Goal: Task Accomplishment & Management: Manage account settings

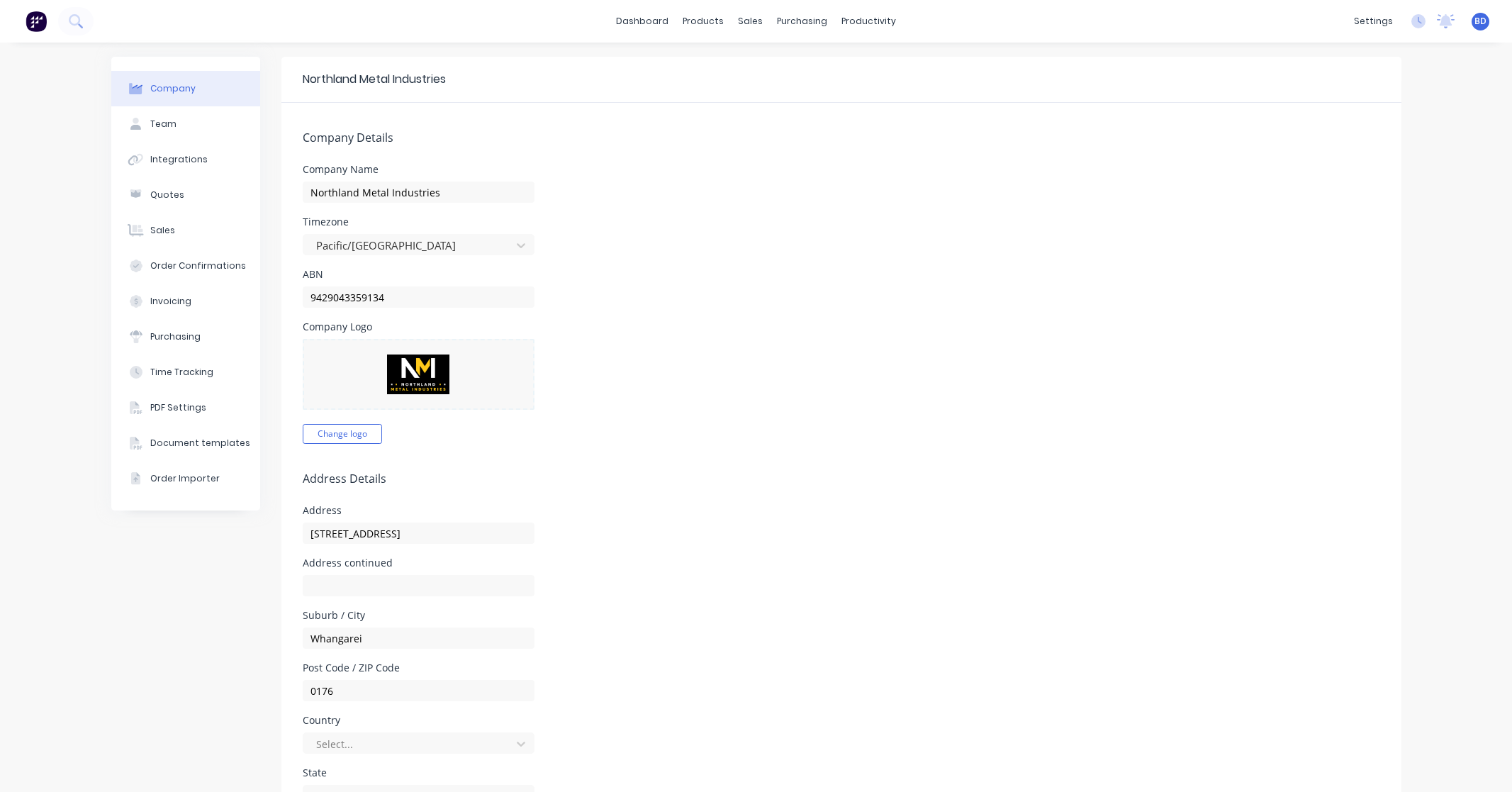
select select "NZ"
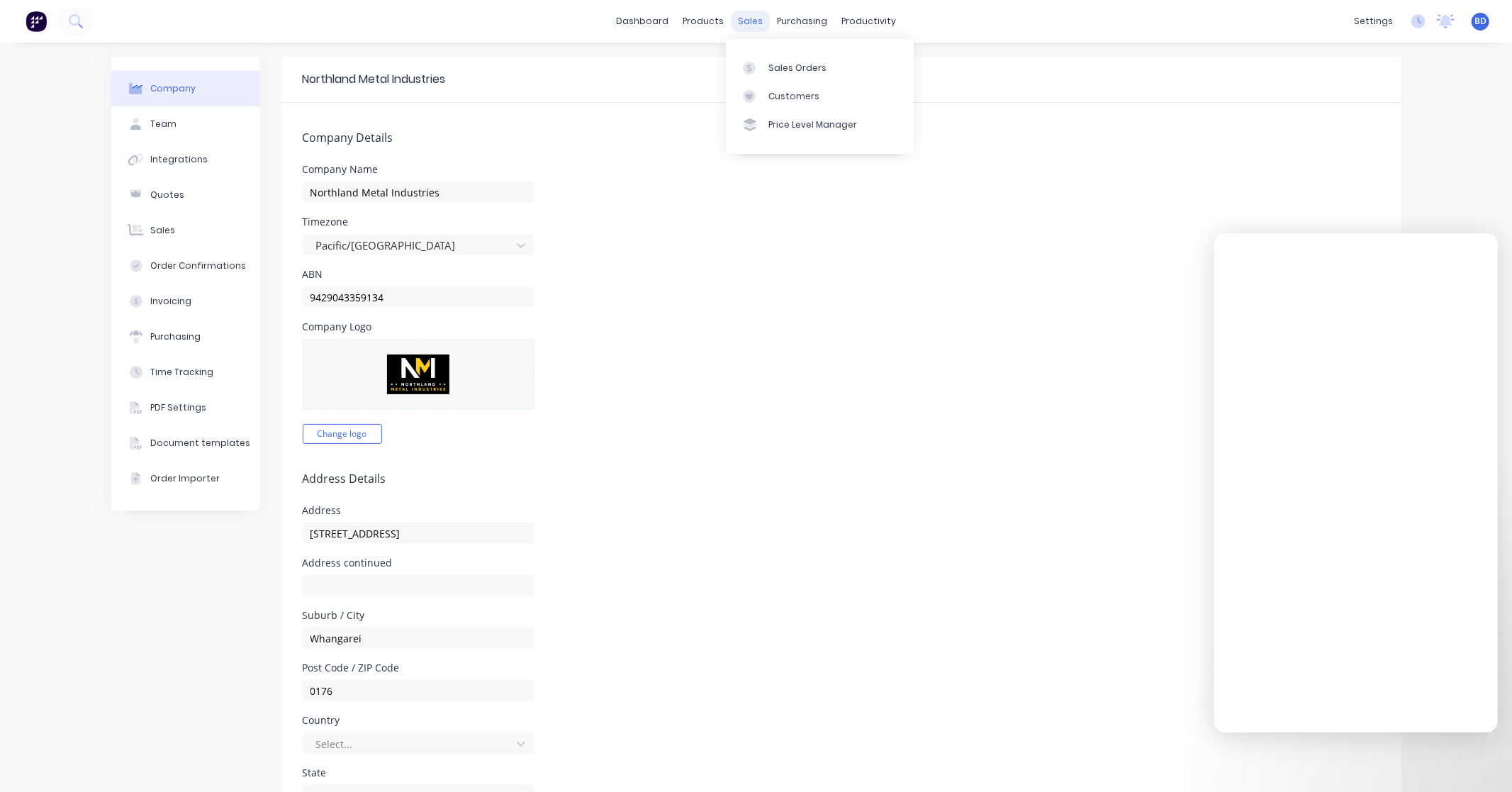
click at [745, 20] on div "sales" at bounding box center [750, 21] width 39 height 21
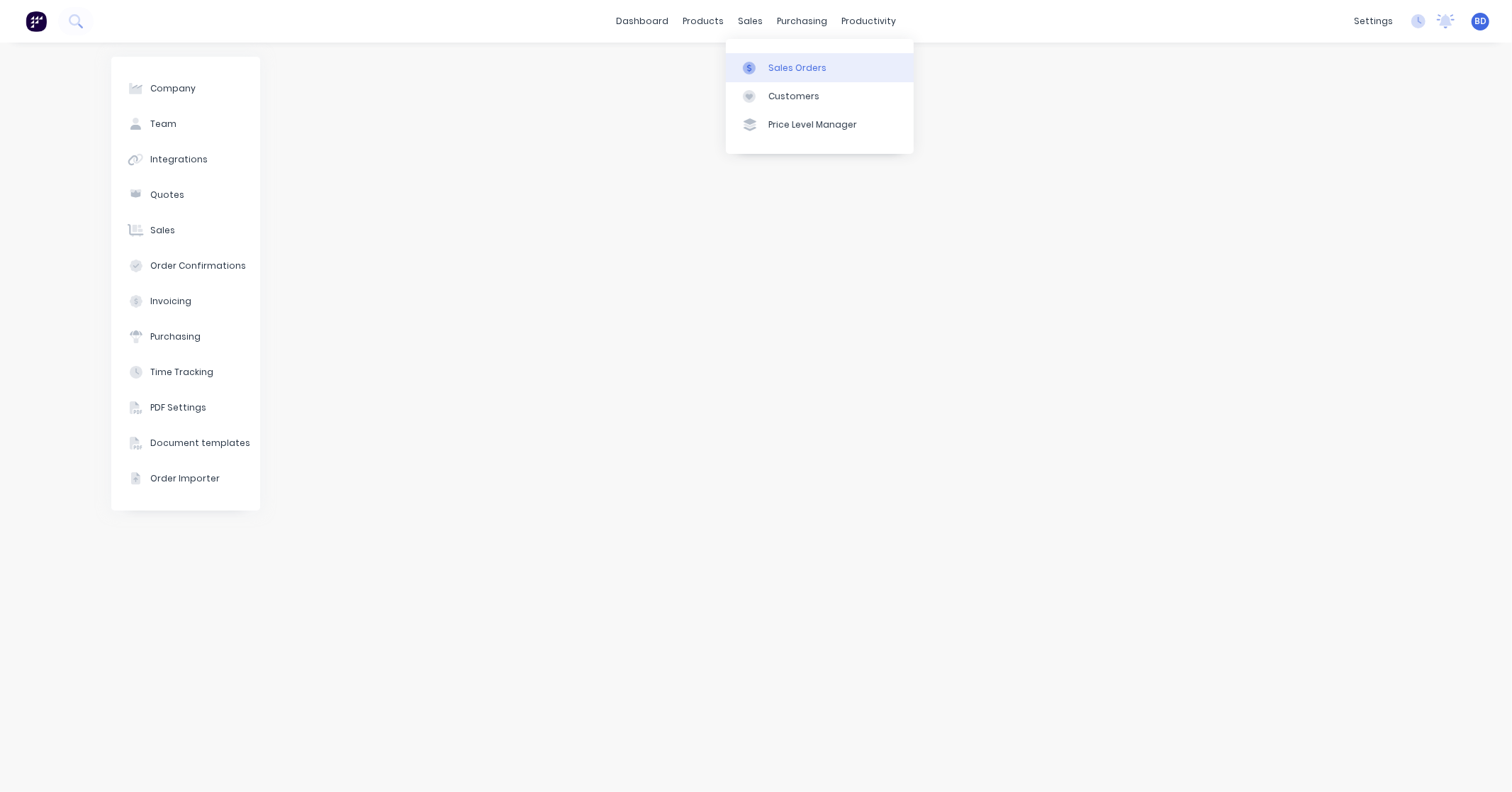
click at [777, 70] on div "Sales Orders" at bounding box center [797, 68] width 58 height 13
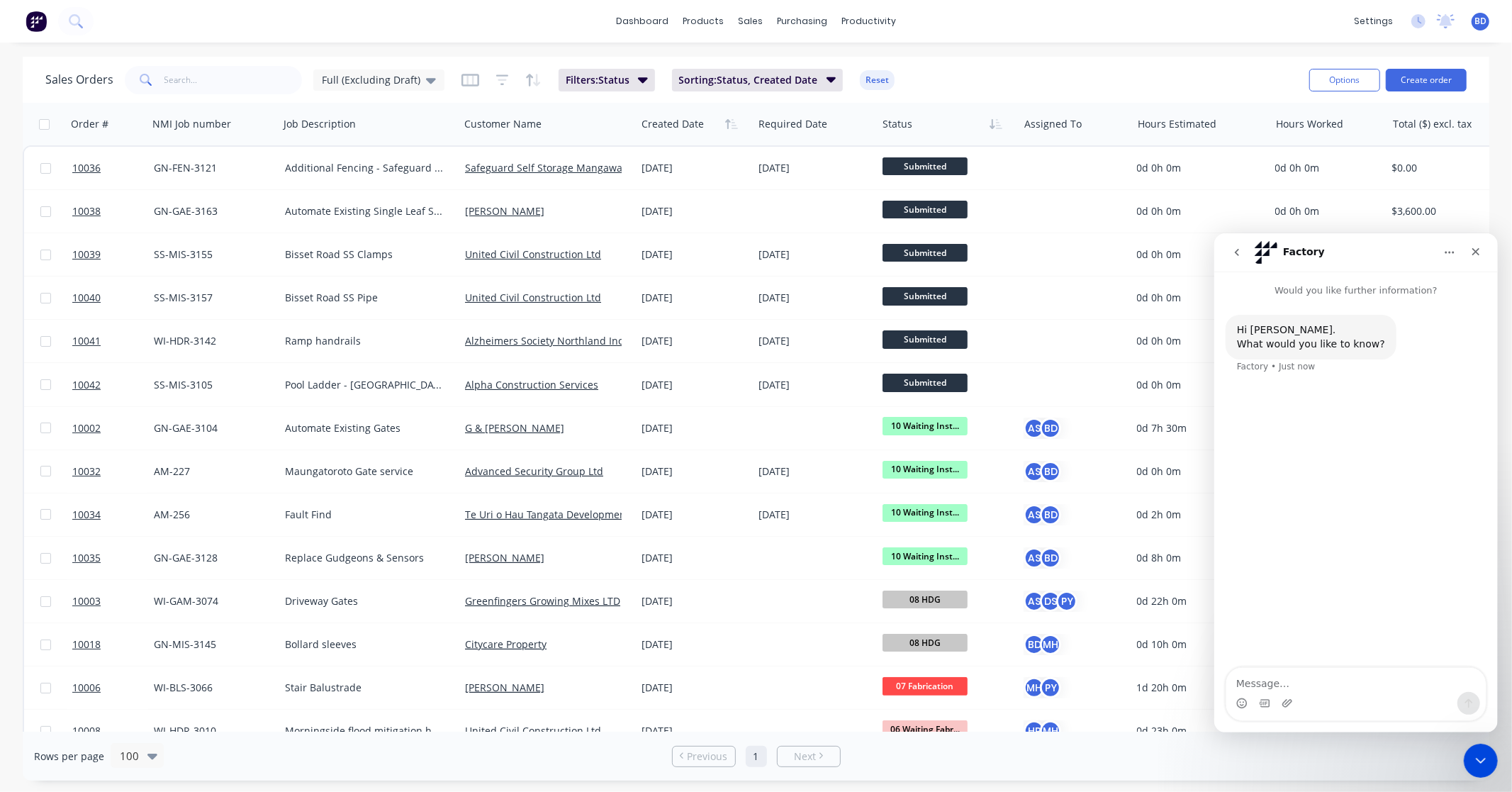
click at [1344, 681] on textarea "Message…" at bounding box center [1355, 679] width 260 height 24
type textarea "Subject: Bug Report – Planner View Assignments Issue Hello Factory Team, I have…"
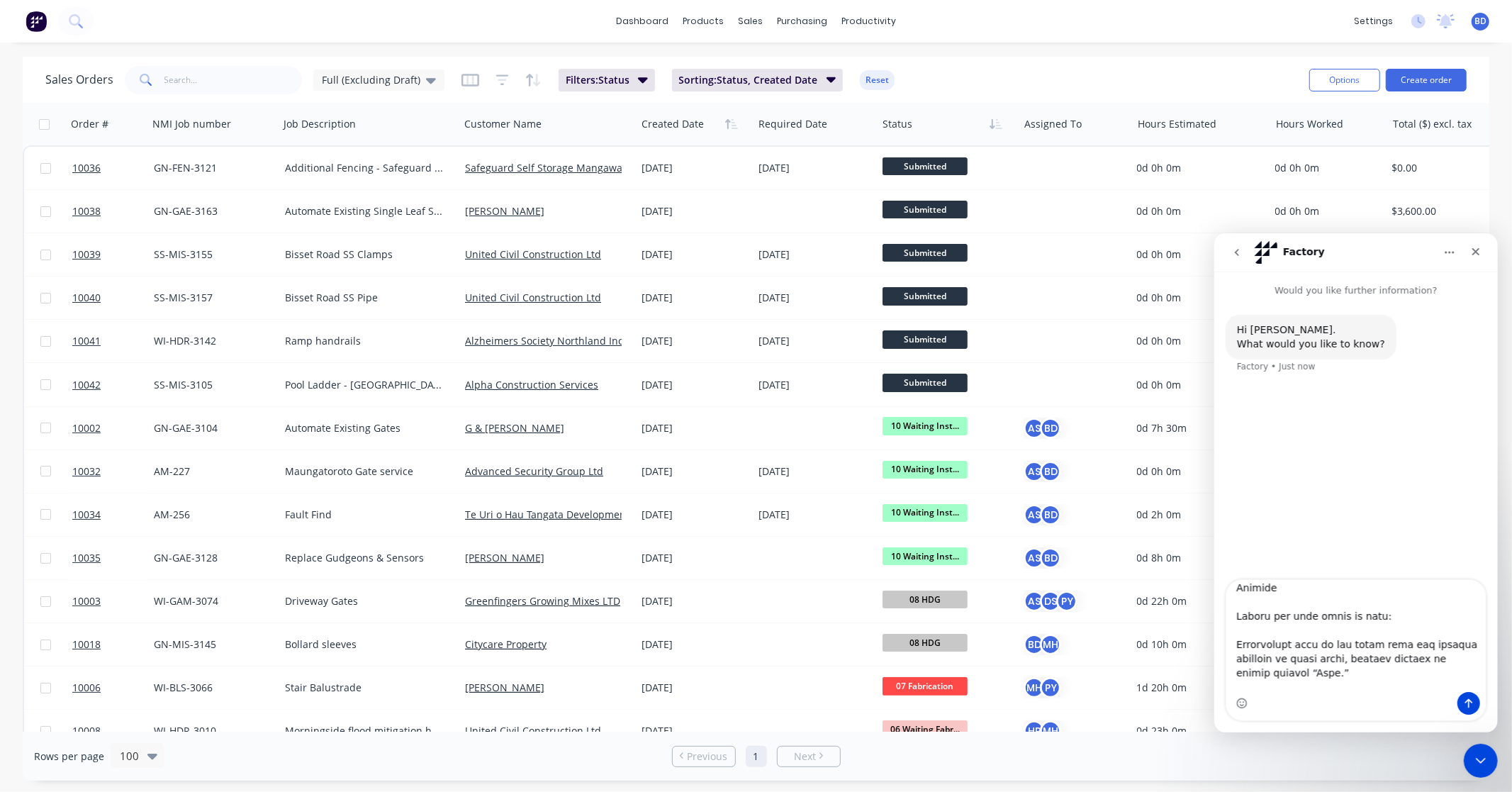
scroll to position [1273, 0]
click at [1311, 690] on textarea "Message…" at bounding box center [1355, 635] width 260 height 112
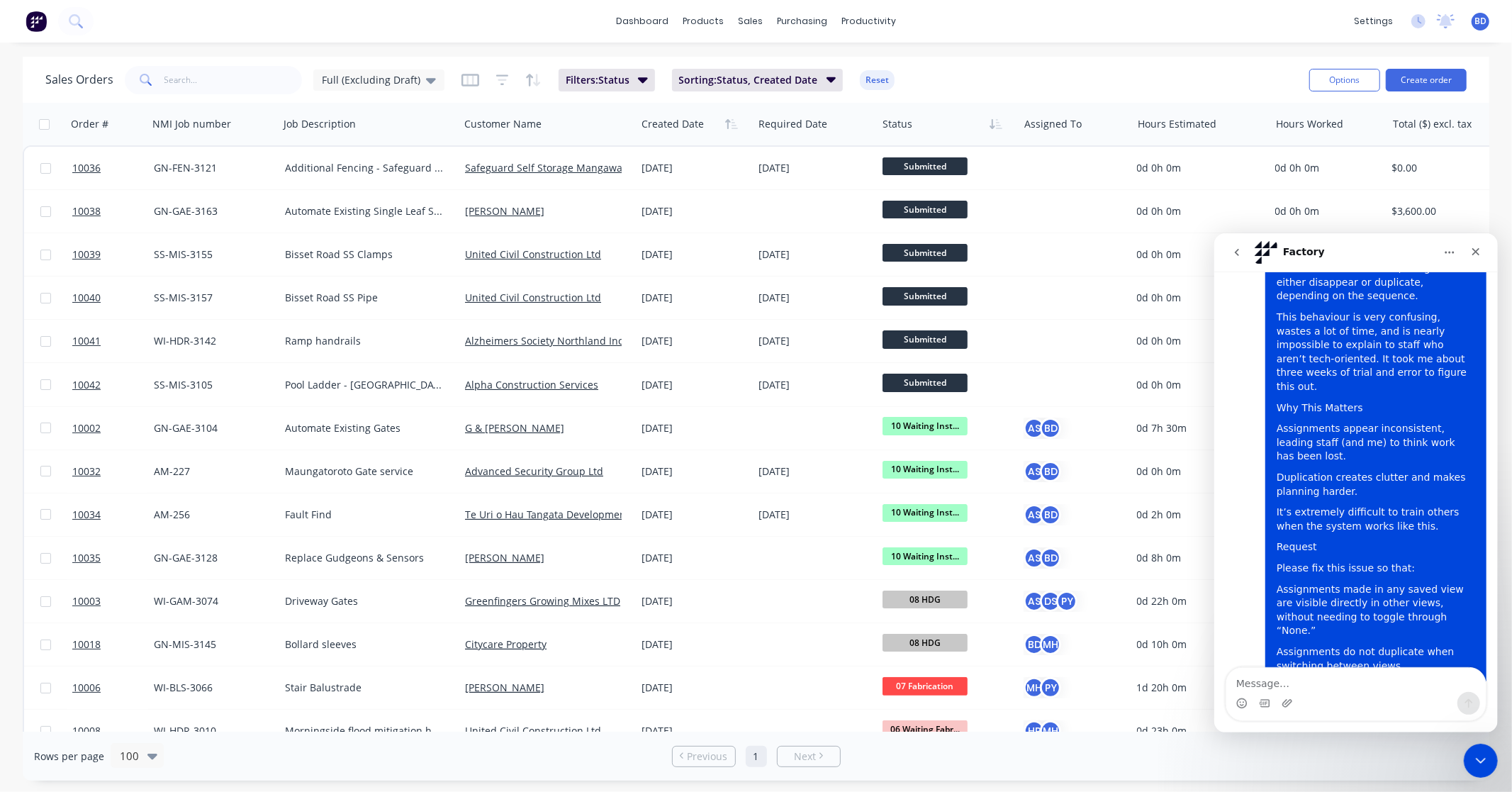
scroll to position [990, 0]
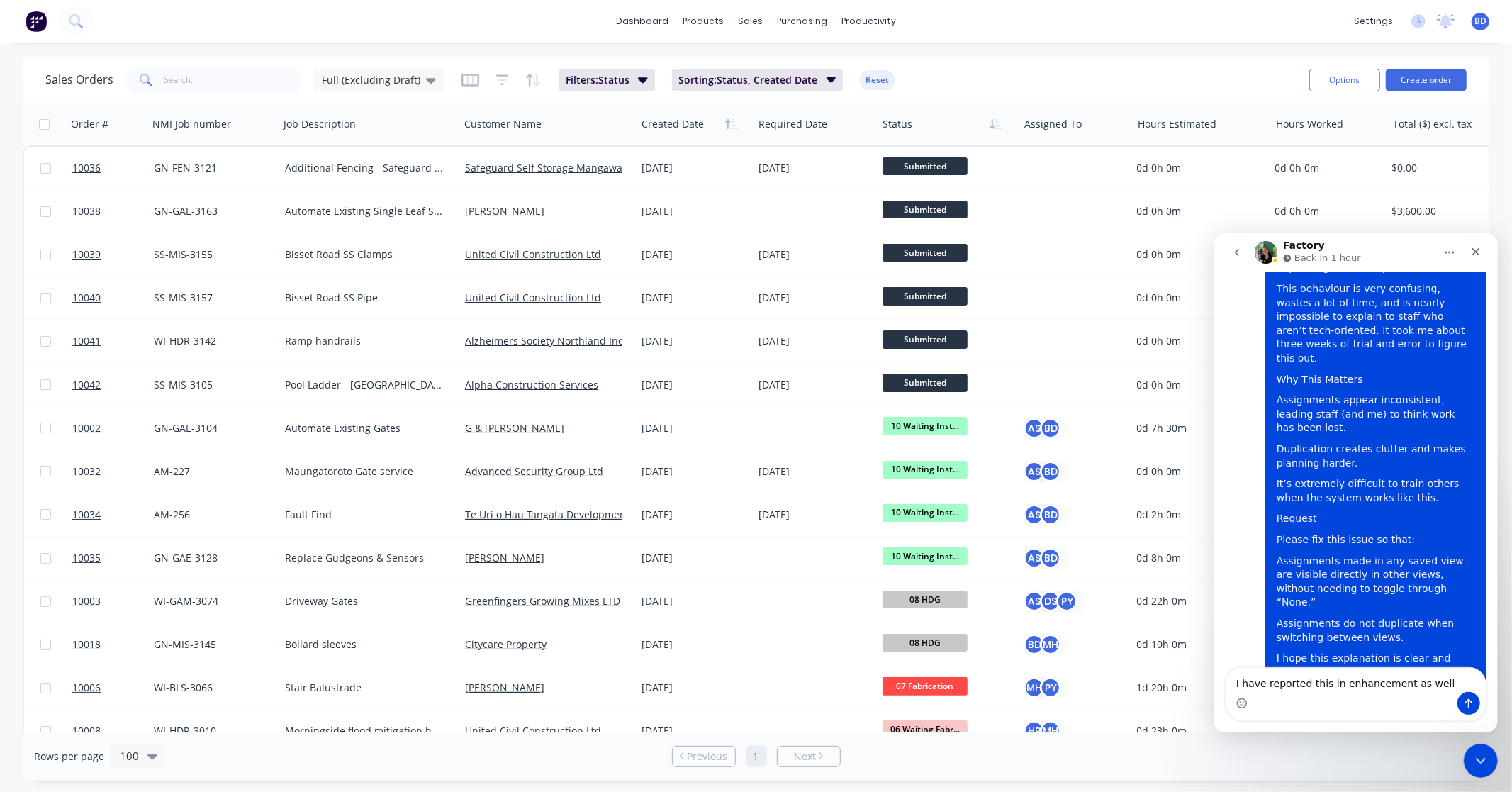
click at [1444, 684] on textarea "I have reported this in enhancement as well" at bounding box center [1355, 679] width 260 height 24
type textarea "I have reported this in enhancement as well."
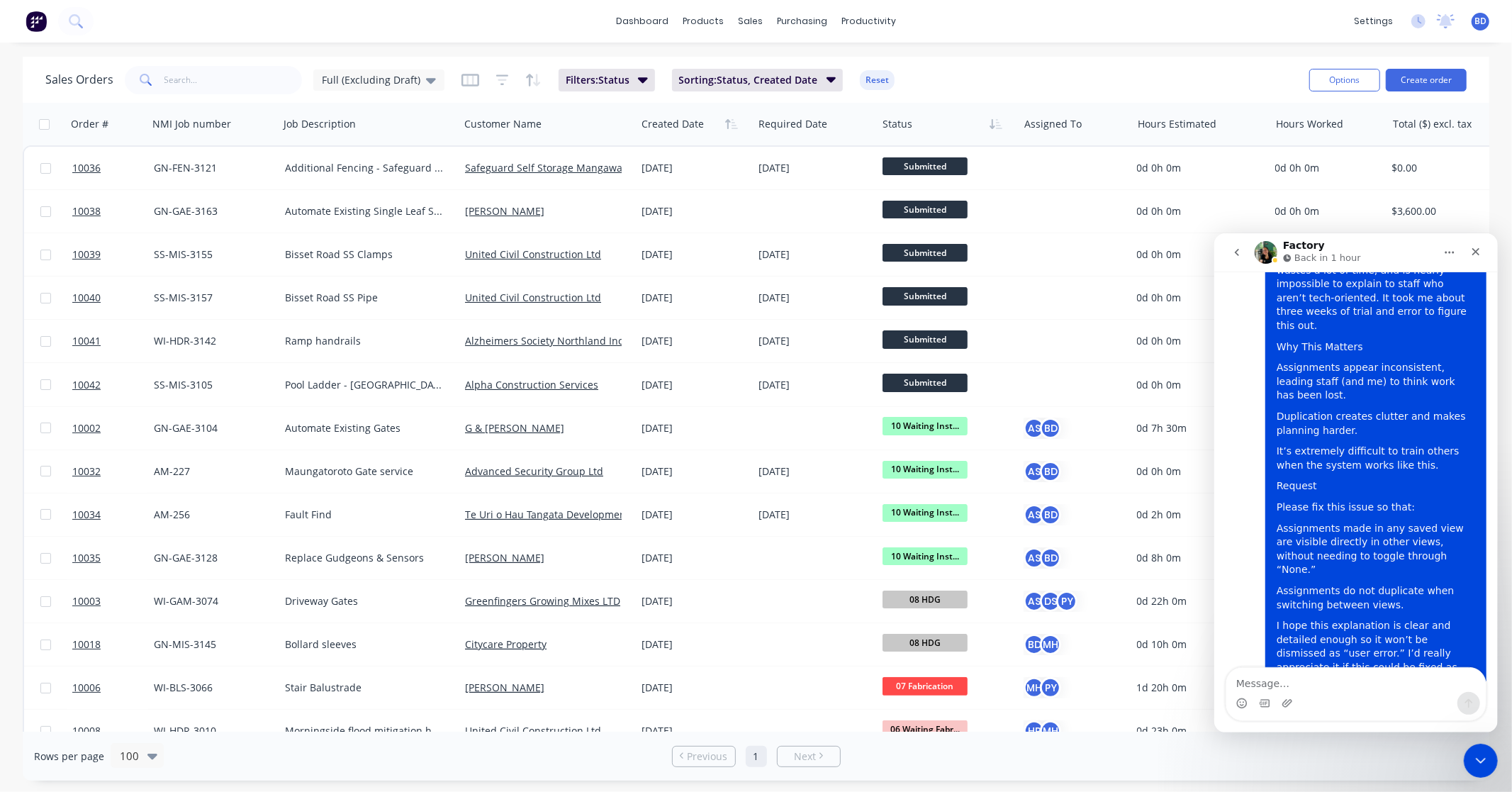
click at [1232, 253] on icon "go back" at bounding box center [1236, 251] width 11 height 12
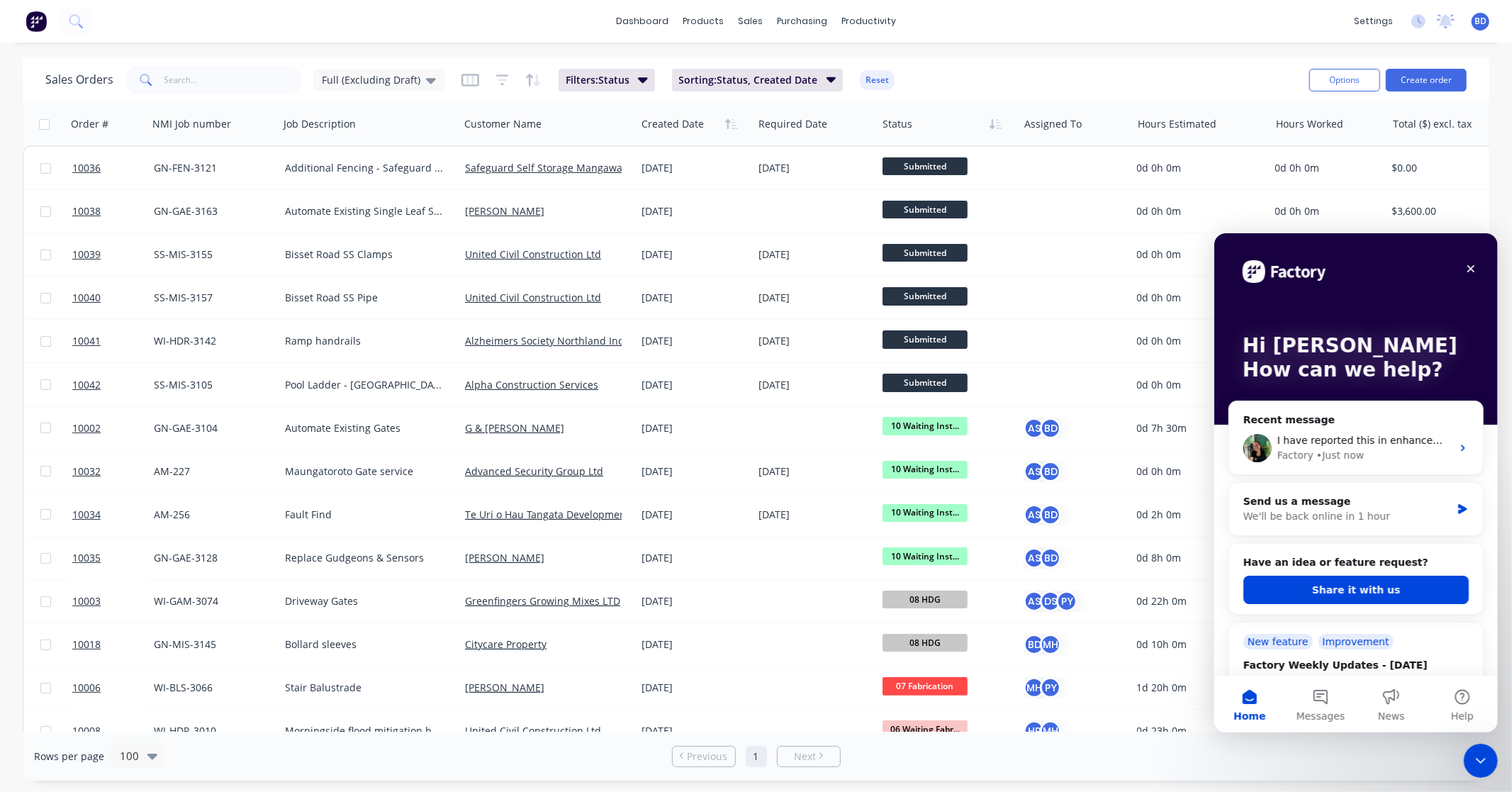
scroll to position [0, 0]
click at [1349, 589] on button "Share it with us" at bounding box center [1355, 589] width 225 height 29
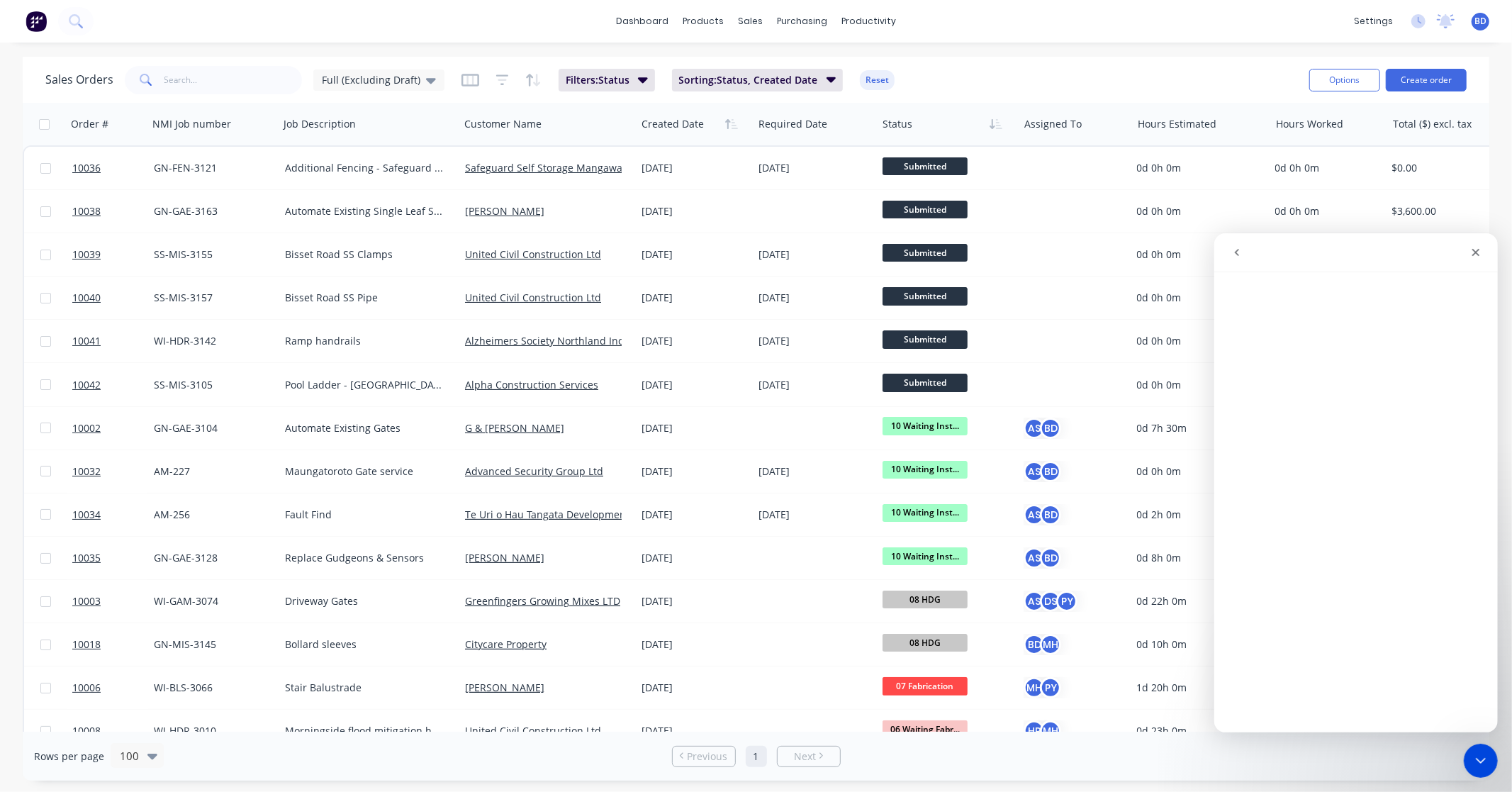
click at [1237, 251] on icon "go back" at bounding box center [1236, 251] width 11 height 12
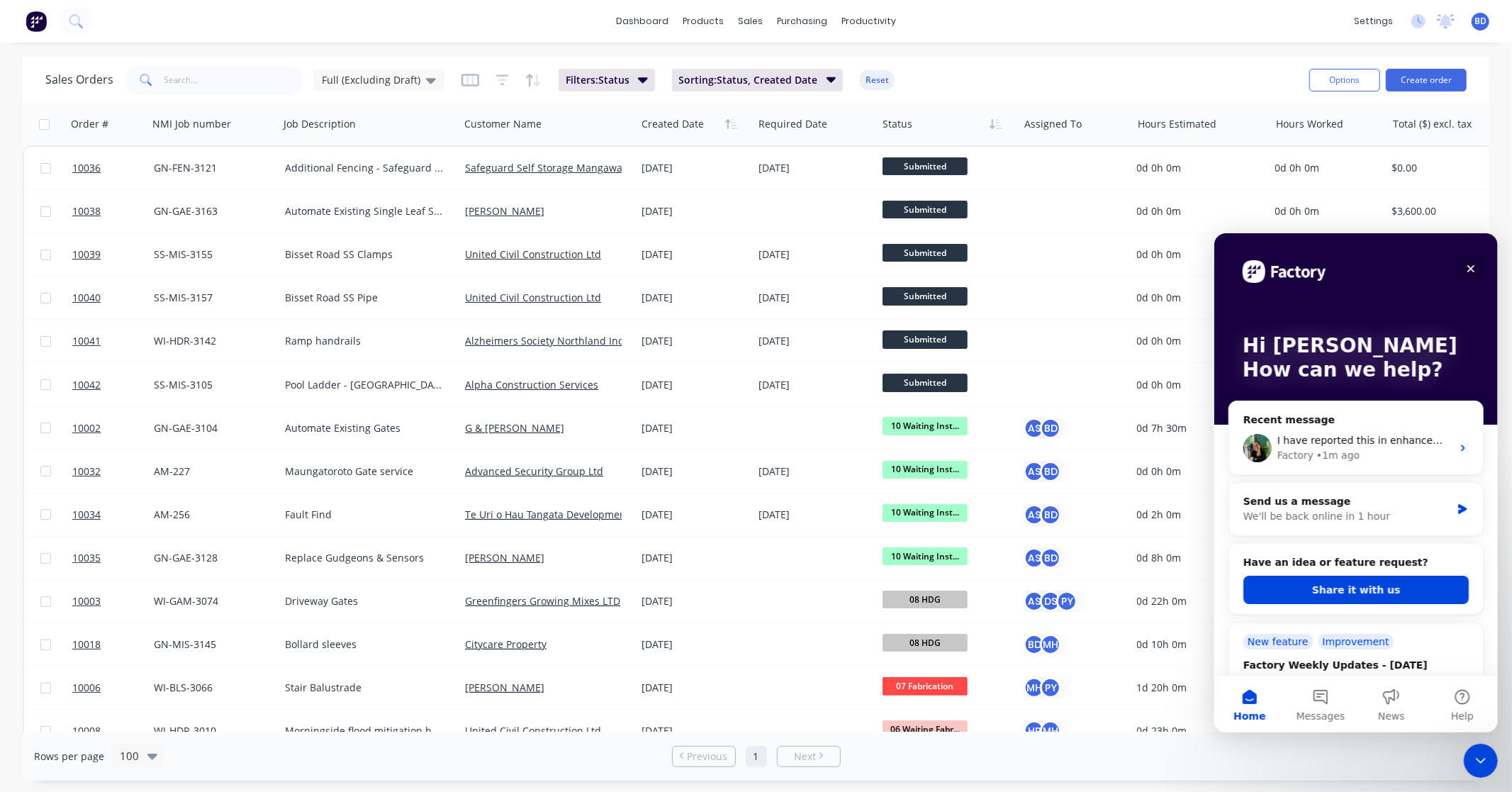
click at [1470, 263] on icon "Close" at bounding box center [1470, 268] width 11 height 12
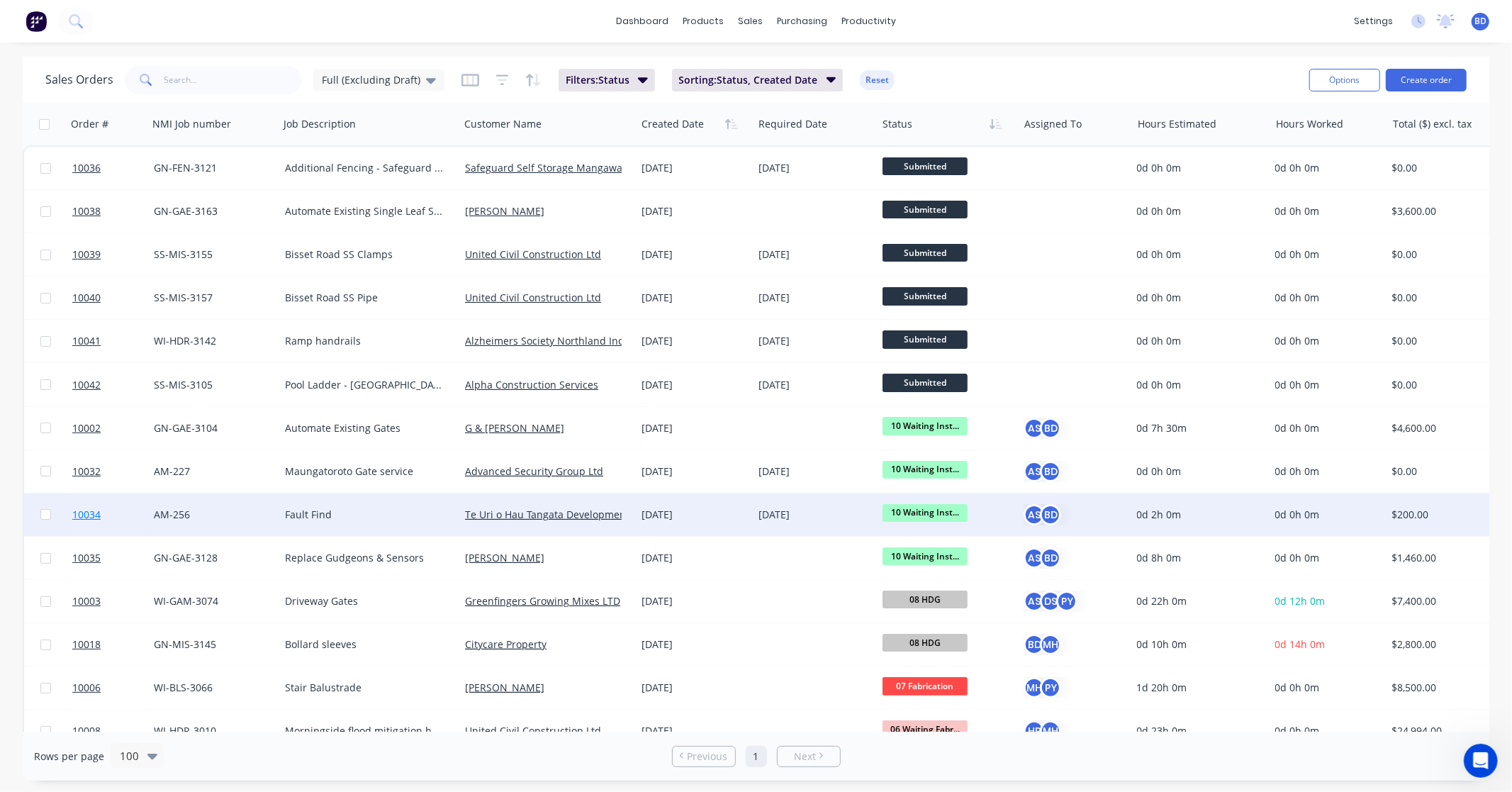
click at [85, 515] on span "10034" at bounding box center [86, 514] width 29 height 14
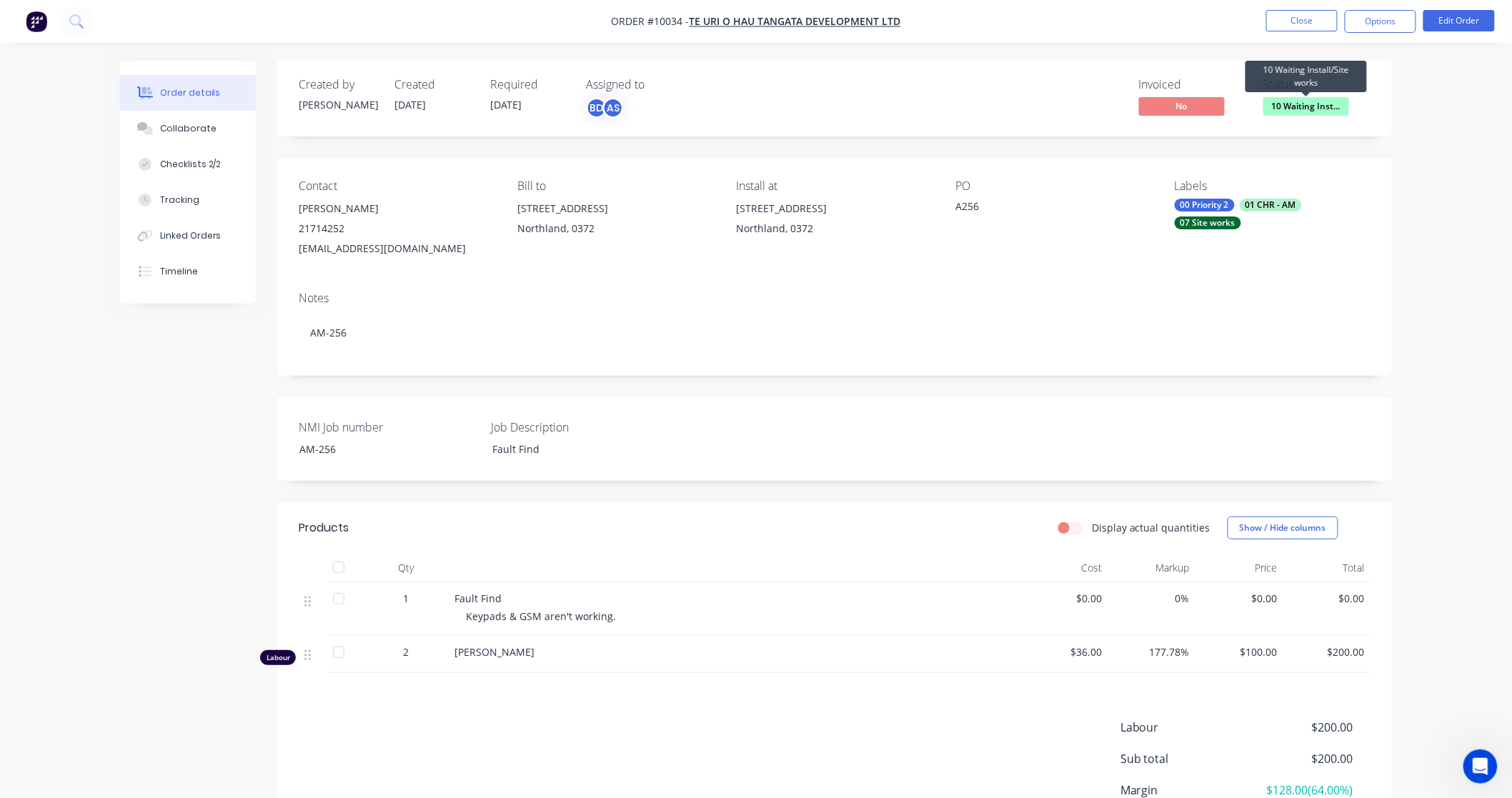
click at [1298, 106] on span "10 Waiting Inst..." at bounding box center [1307, 106] width 86 height 18
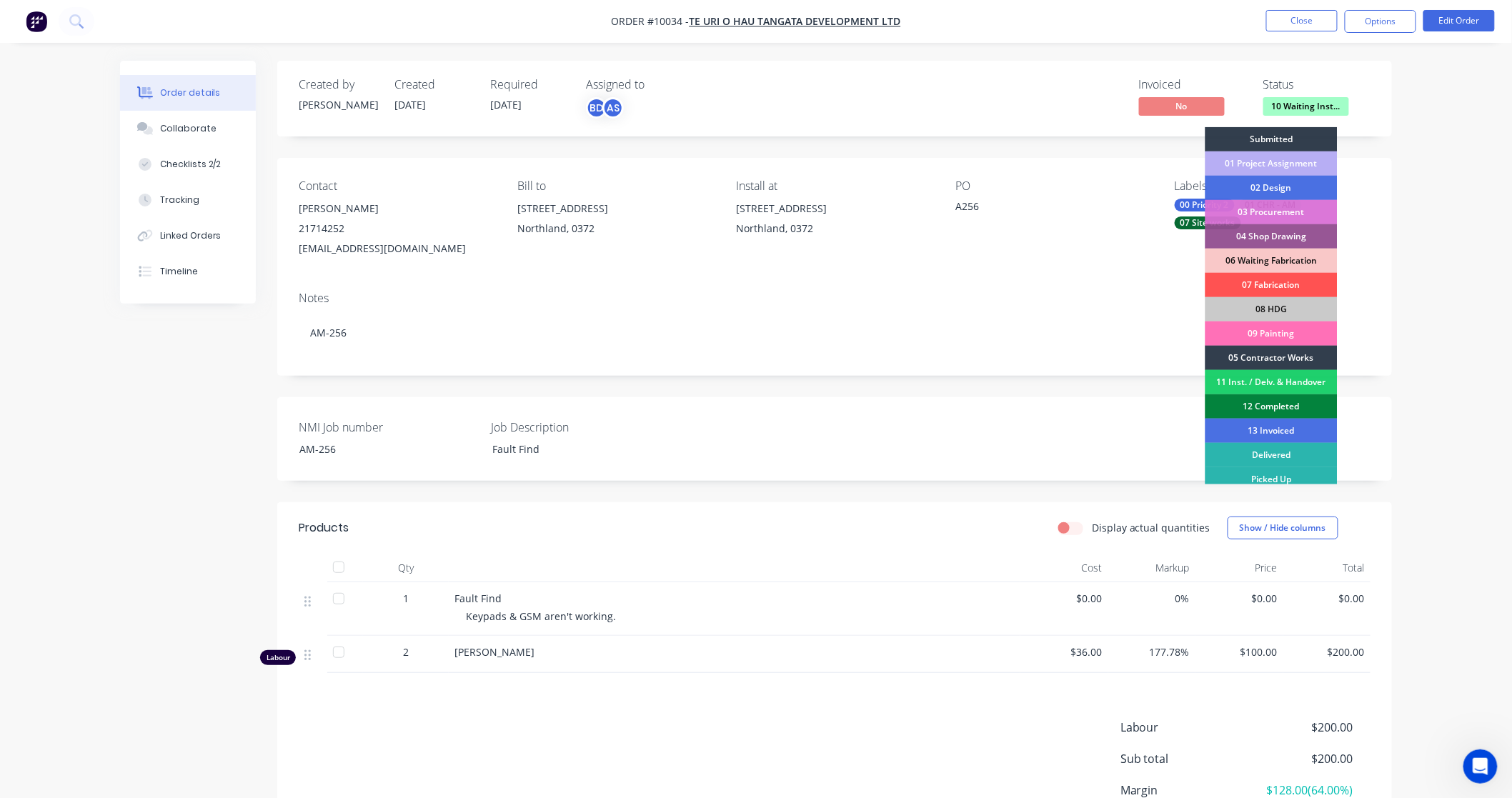
click at [1258, 408] on div "12 Completed" at bounding box center [1272, 406] width 132 height 24
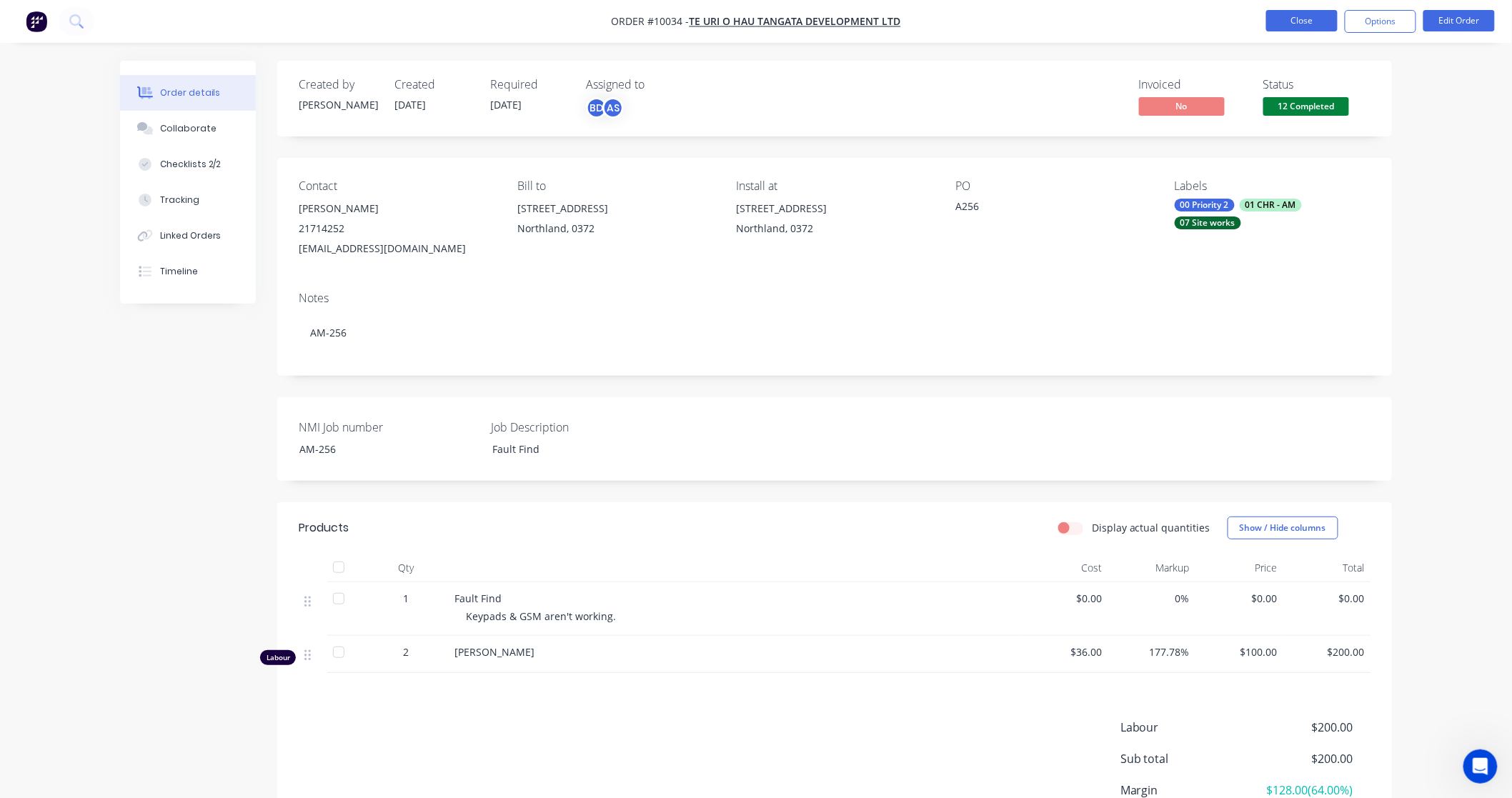
click at [1322, 23] on button "Close" at bounding box center [1302, 21] width 71 height 22
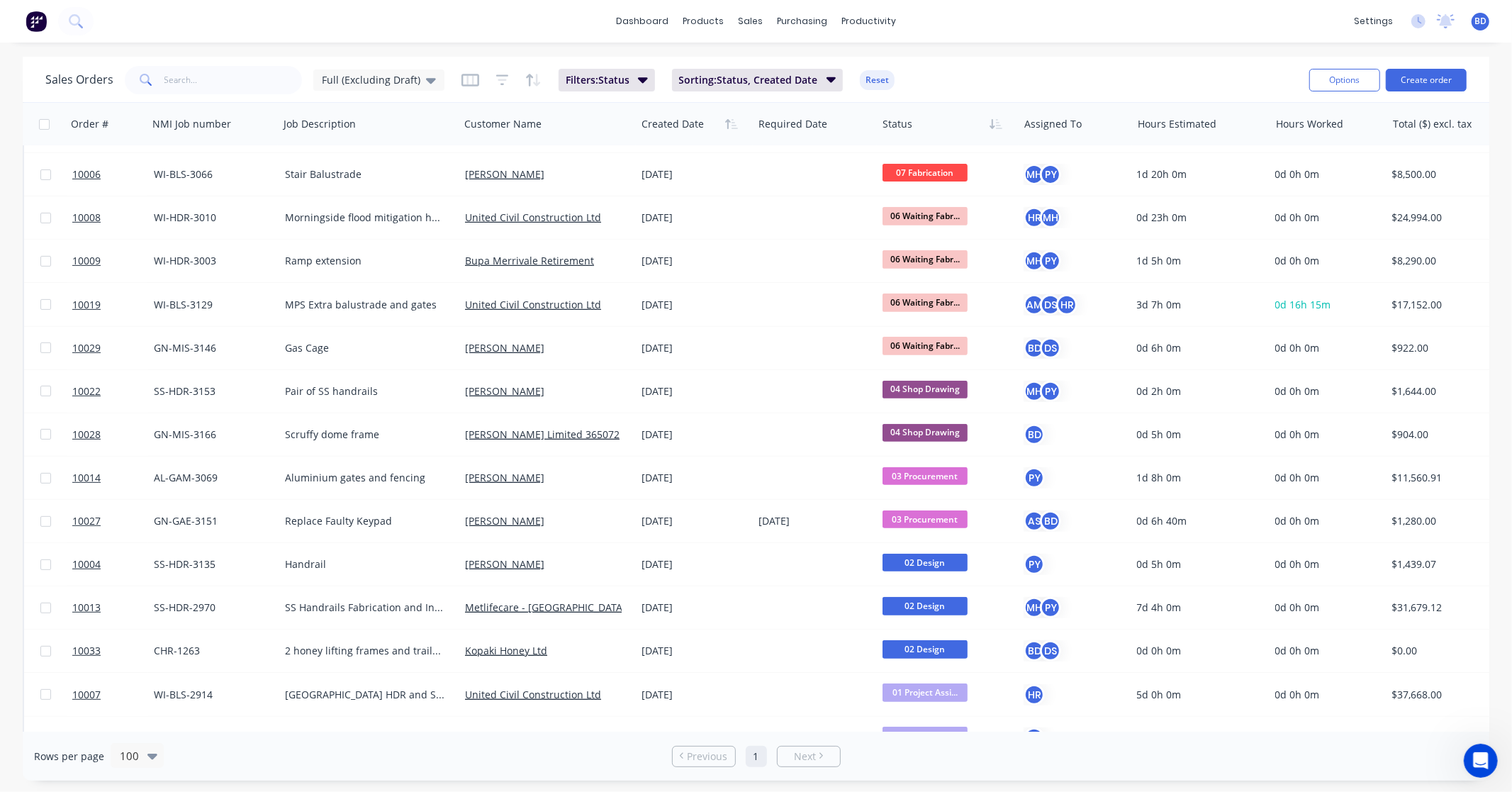
scroll to position [472, 0]
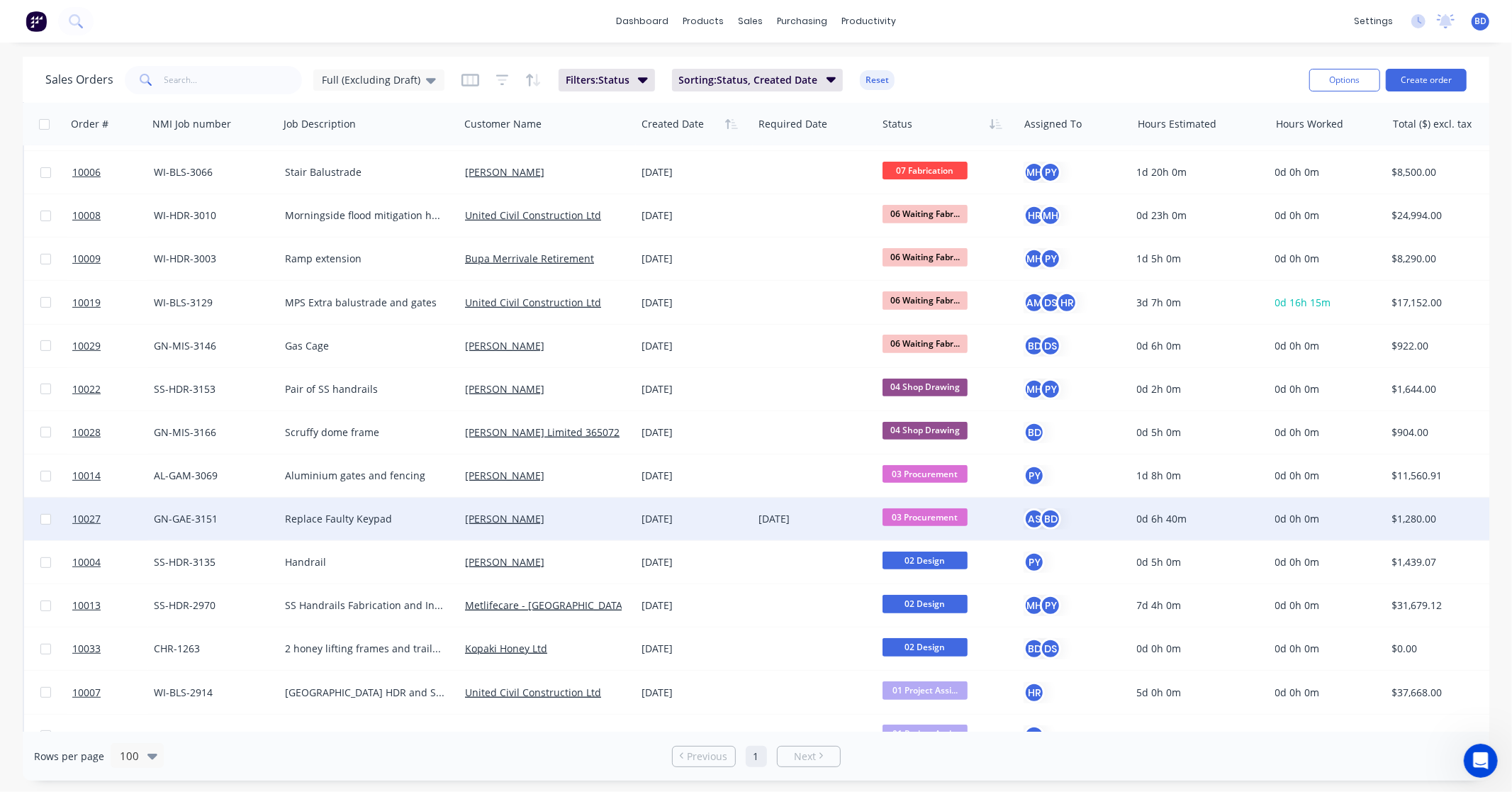
click at [924, 518] on span "03 Procurement" at bounding box center [925, 518] width 85 height 18
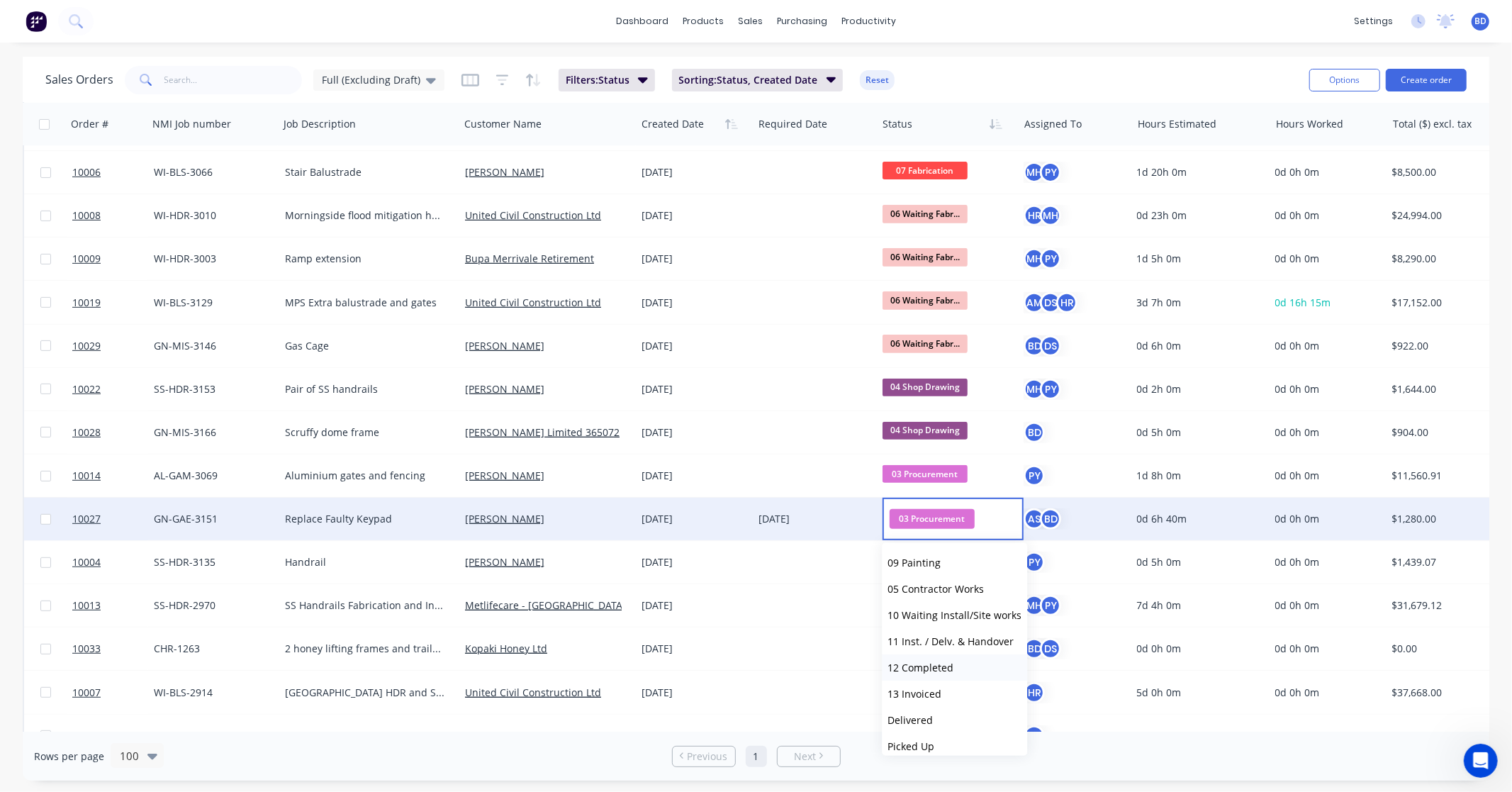
scroll to position [218, 0]
click at [955, 610] on span "10 Waiting Install/Site works" at bounding box center [954, 606] width 134 height 13
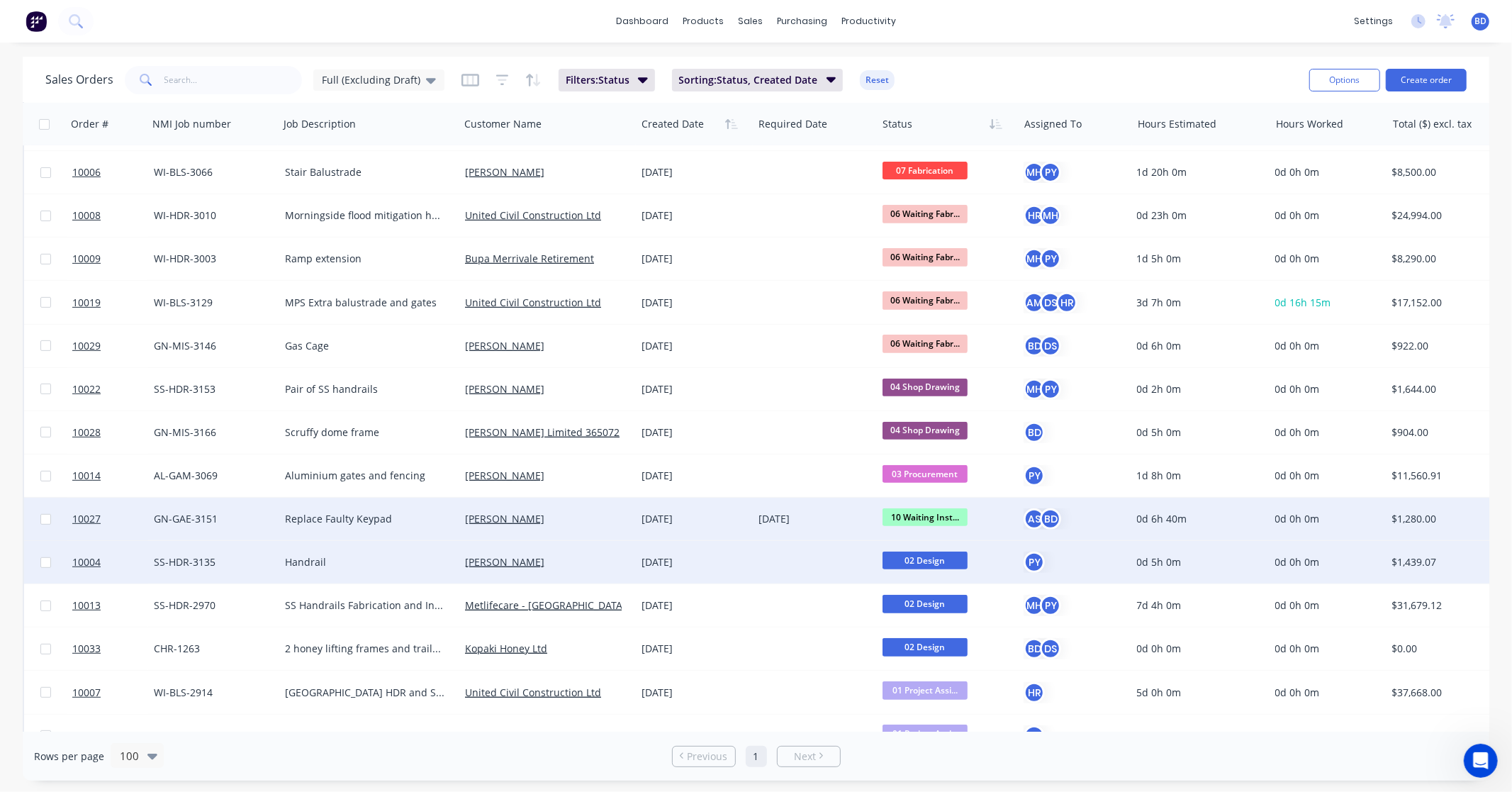
scroll to position [0, 0]
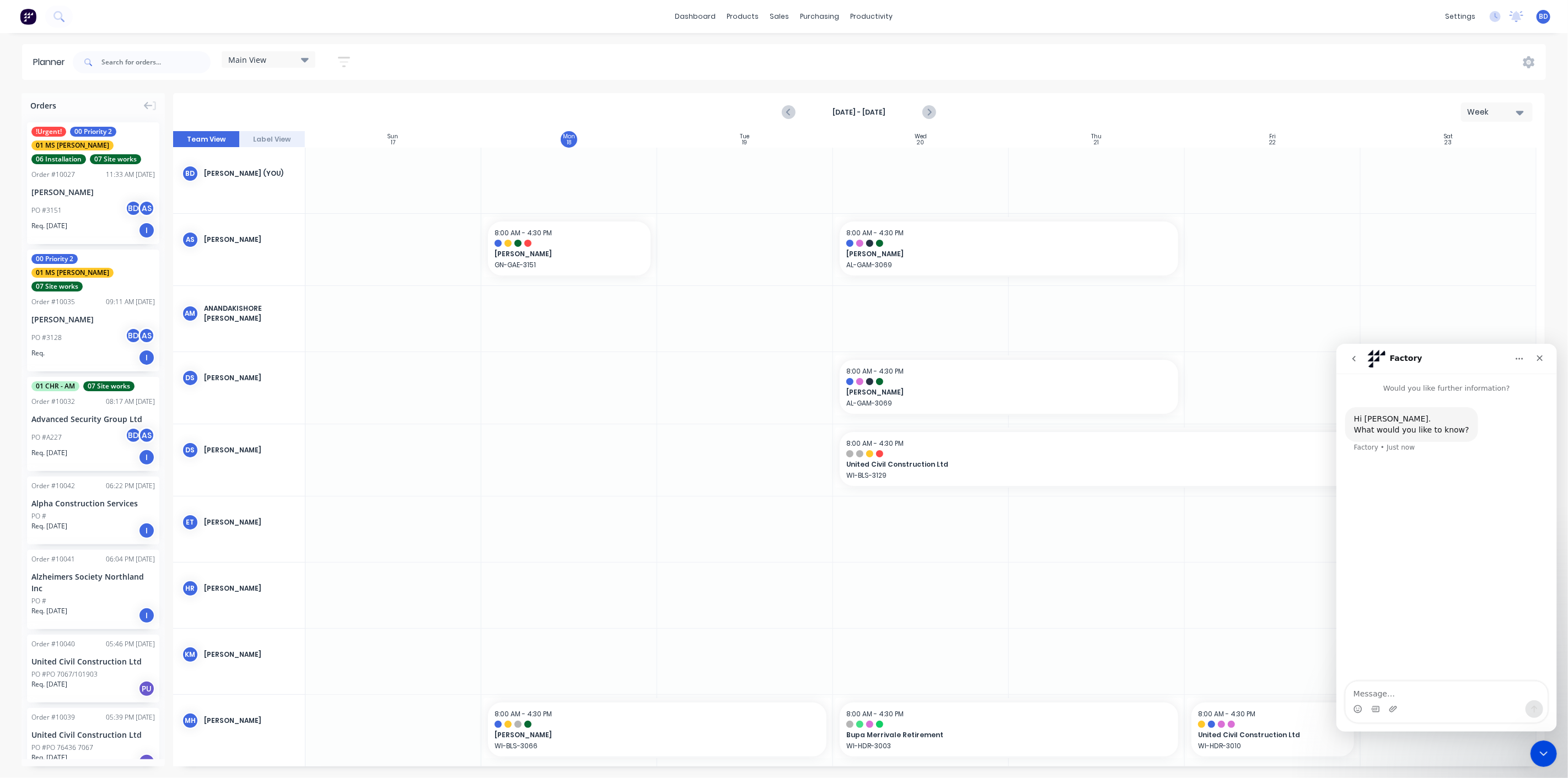
scroll to position [274, 0]
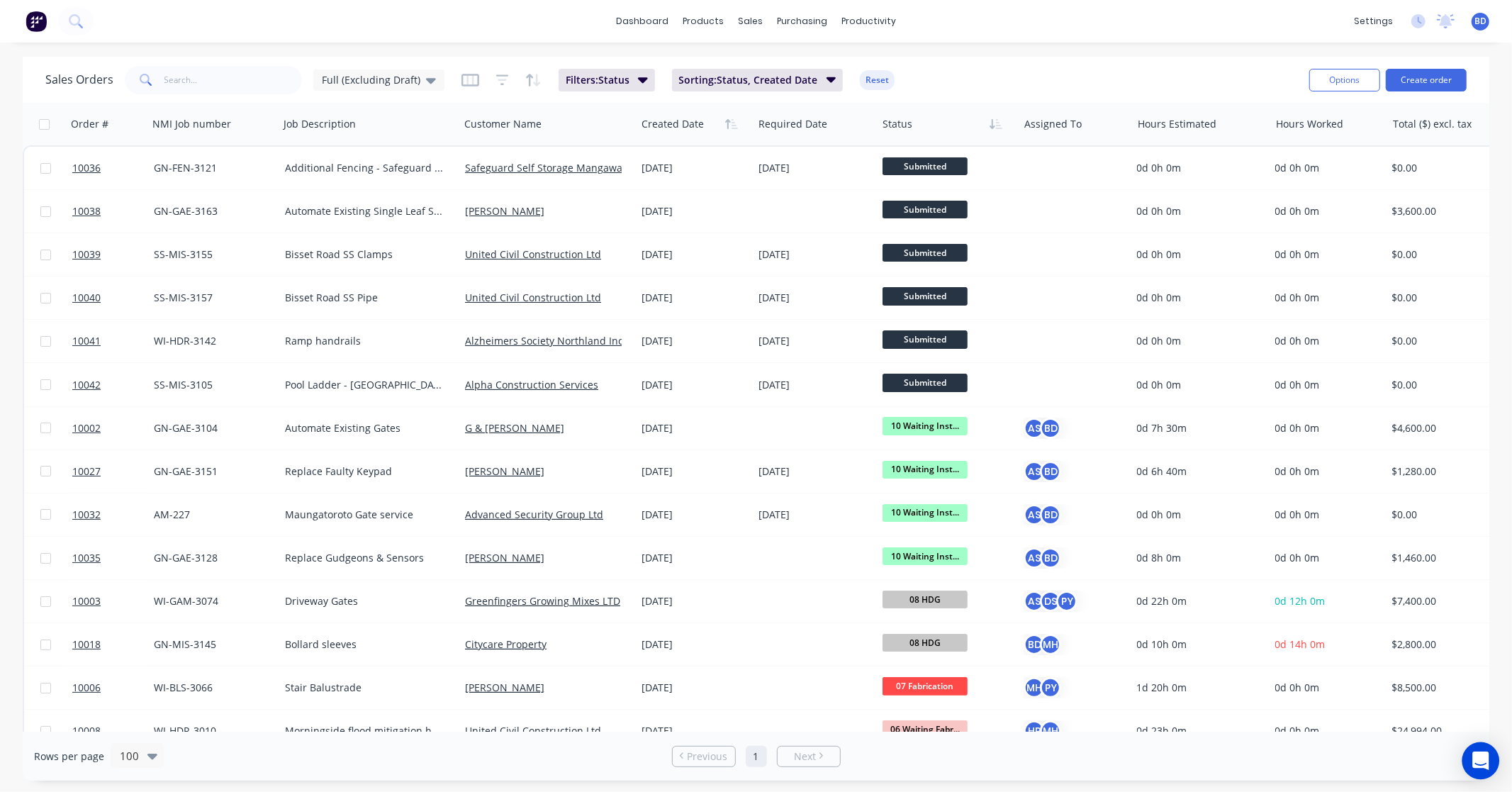
click at [1477, 756] on icon "Open Intercom Messenger" at bounding box center [1480, 761] width 16 height 18
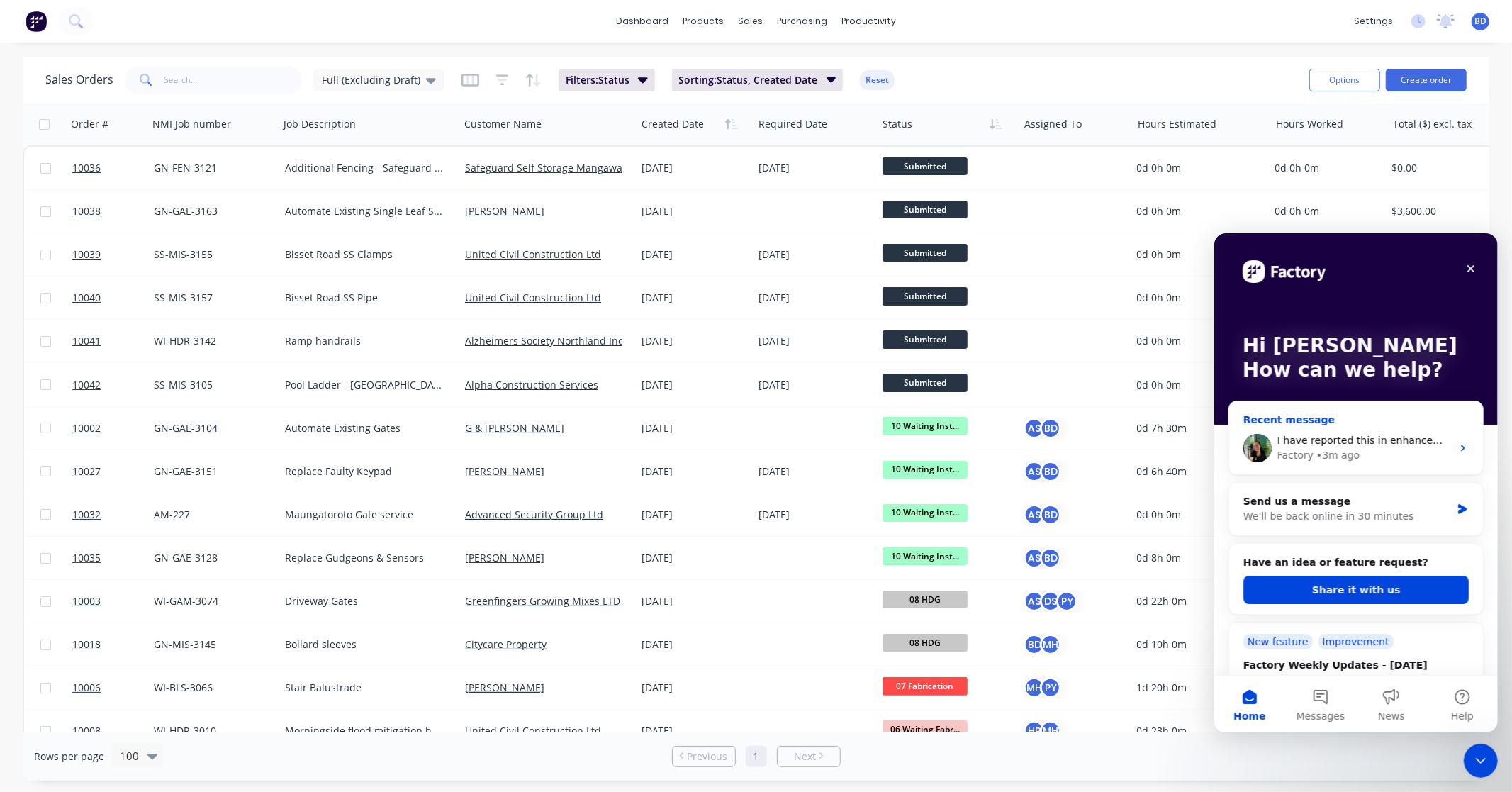
click at [1404, 446] on div "I have reported this in enhancement as well." at bounding box center [1363, 440] width 174 height 15
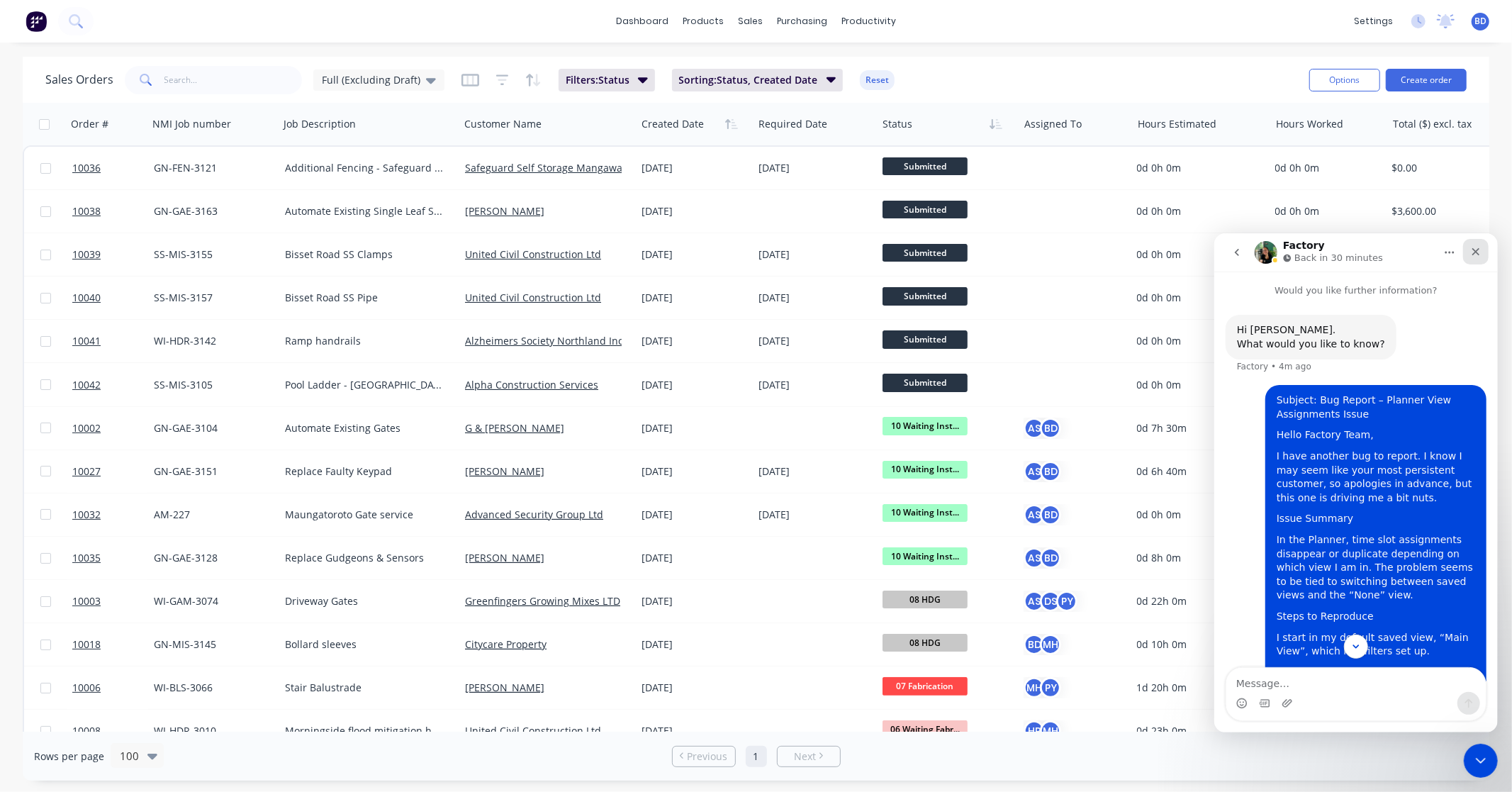
click at [1478, 254] on icon "Close" at bounding box center [1475, 251] width 11 height 12
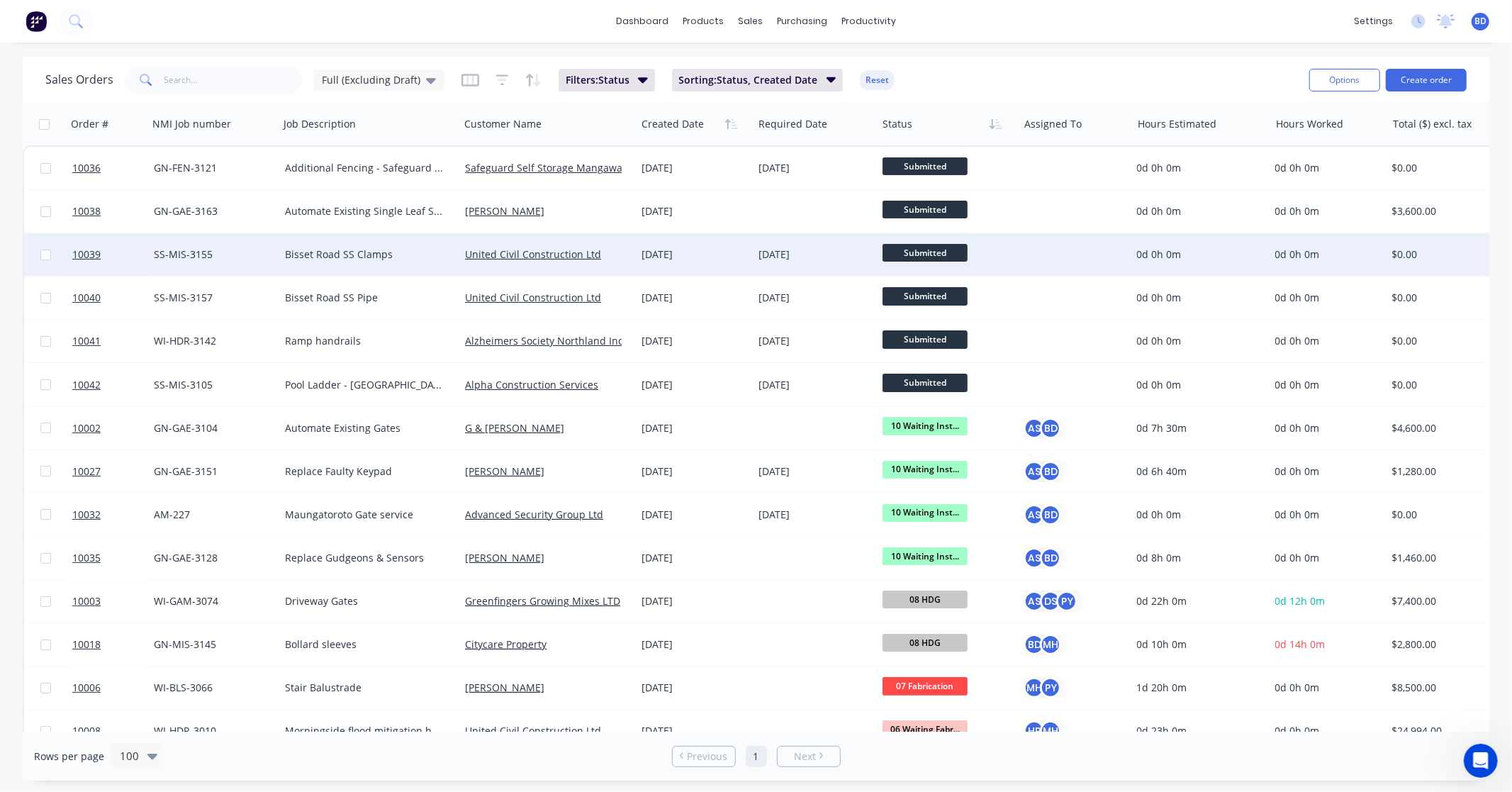
scroll to position [1022, 0]
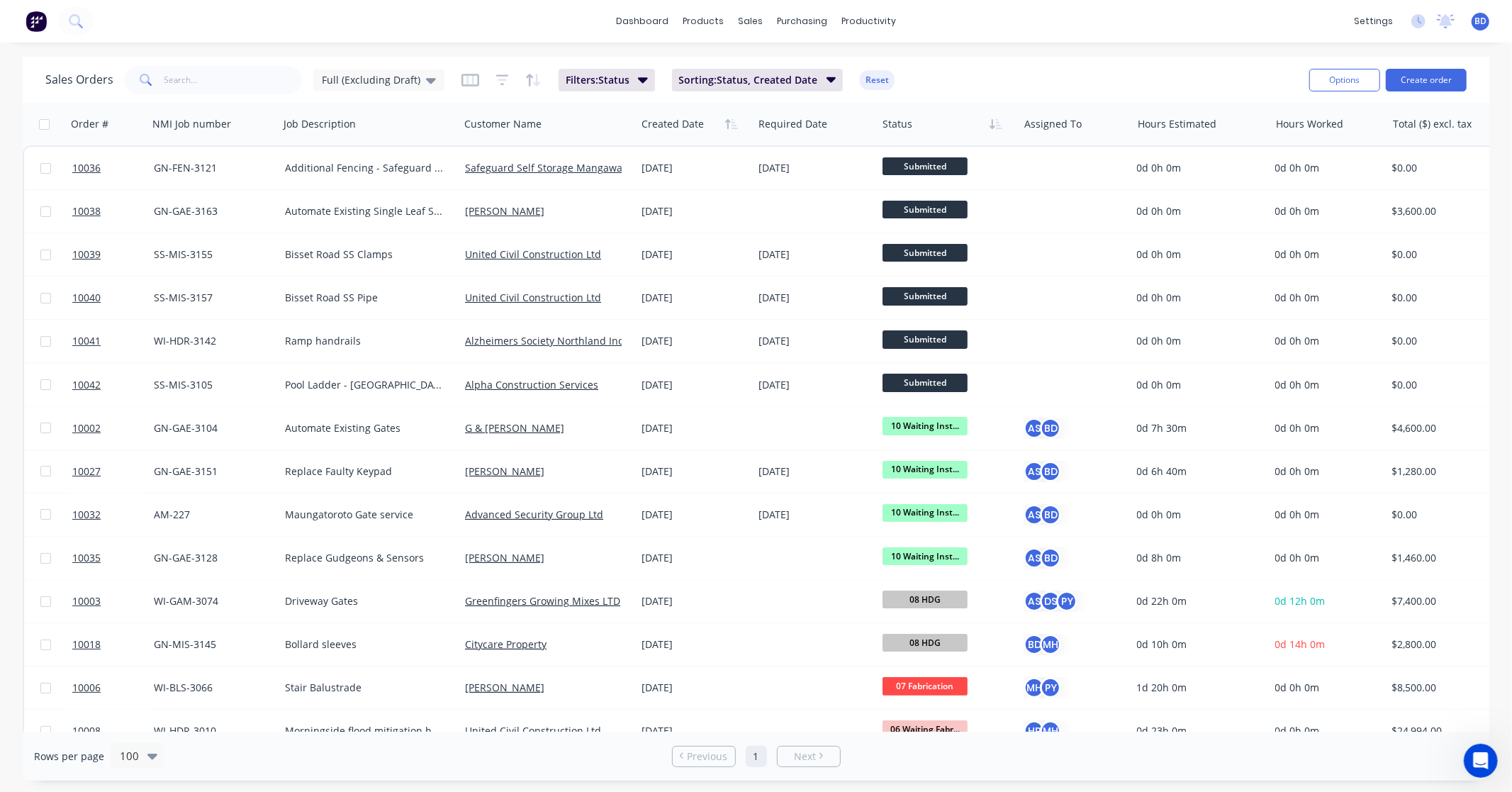
click at [1483, 766] on icon "Open Intercom Messenger" at bounding box center [1480, 760] width 23 height 23
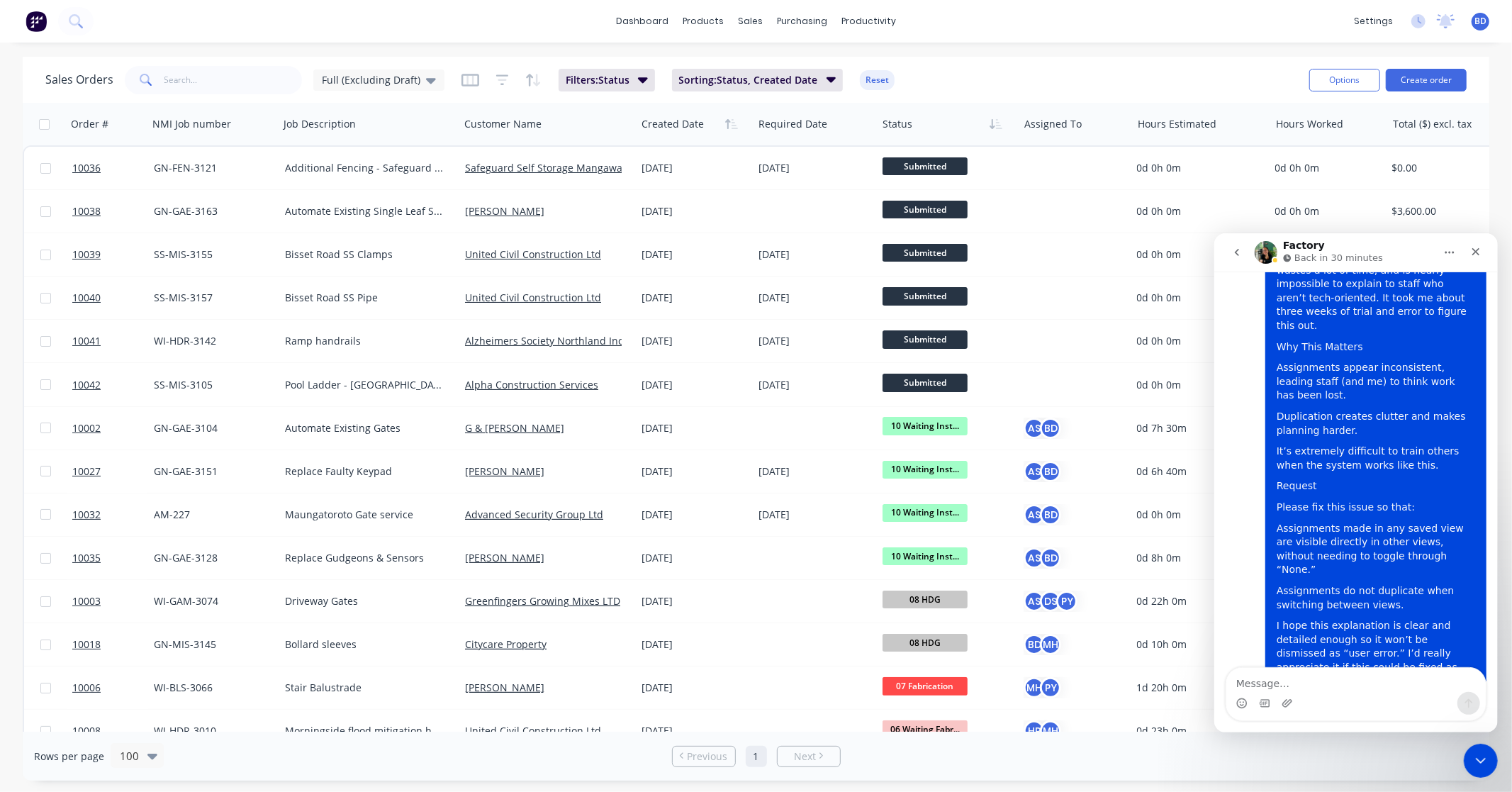
click at [1239, 247] on icon "go back" at bounding box center [1236, 251] width 11 height 12
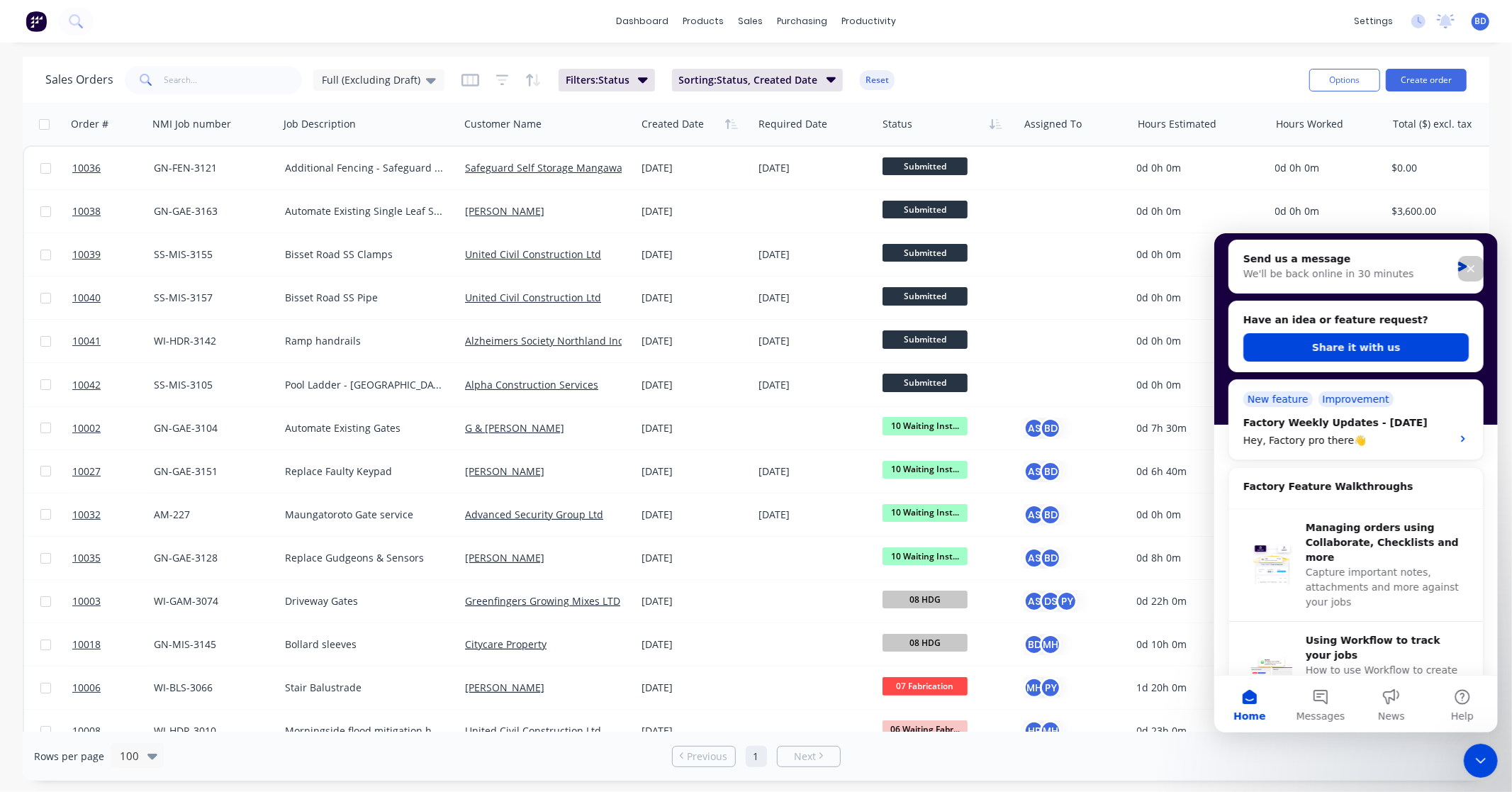
scroll to position [236, 0]
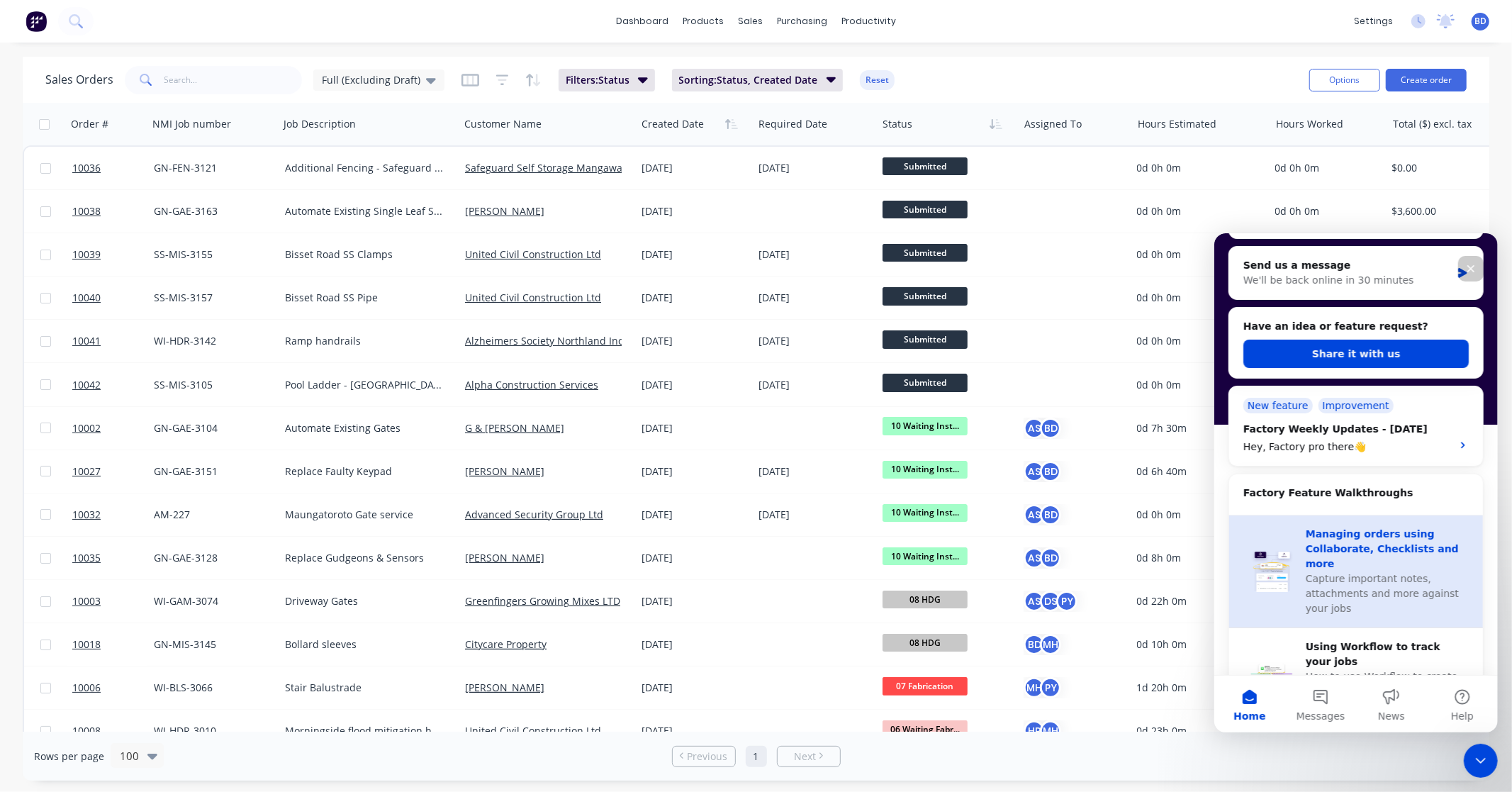
click at [1355, 535] on div "Managing orders using Collaborate, Checklists and more" at bounding box center [1386, 548] width 163 height 44
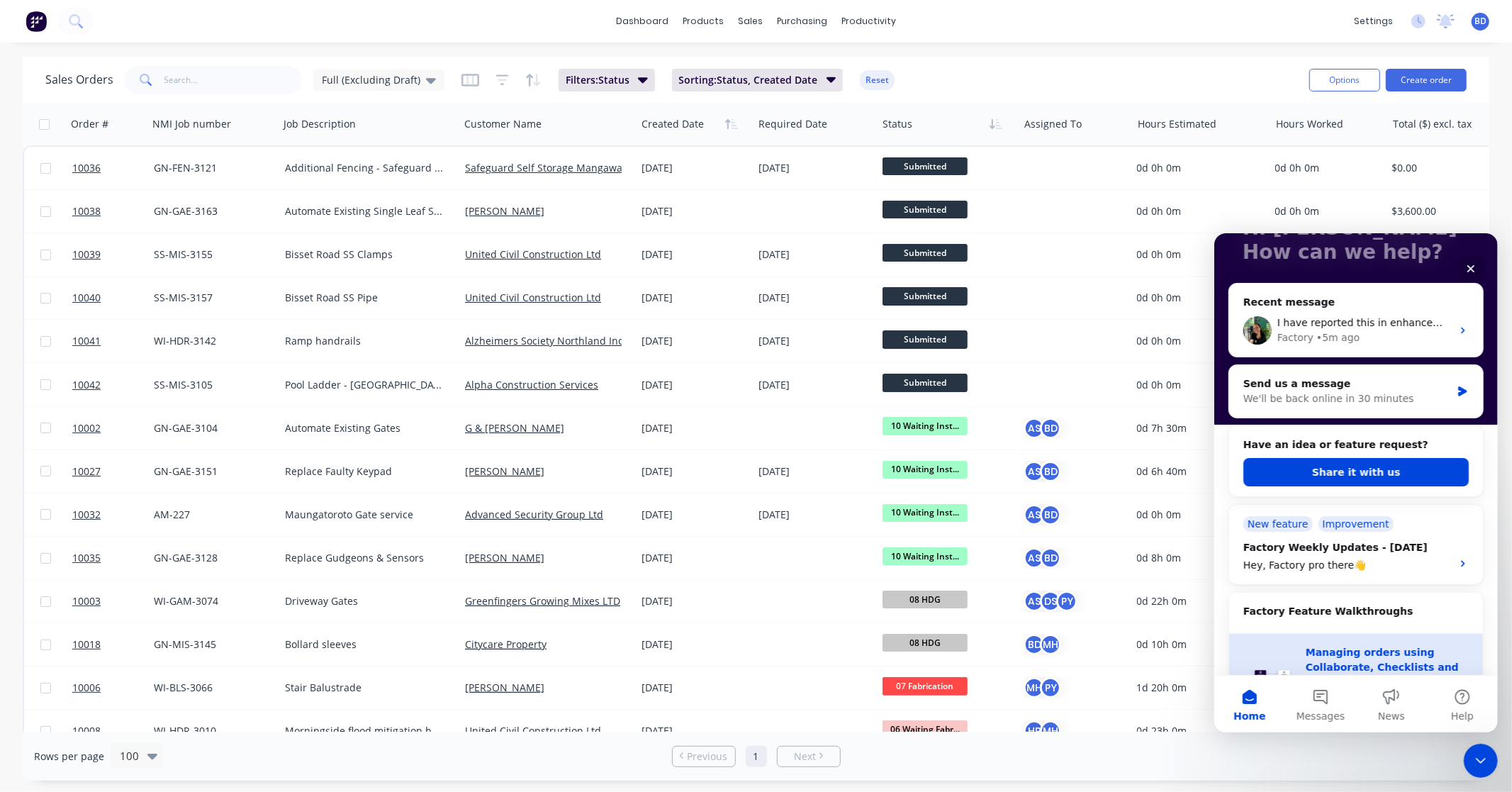
scroll to position [0, 0]
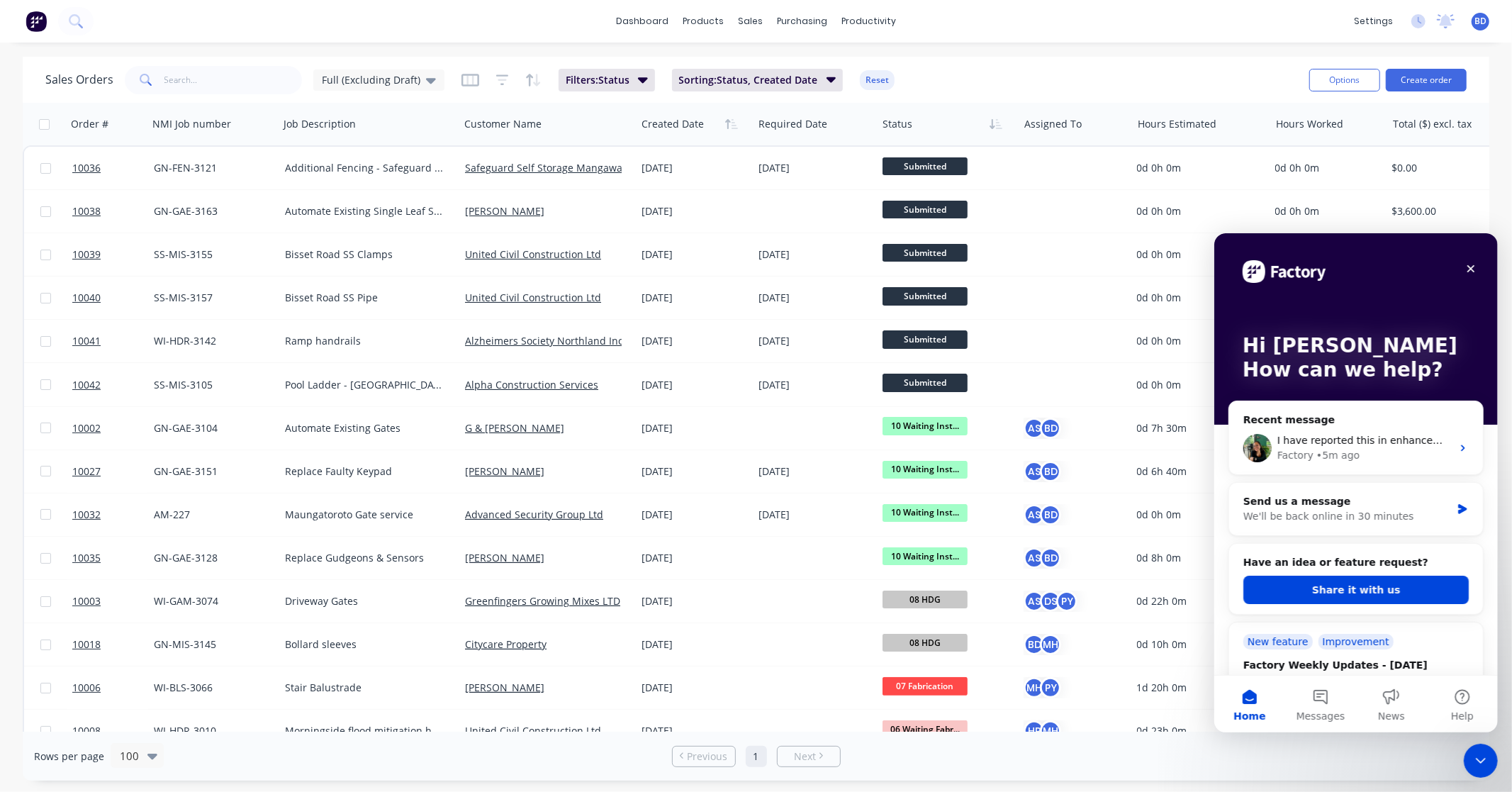
click at [1487, 760] on icon "Close Intercom Messenger" at bounding box center [1479, 760] width 17 height 17
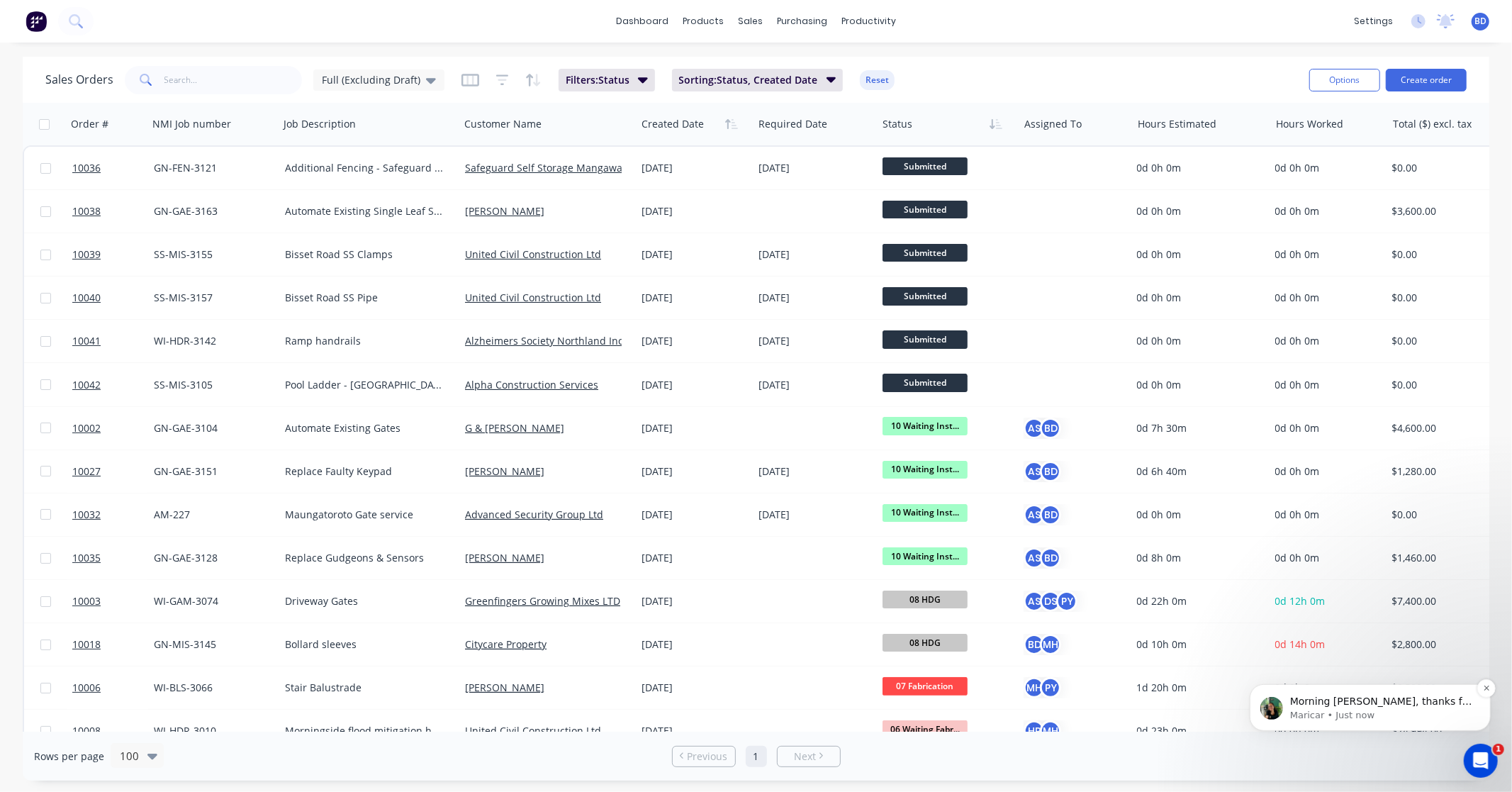
click at [1430, 711] on p "Maricar • Just now" at bounding box center [1381, 715] width 183 height 13
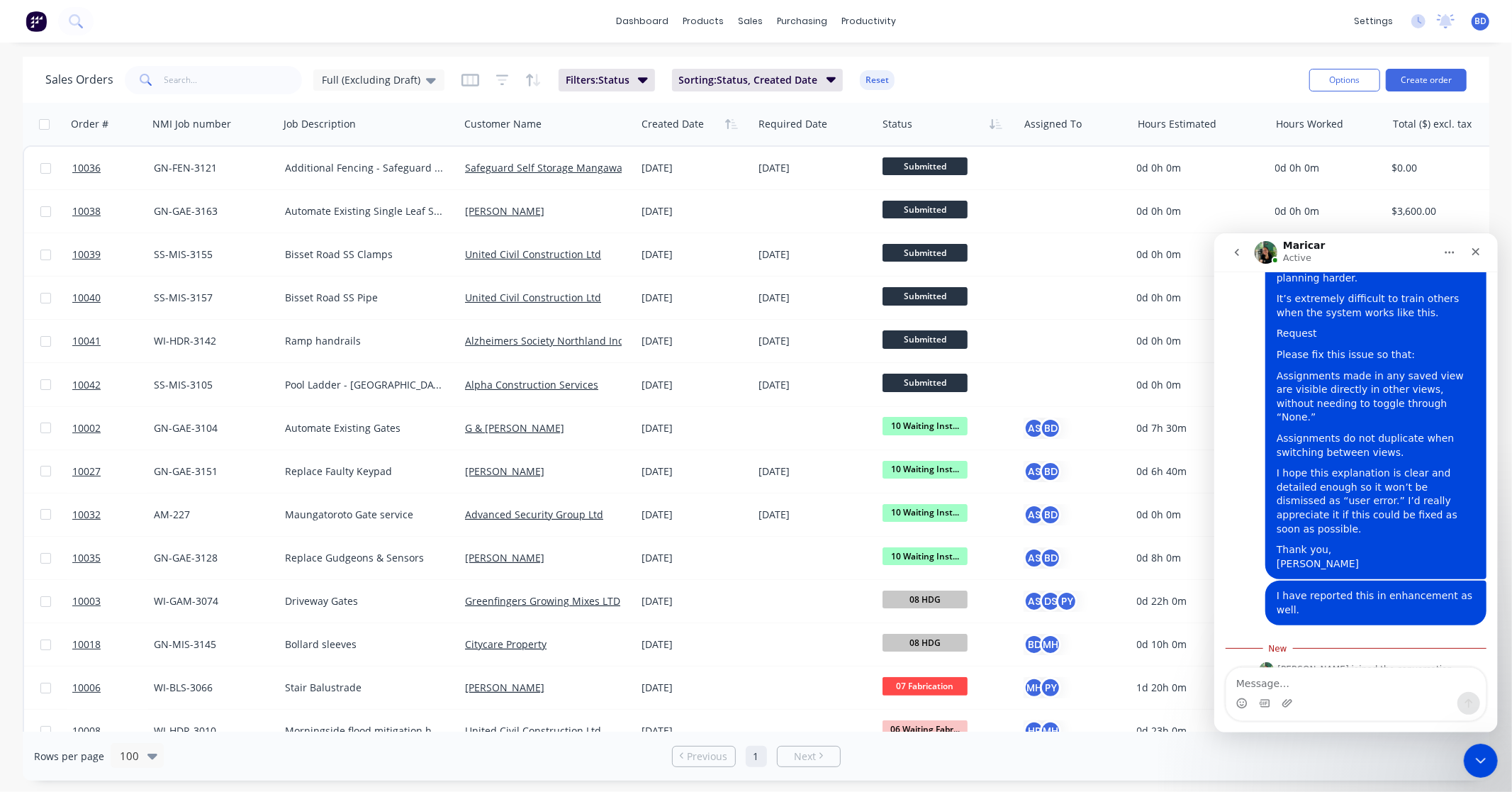
scroll to position [1176, 0]
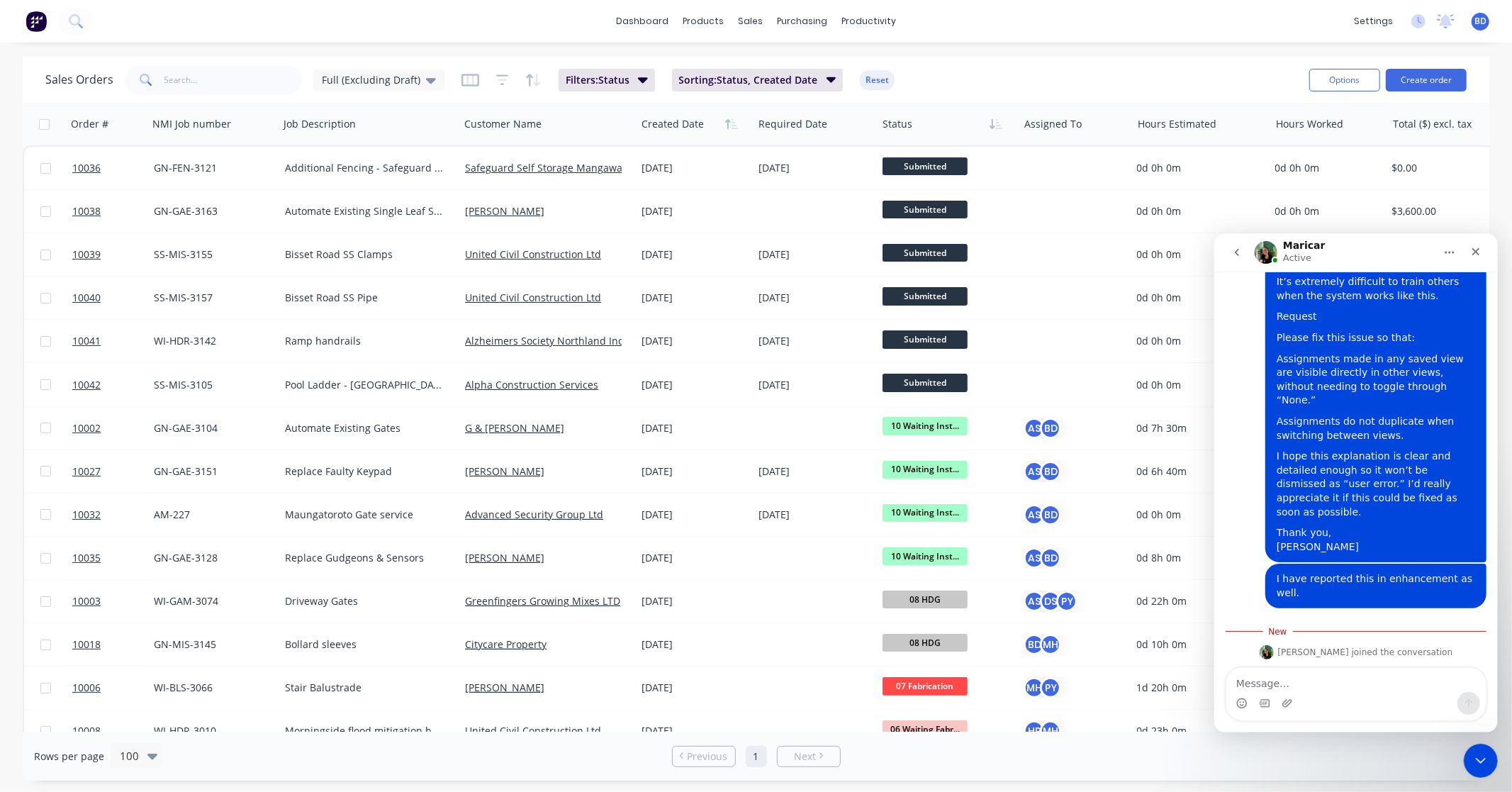
click at [1328, 676] on textarea "Message…" at bounding box center [1355, 679] width 260 height 24
type textarea "Thanks"
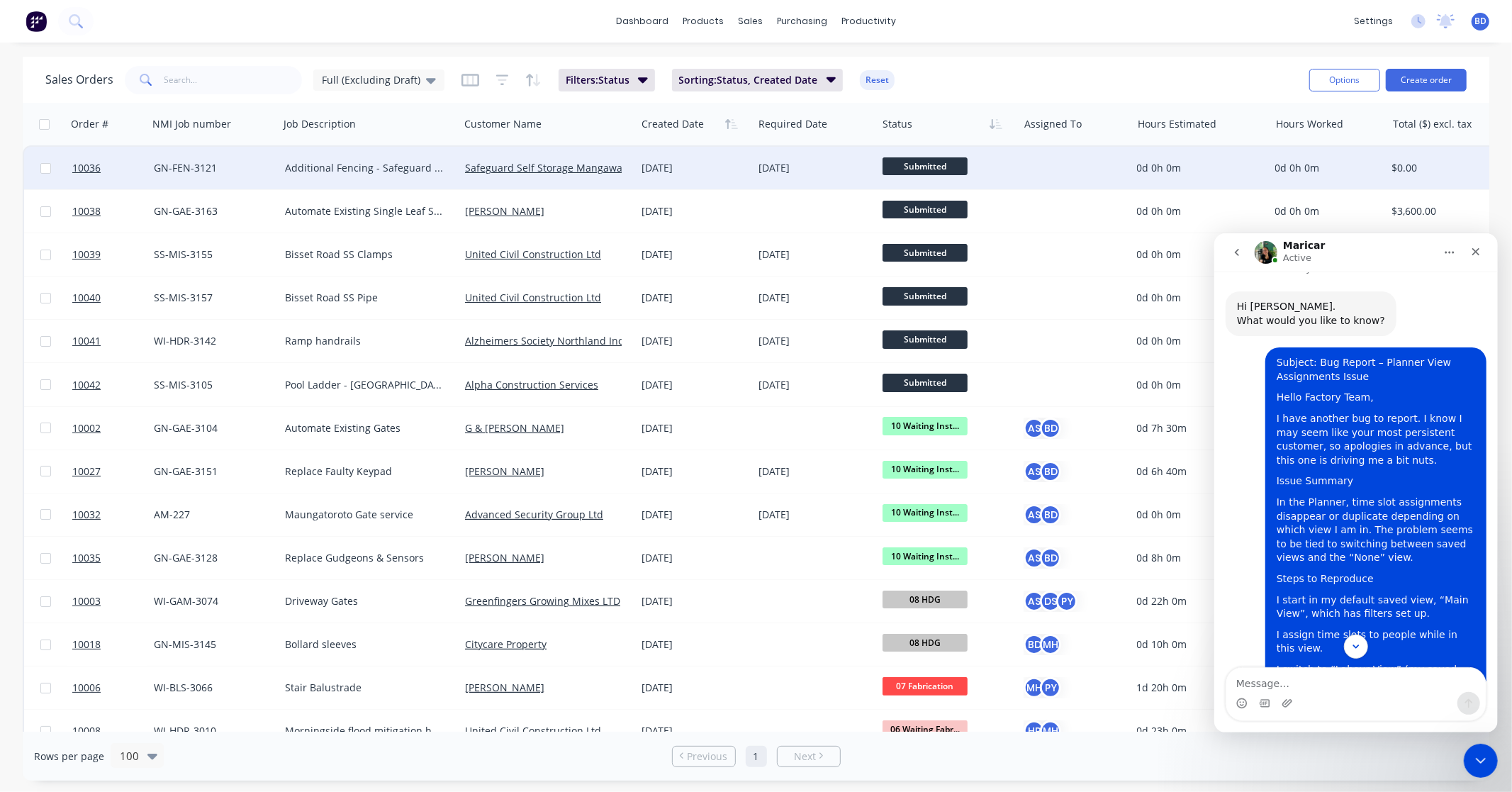
scroll to position [0, 0]
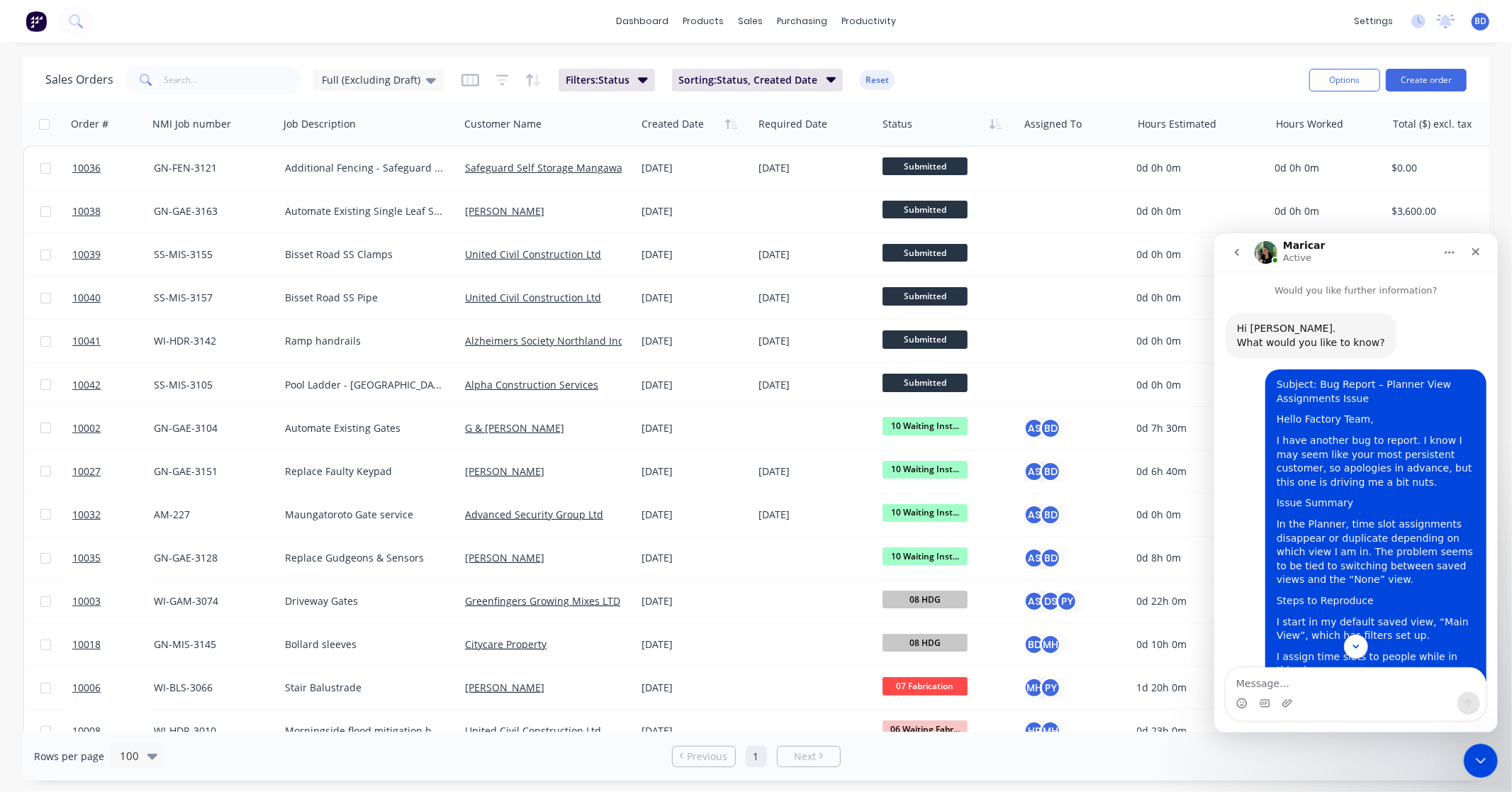
click at [1238, 256] on icon "go back" at bounding box center [1236, 251] width 11 height 12
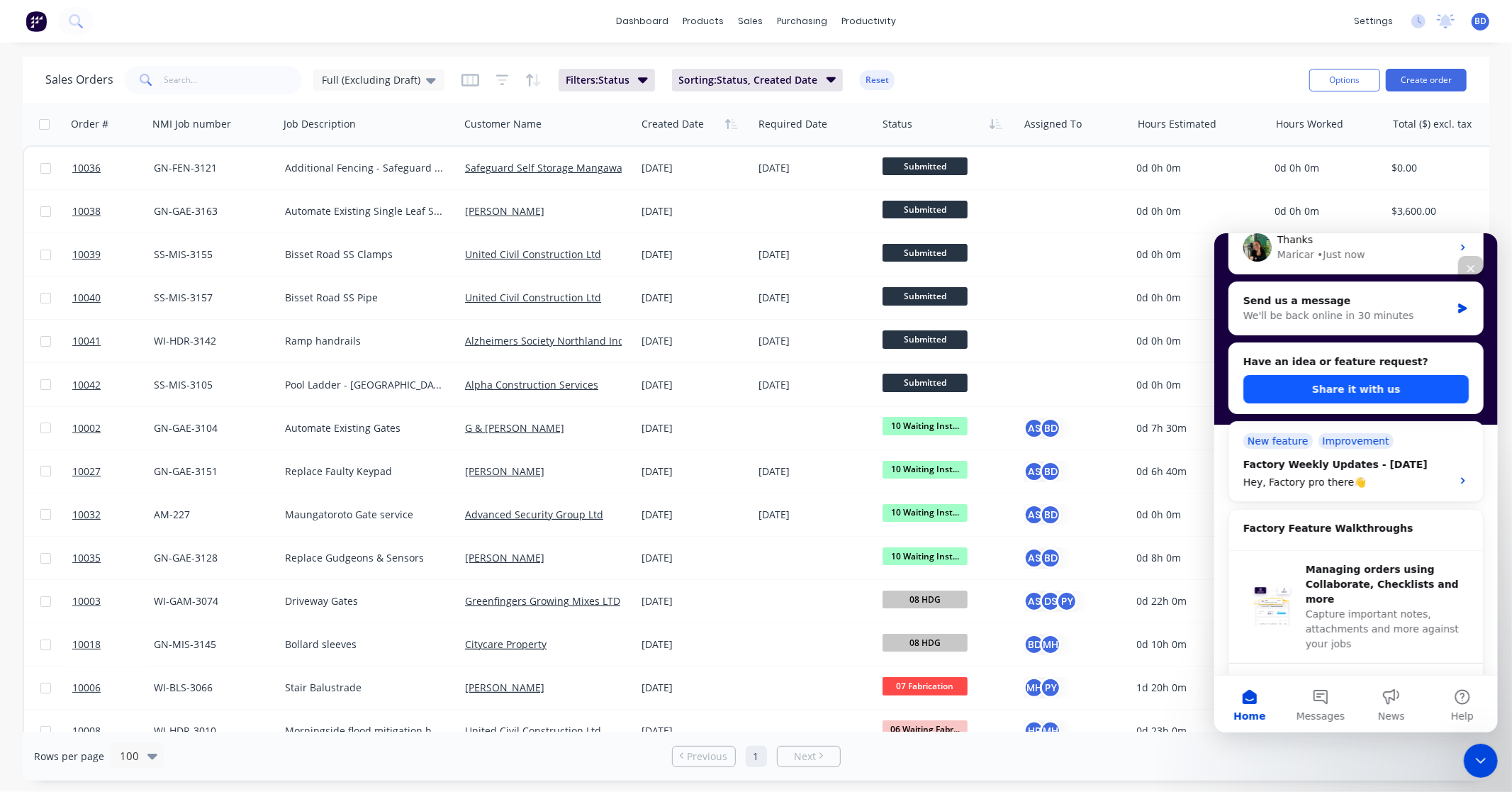
scroll to position [158, 0]
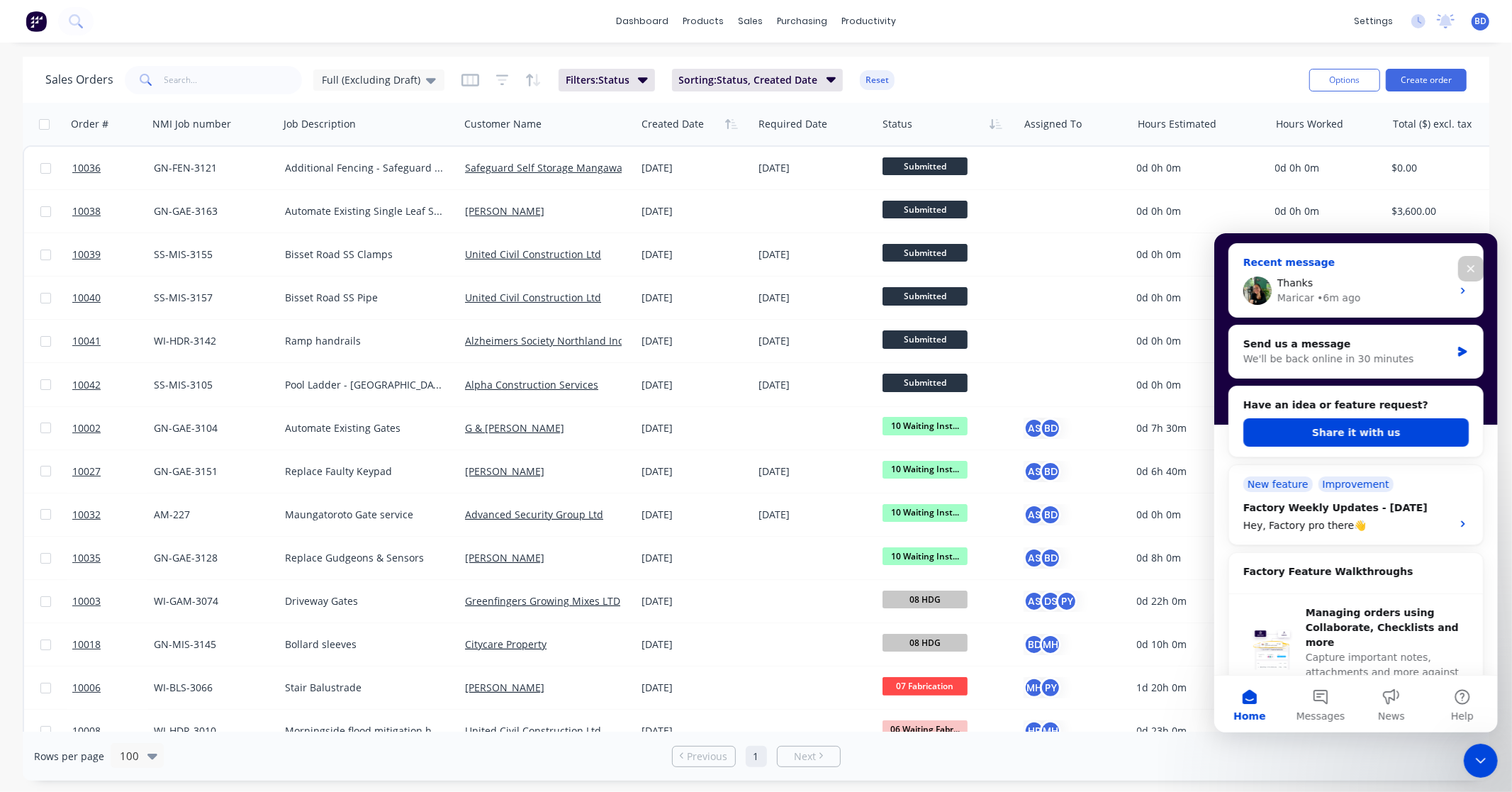
click at [1330, 277] on div "Thanks" at bounding box center [1363, 283] width 174 height 15
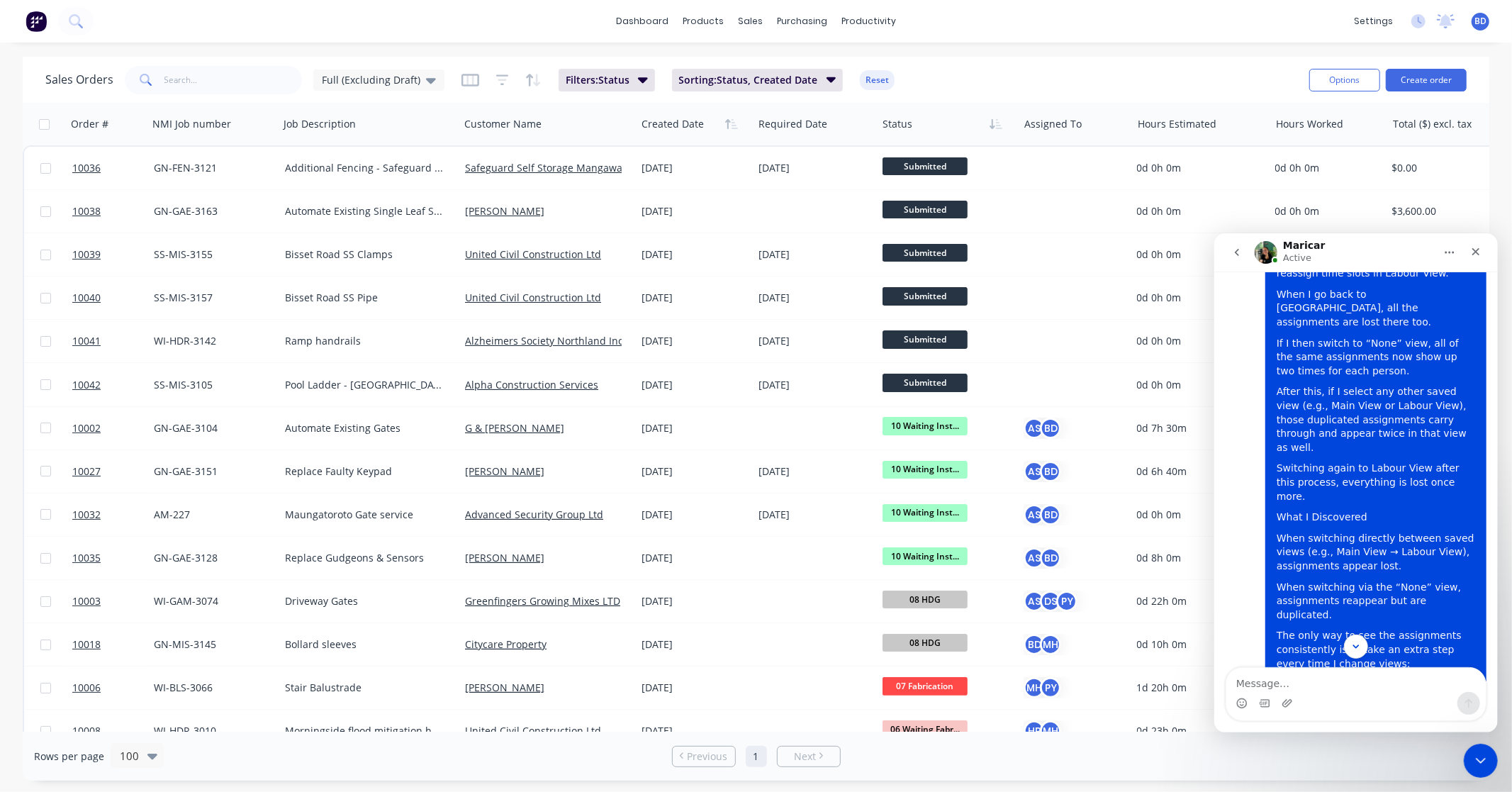
scroll to position [1195, 0]
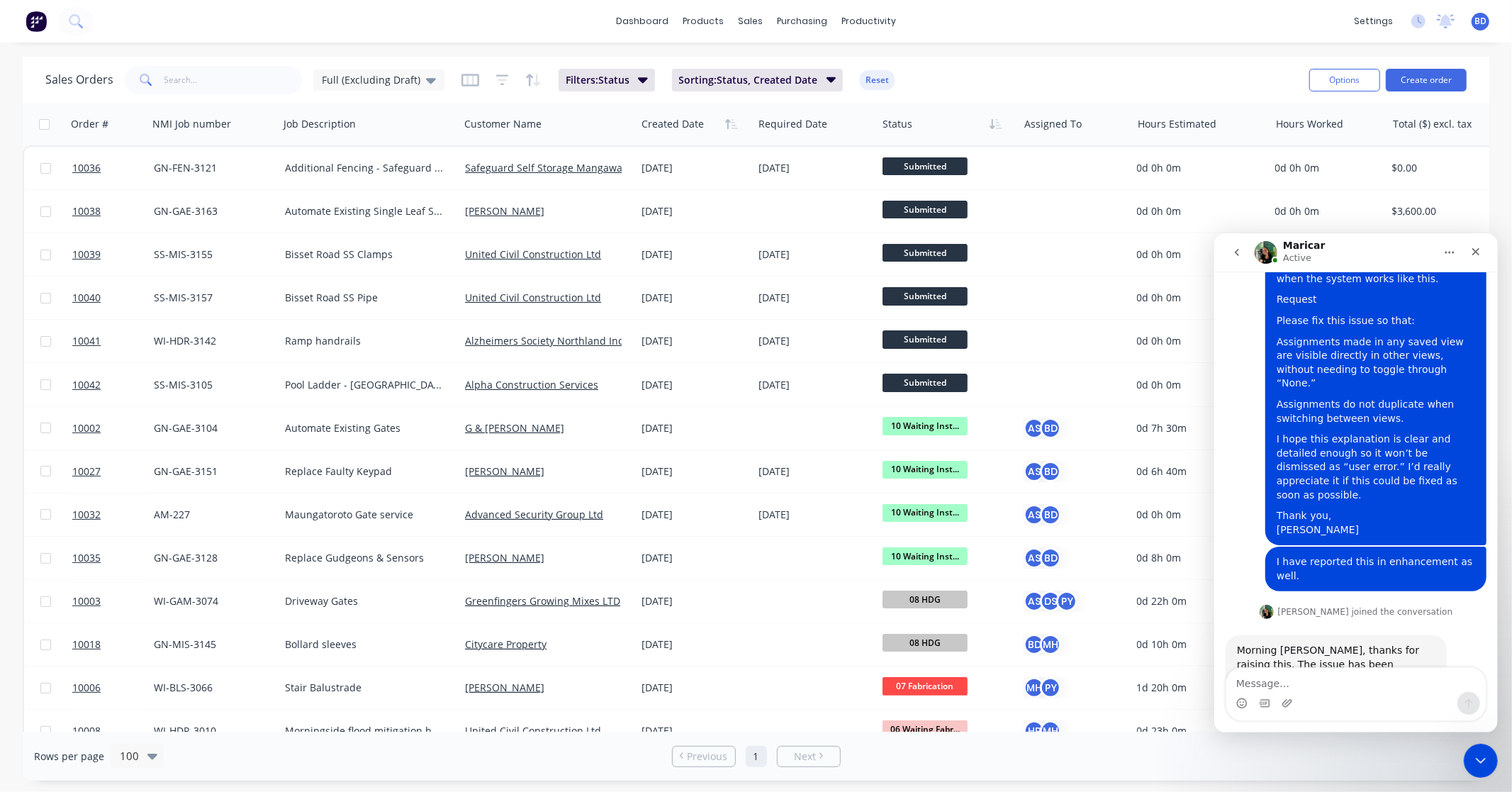
click at [1478, 755] on icon "Close Intercom Messenger" at bounding box center [1479, 760] width 17 height 17
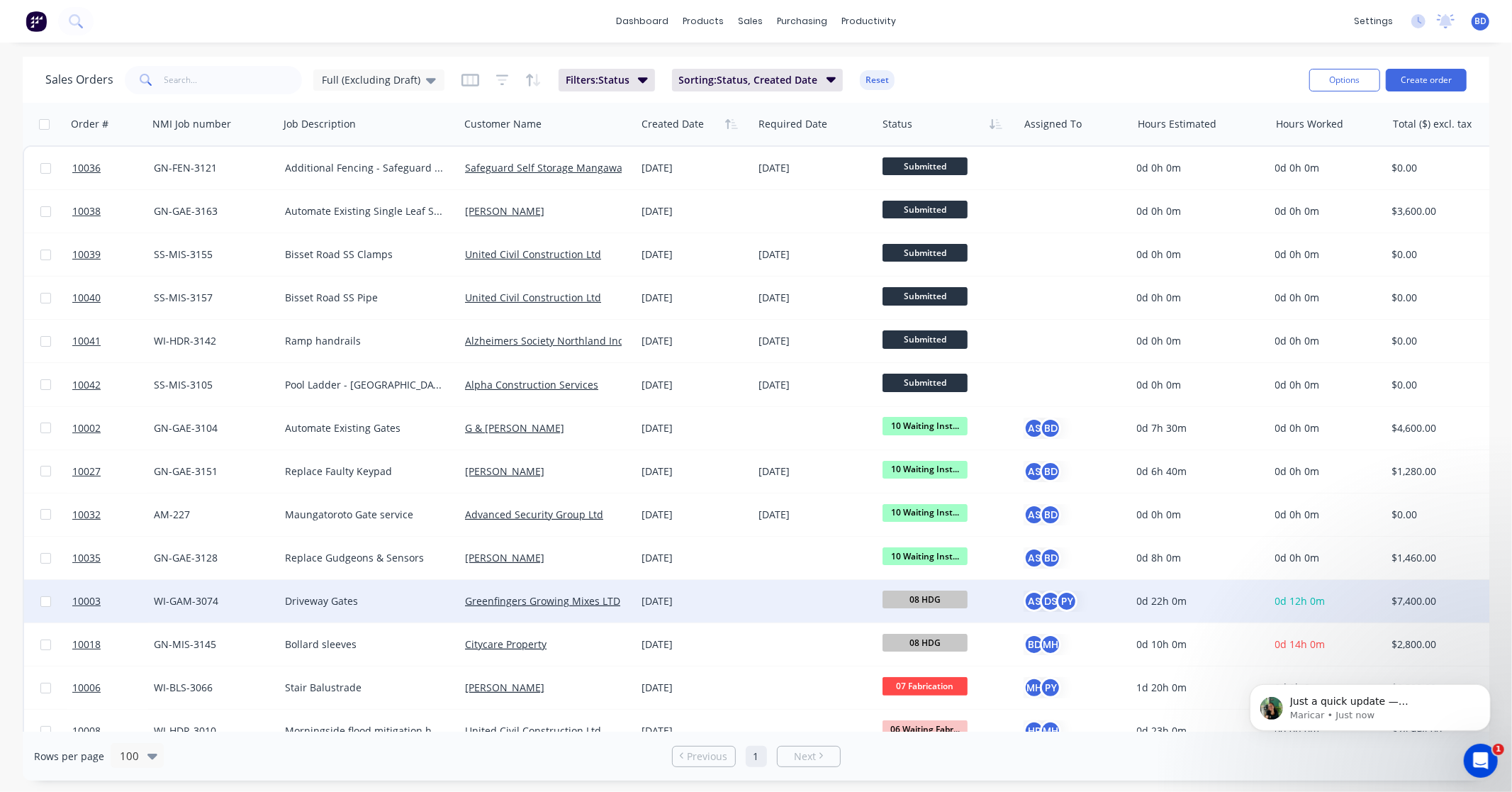
scroll to position [1278, 0]
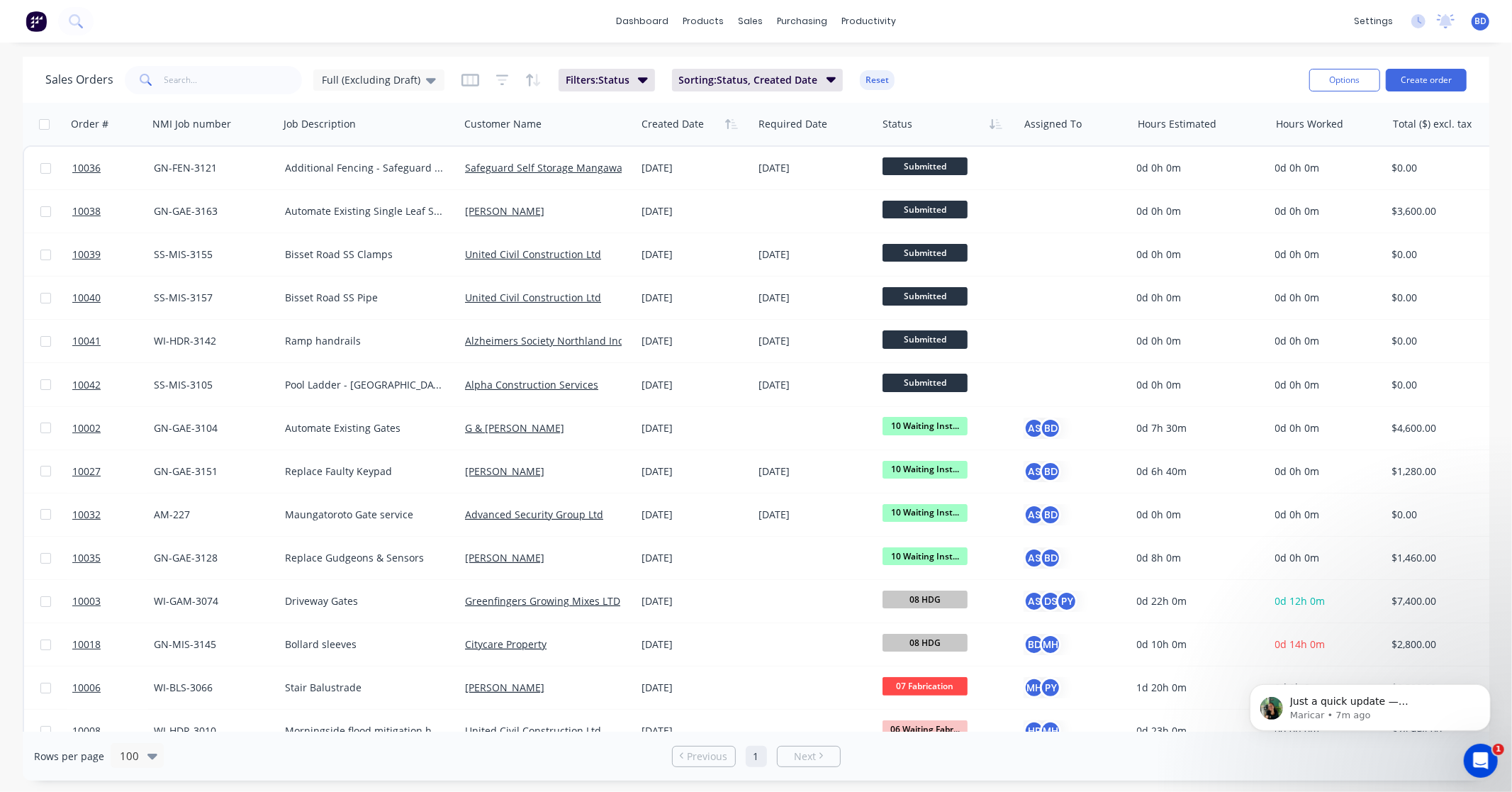
click at [1483, 763] on icon "Open Intercom Messenger" at bounding box center [1480, 760] width 23 height 23
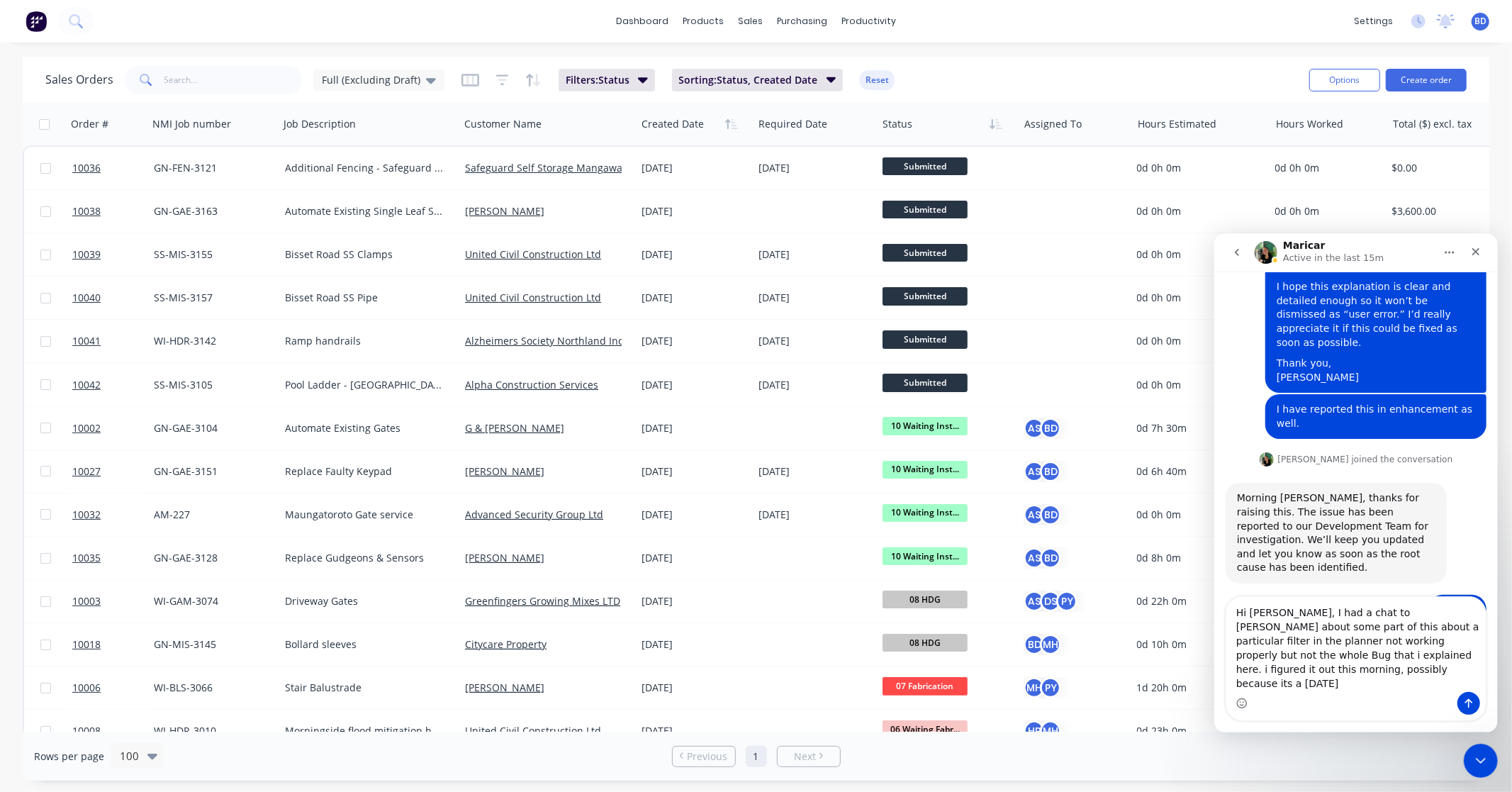
scroll to position [1359, 0]
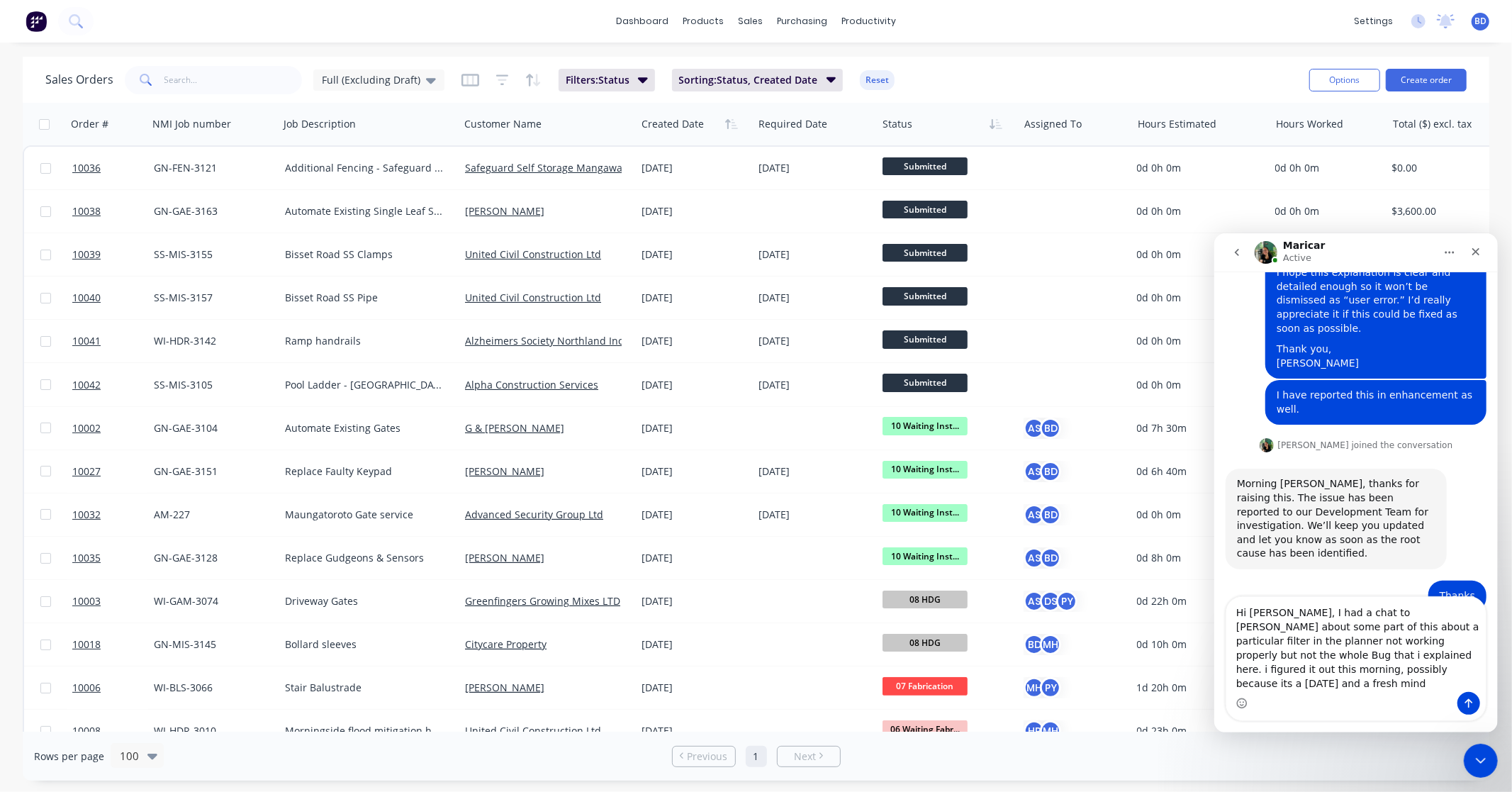
type textarea "Hi Maricar, I had a chat to Cathy about some part of this about a particular fi…"
drag, startPoint x: 1364, startPoint y: 681, endPoint x: 2422, endPoint y: 854, distance: 1072.1
click html "Maricar Active Would you like further information? Hi Brandon. What would you l…"
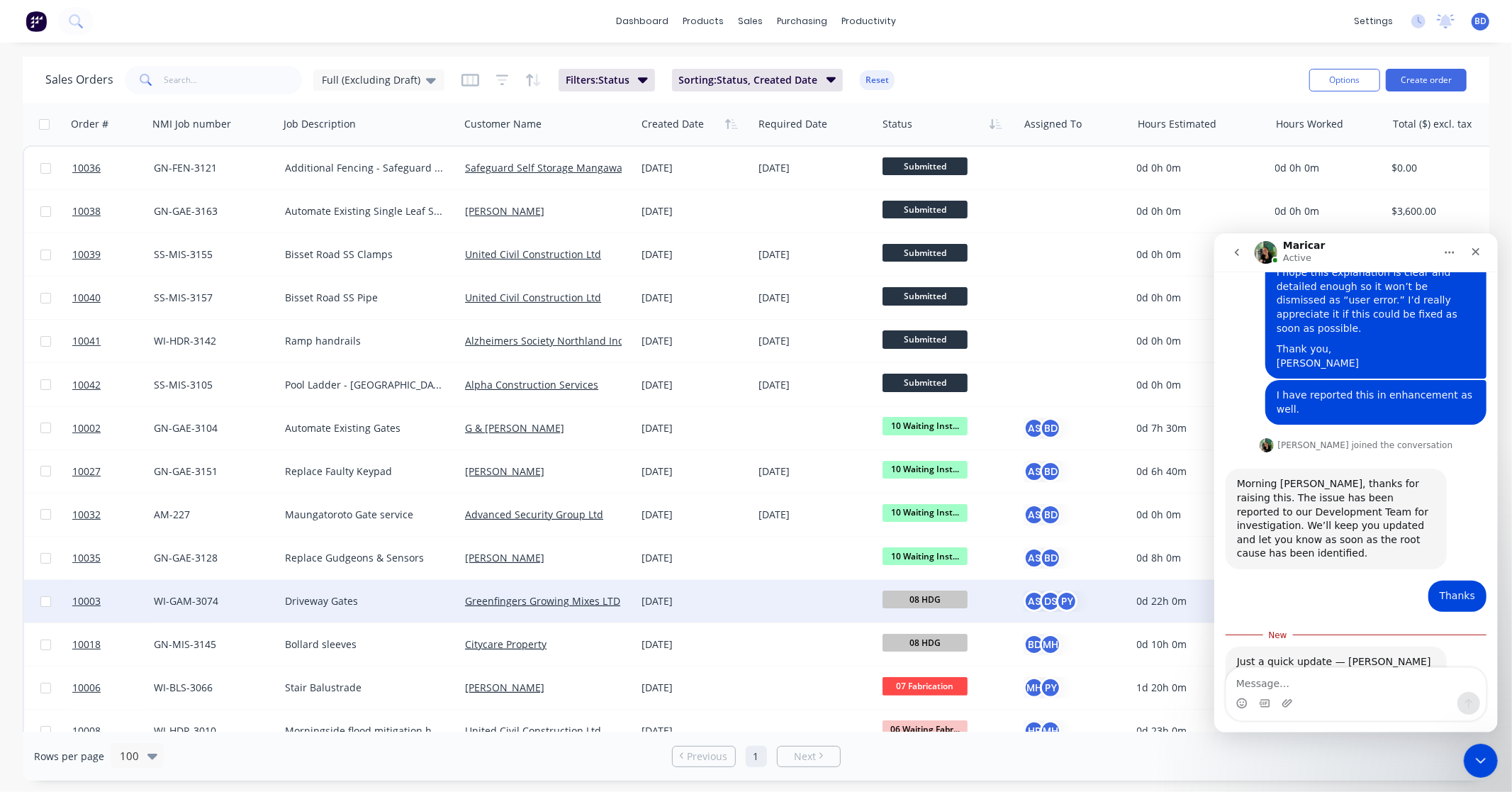
scroll to position [1302, 0]
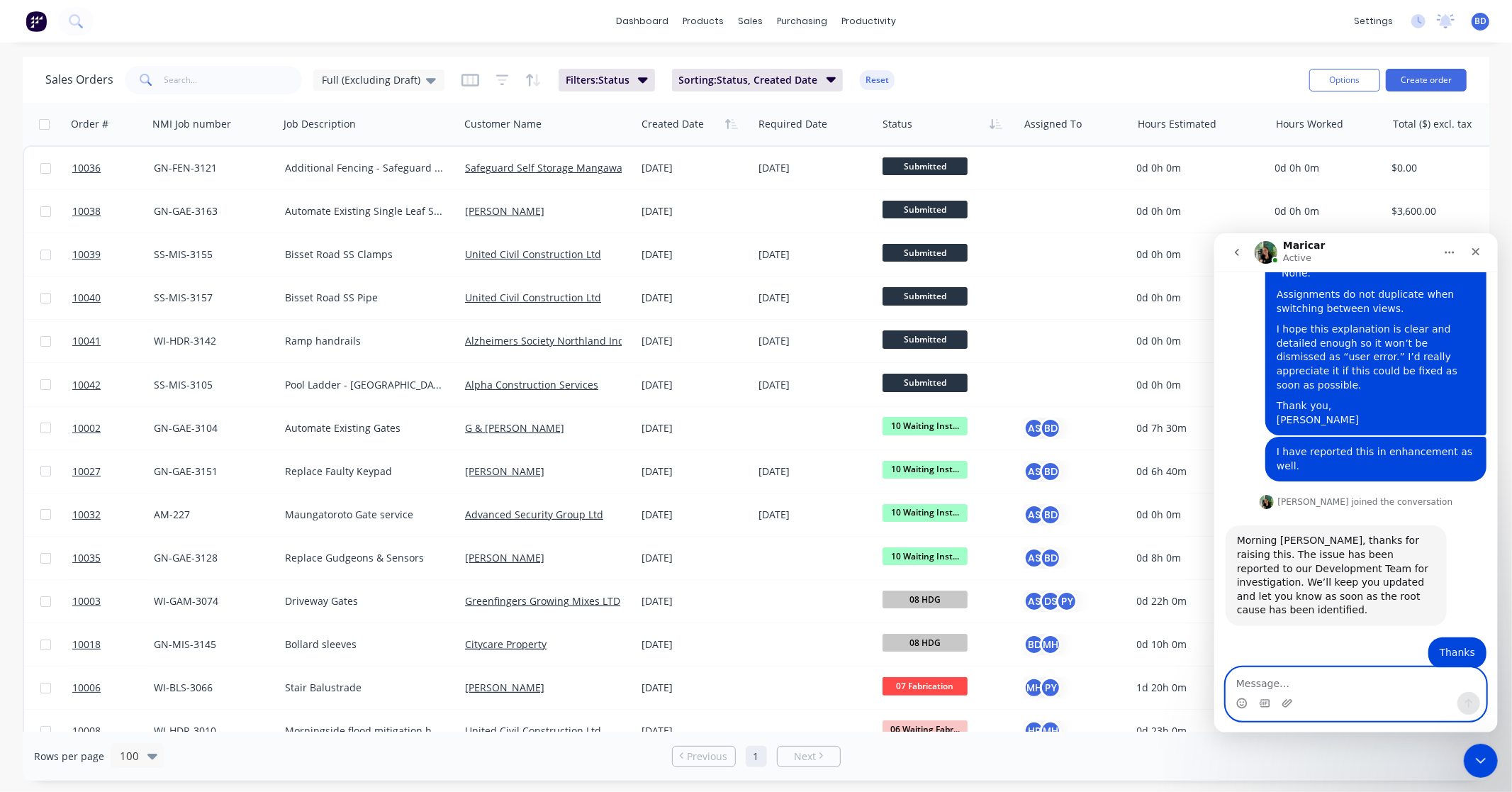
click at [1317, 680] on textarea "Message…" at bounding box center [1355, 679] width 260 height 24
paste textarea "I spoke with Cathy about part of this issue, specifically a filter in the plann…"
type textarea "I spoke with Cathy about part of this issue, specifically a filter in the plann…"
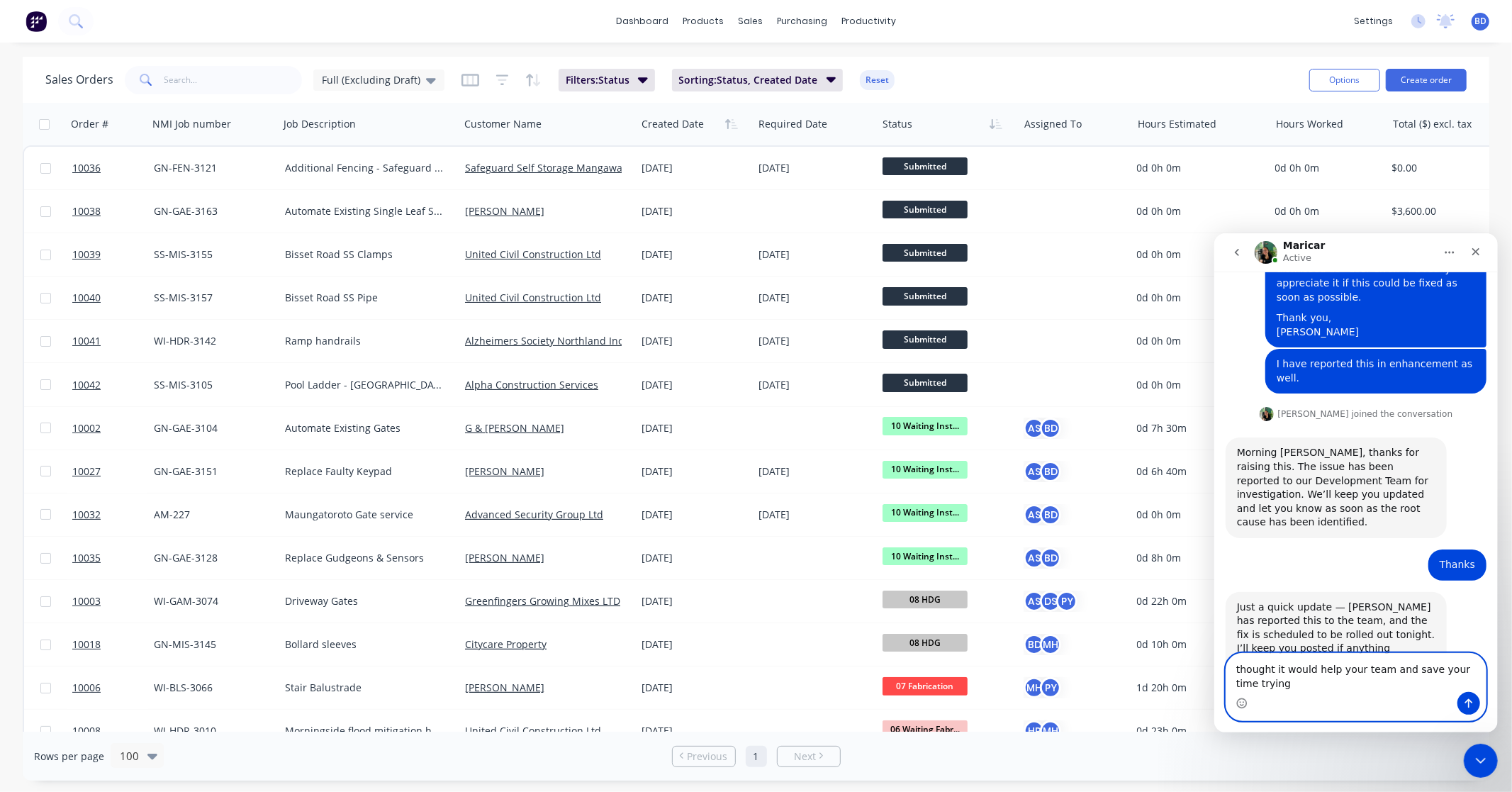
scroll to position [1405, 0]
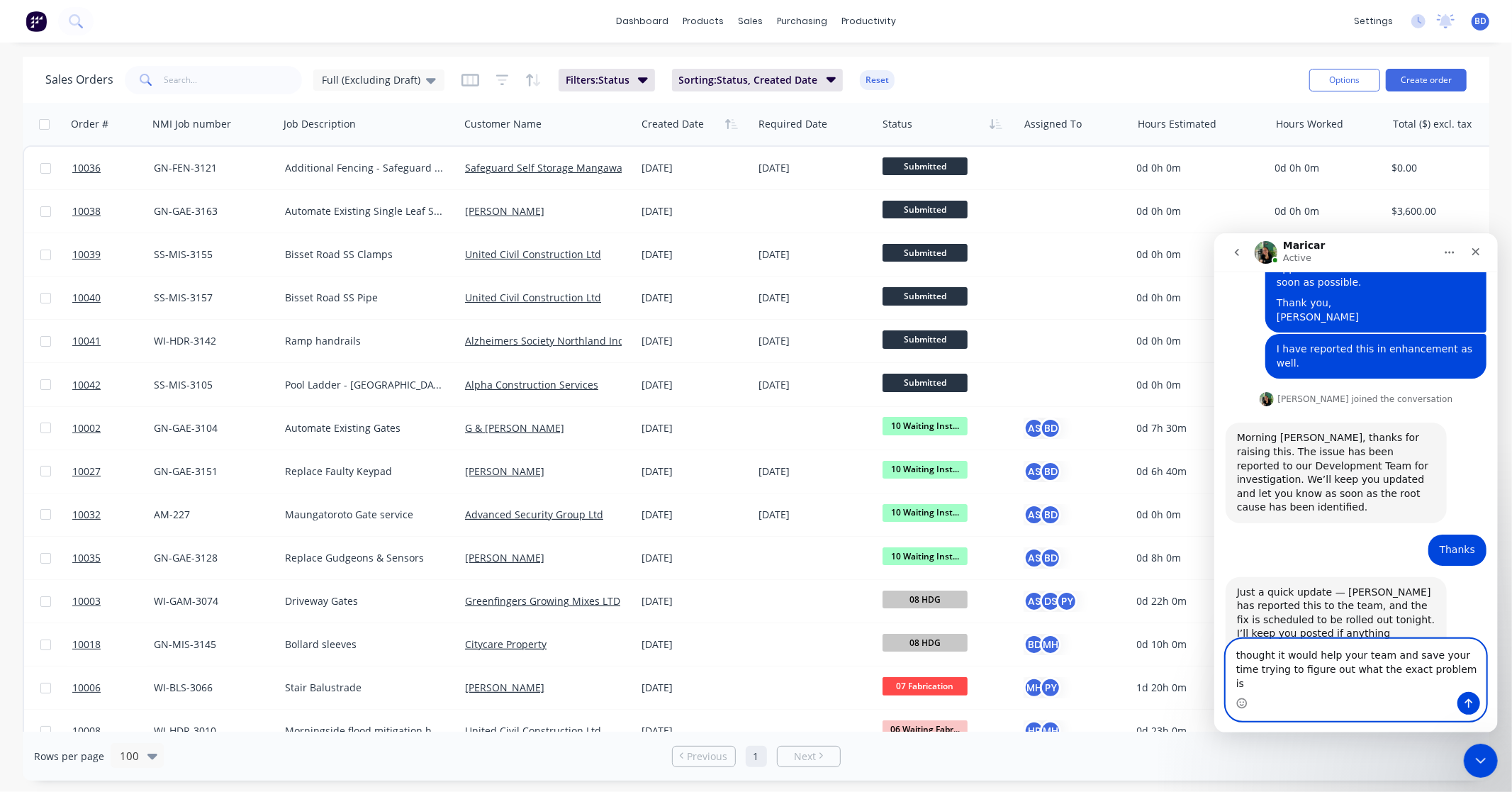
type textarea "thought it would help your team and save your time trying to figure out what th…"
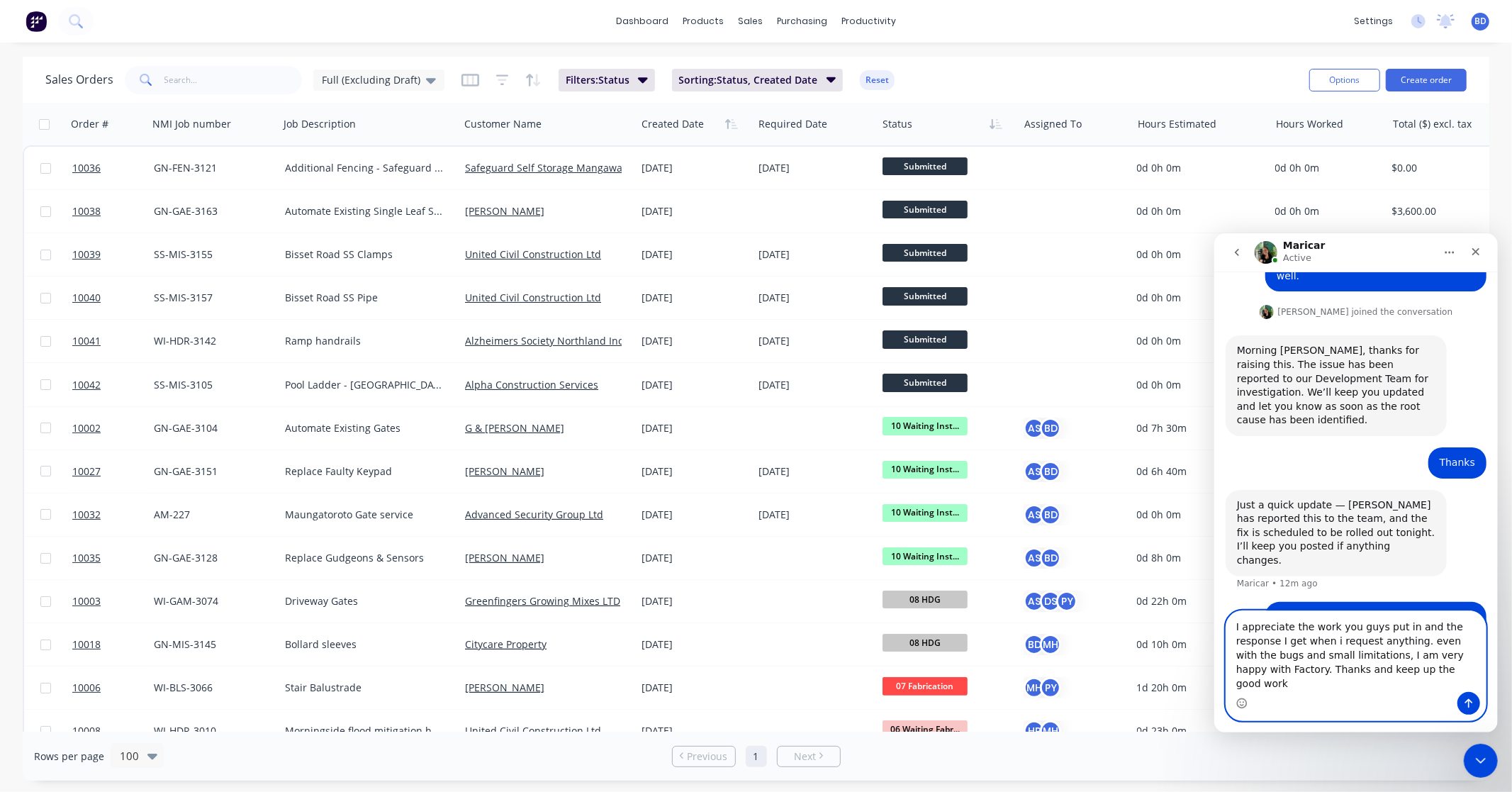
scroll to position [1492, 0]
click at [1285, 652] on textarea "I appreciate the work you guys put in and the response I get when i request any…" at bounding box center [1355, 651] width 260 height 81
click at [1375, 654] on textarea "I appreciate the work you guys put in and the response I get when I request any…" at bounding box center [1355, 651] width 260 height 81
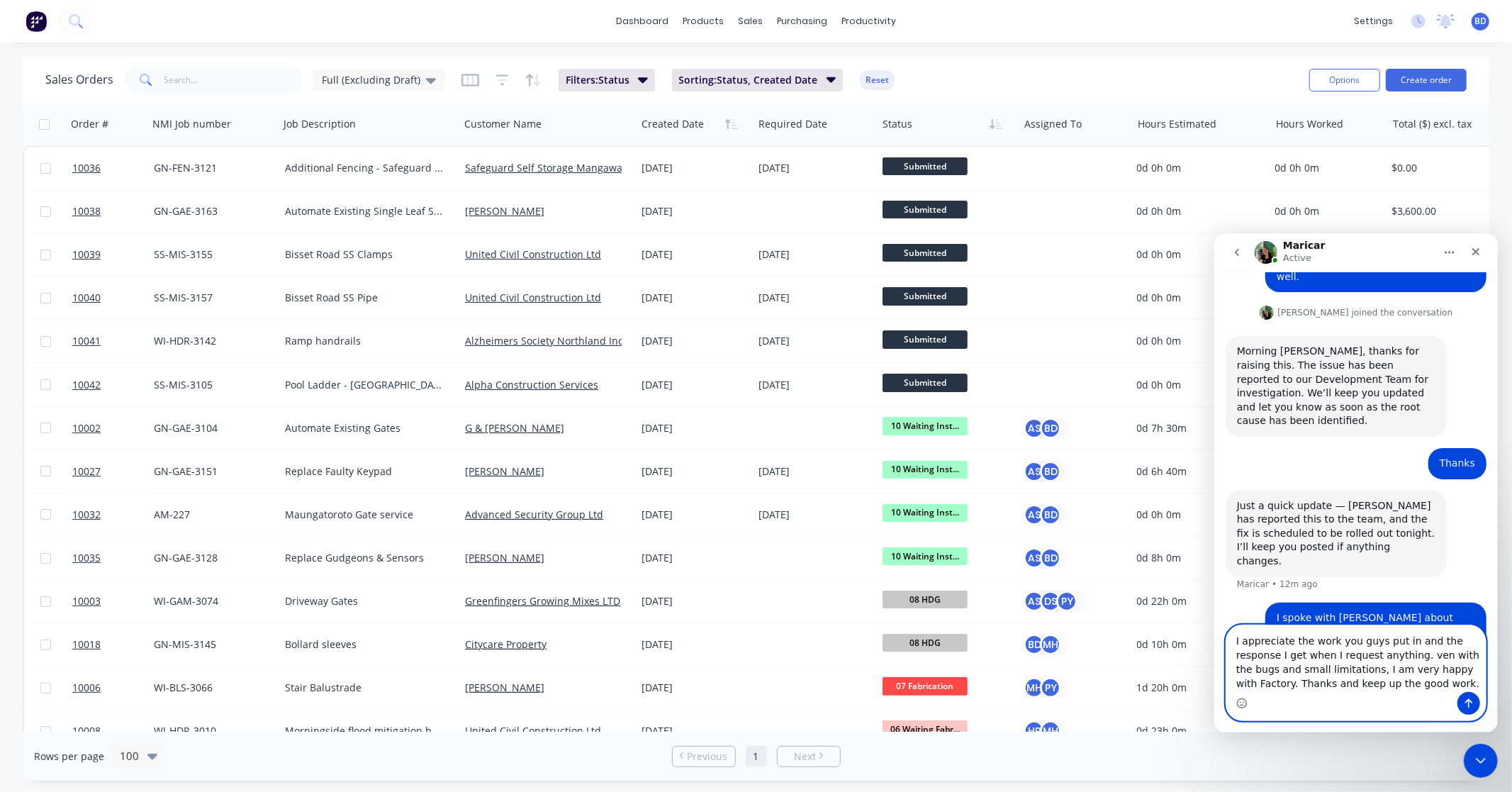
type textarea "I appreciate the work you guys put in and the response I get when I request any…"
click at [1394, 685] on textarea "I appreciate the work you guys put in and the response I get when I request any…" at bounding box center [1355, 651] width 260 height 81
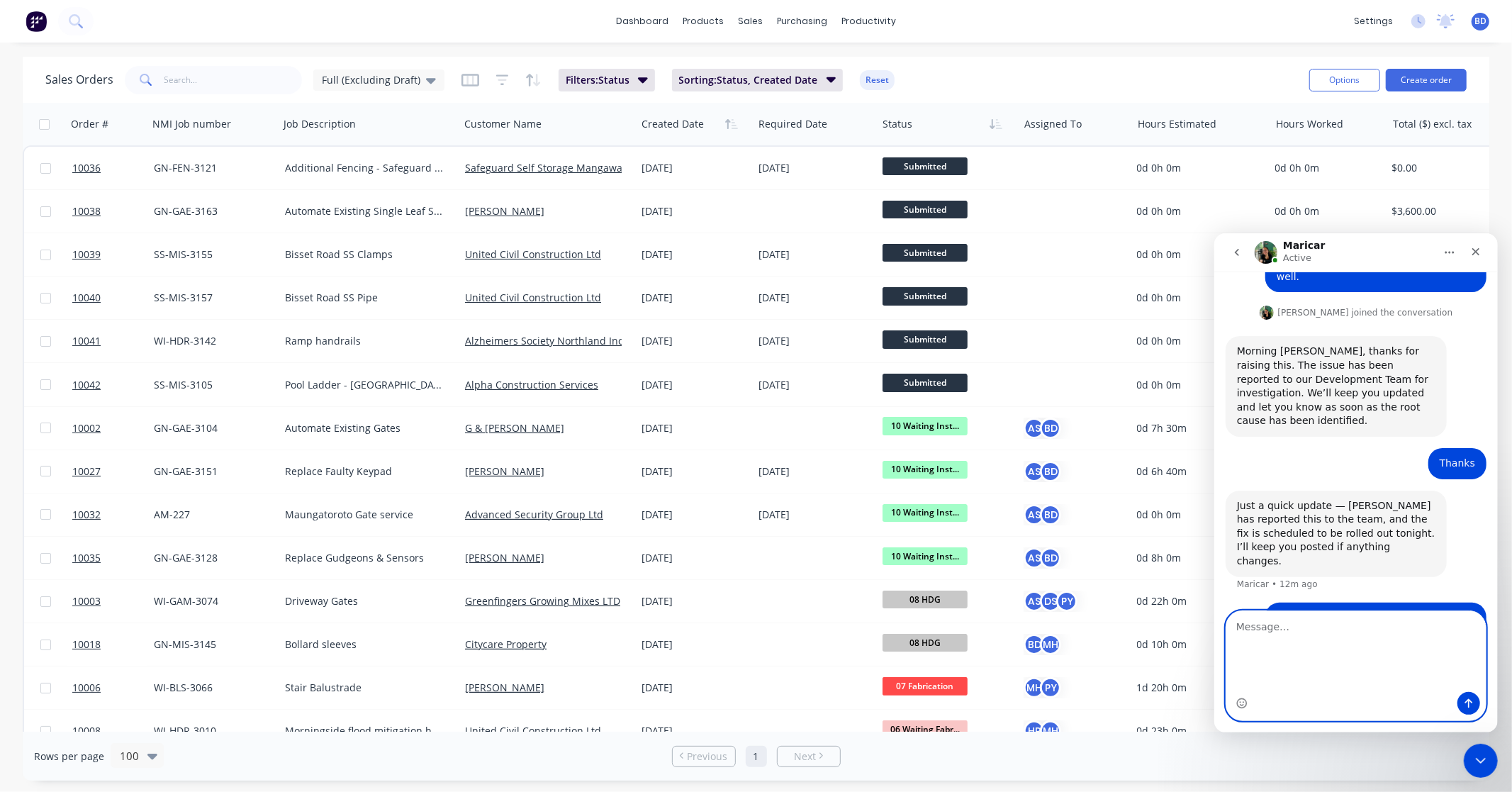
scroll to position [1538, 0]
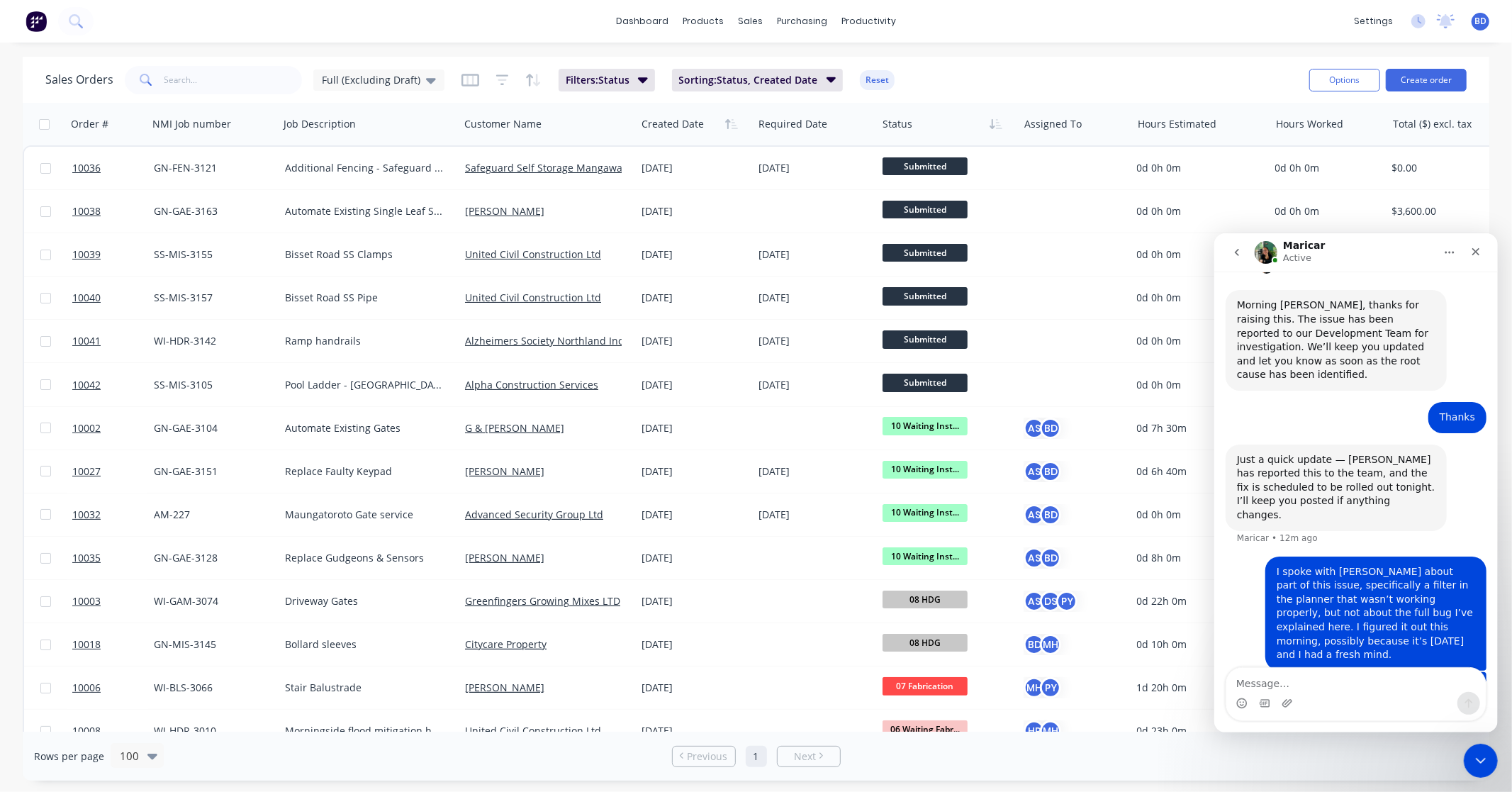
click at [1481, 764] on icon "Close Intercom Messenger" at bounding box center [1479, 760] width 17 height 17
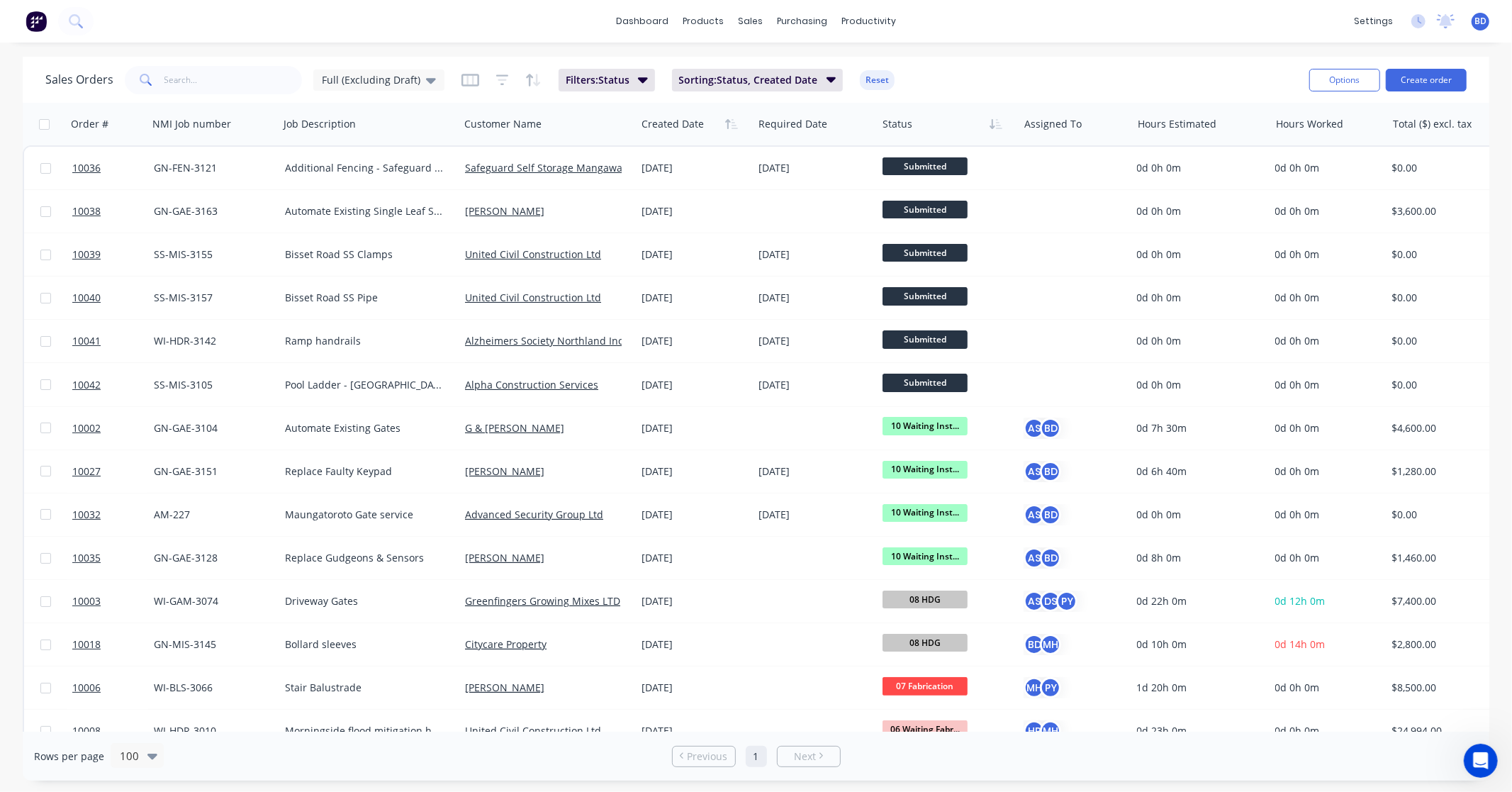
click at [1473, 750] on div "Open Intercom Messenger" at bounding box center [1479, 760] width 47 height 47
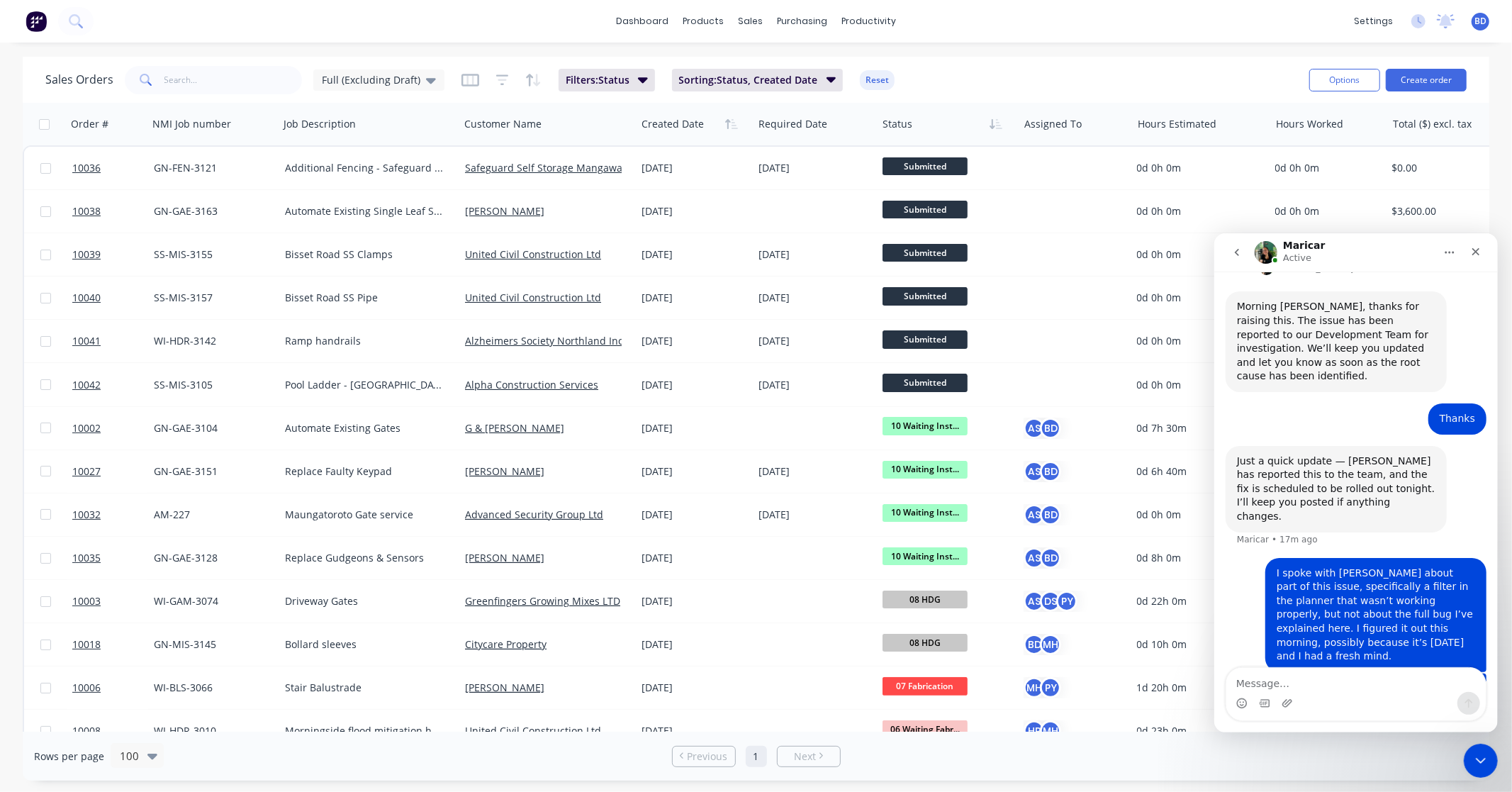
click at [1481, 759] on icon "Close Intercom Messenger" at bounding box center [1480, 760] width 10 height 6
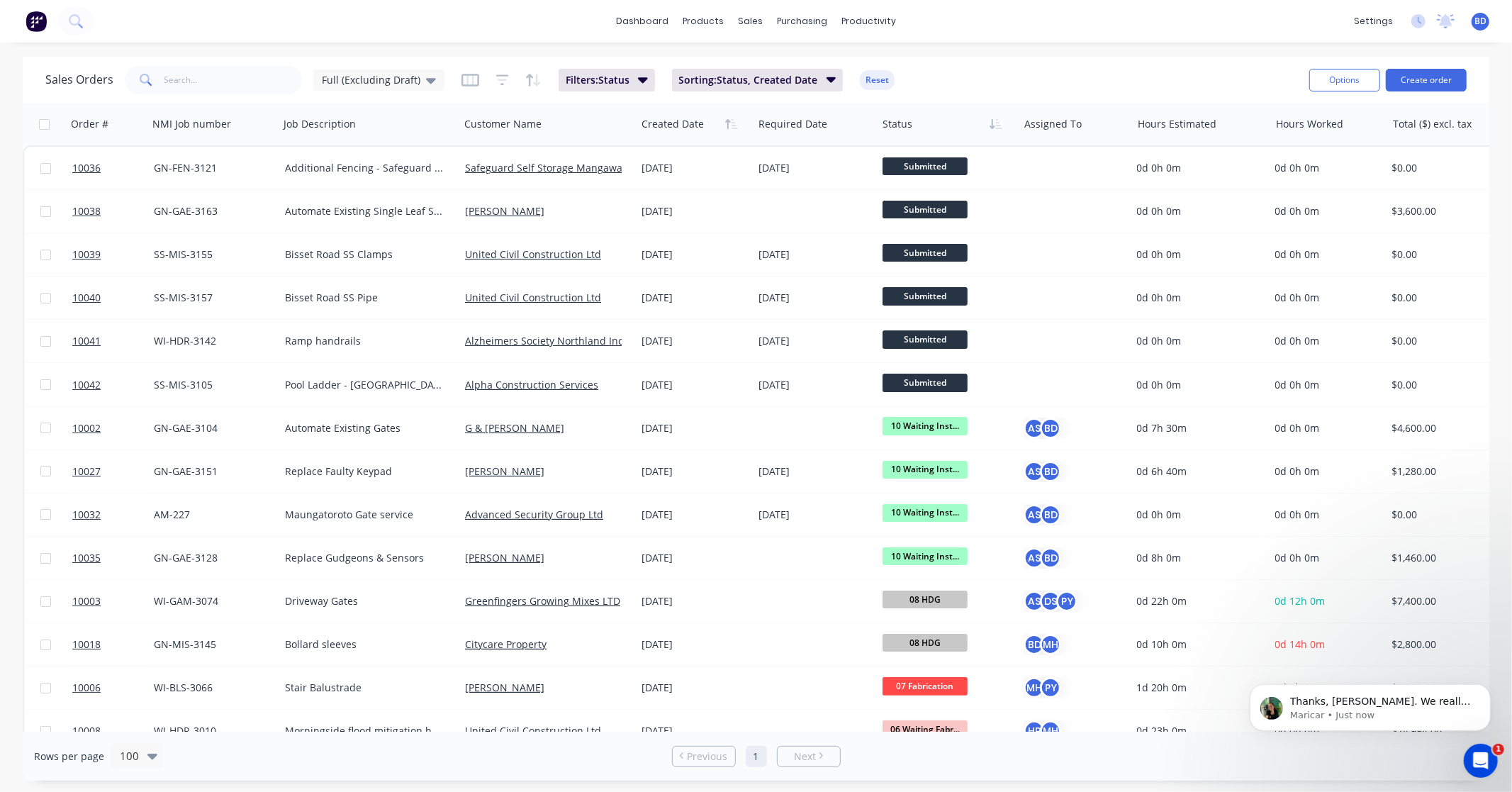
scroll to position [1683, 0]
click at [1358, 708] on p "Maricar • Just now" at bounding box center [1381, 715] width 183 height 13
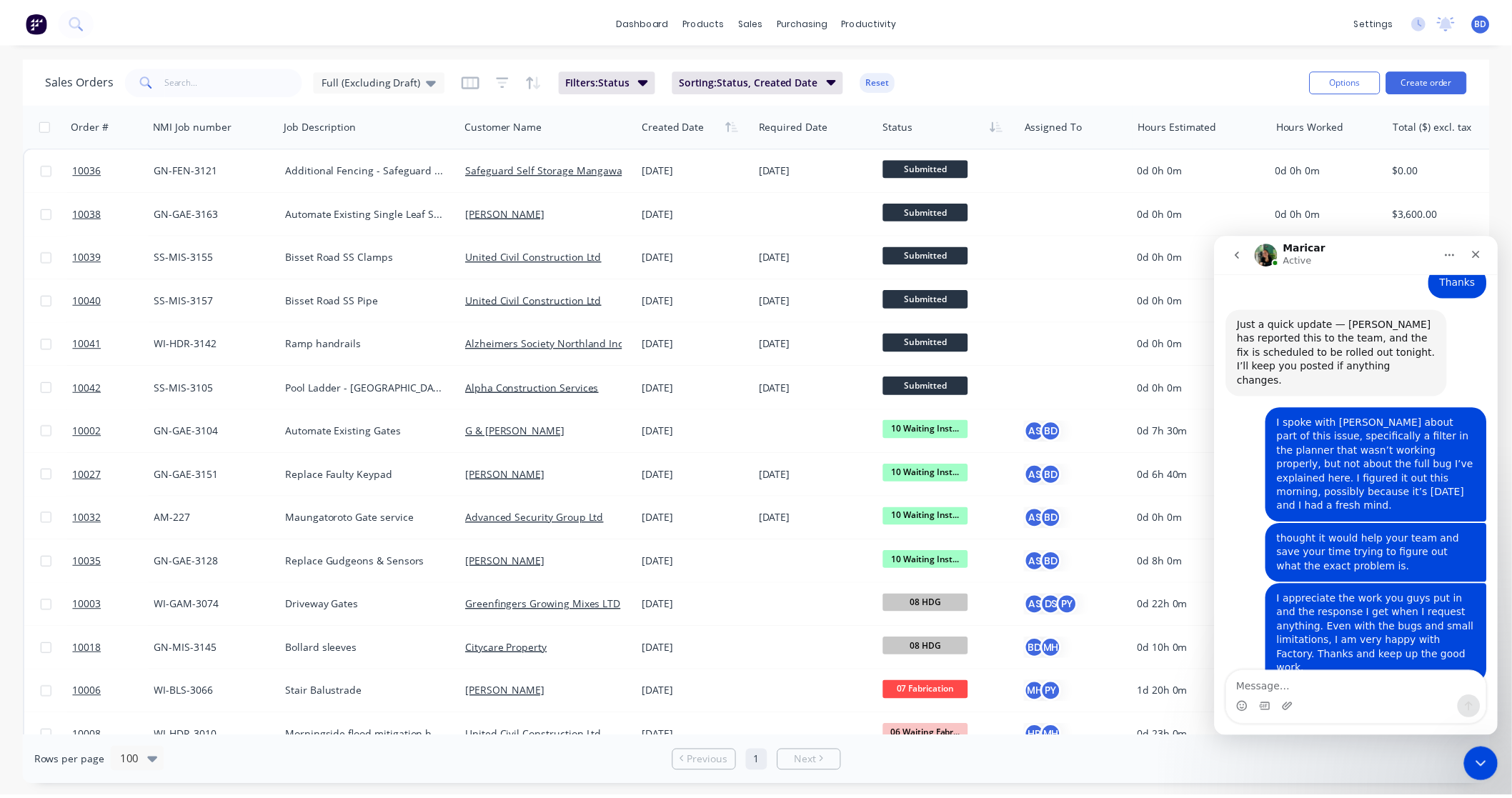
scroll to position [1719, 0]
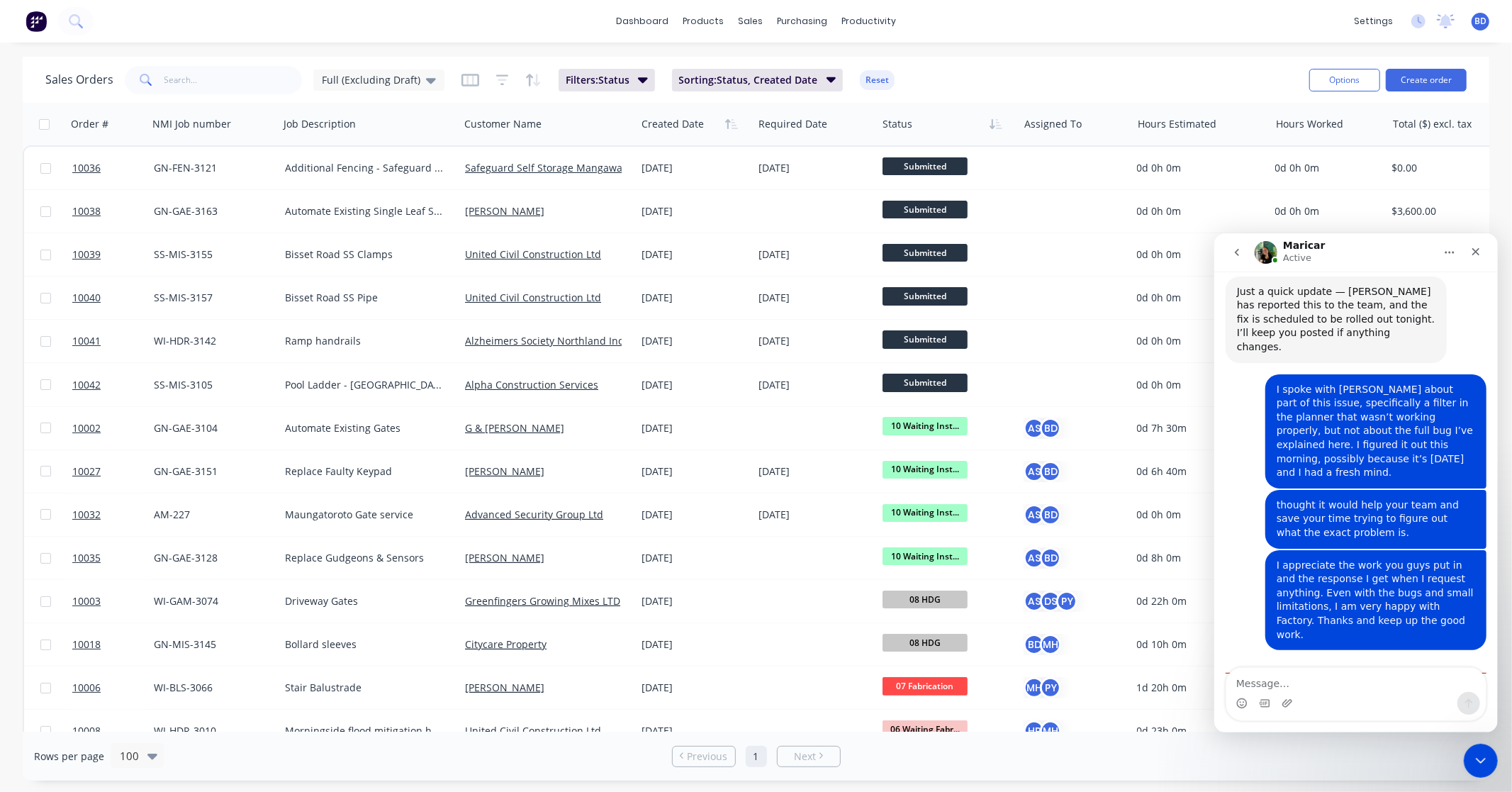
click at [1483, 759] on icon "Close Intercom Messenger" at bounding box center [1479, 760] width 17 height 17
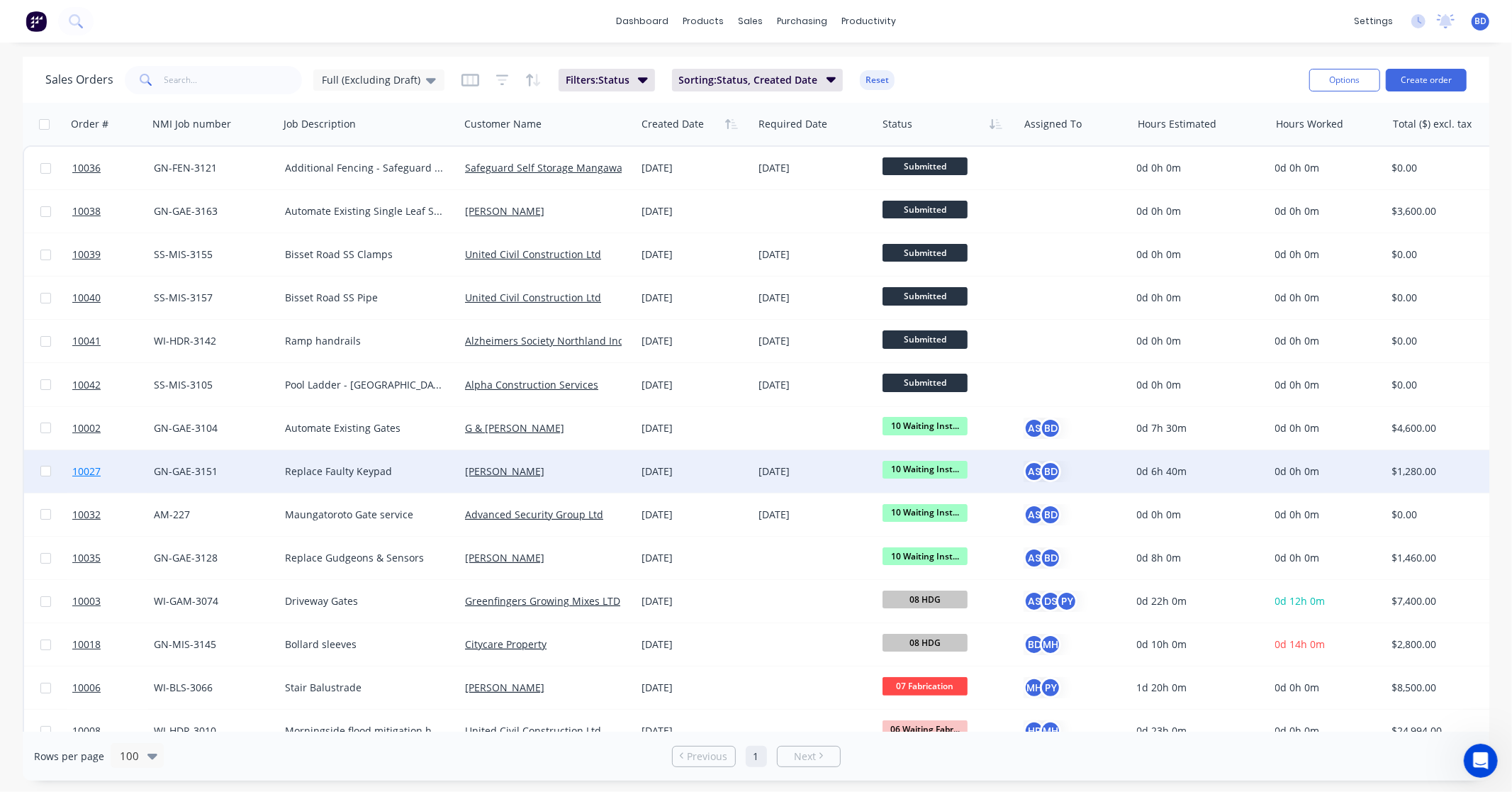
click at [89, 466] on span "10027" at bounding box center [86, 471] width 29 height 14
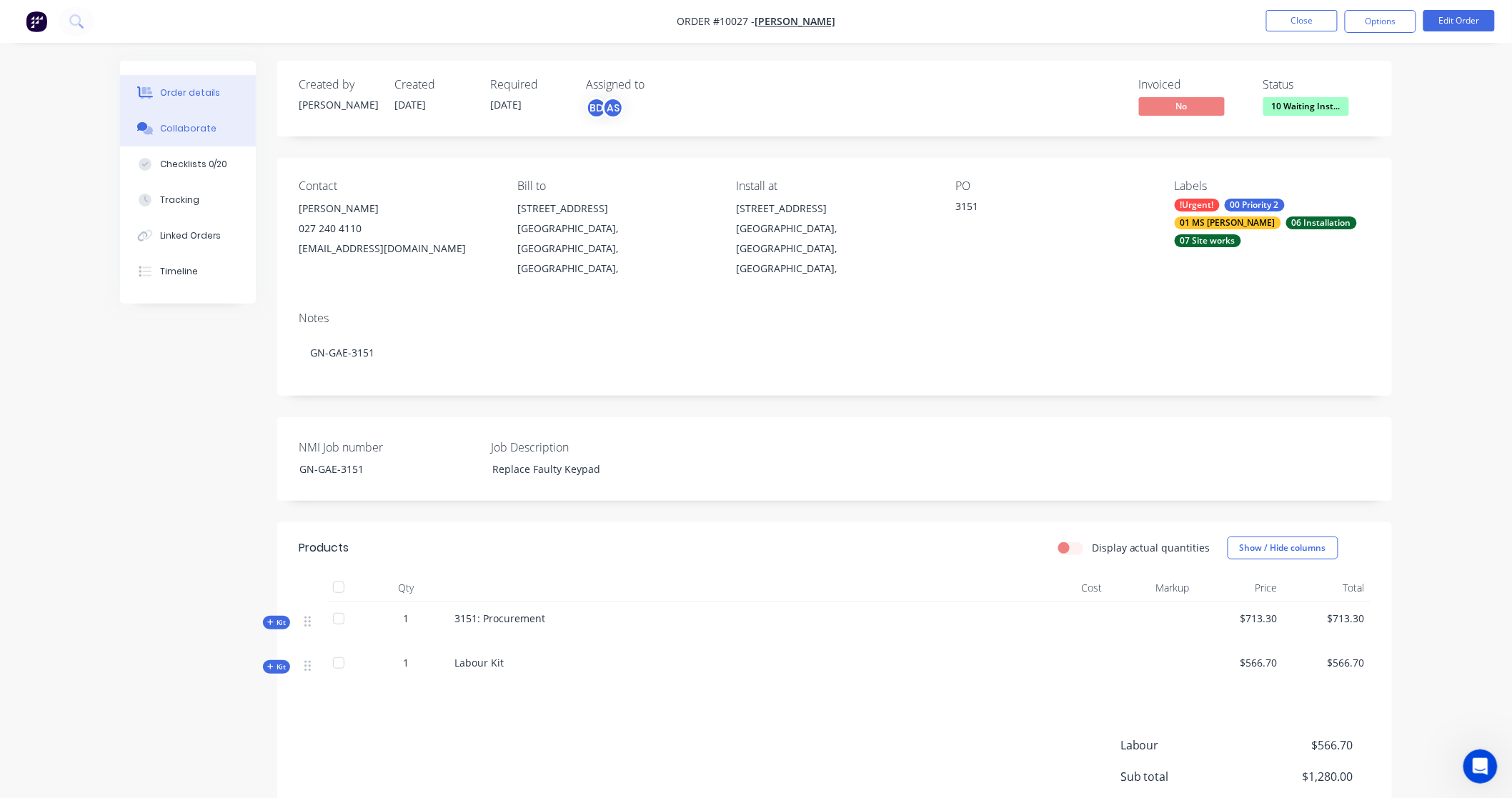
click at [182, 132] on div "Collaborate" at bounding box center [188, 129] width 56 height 13
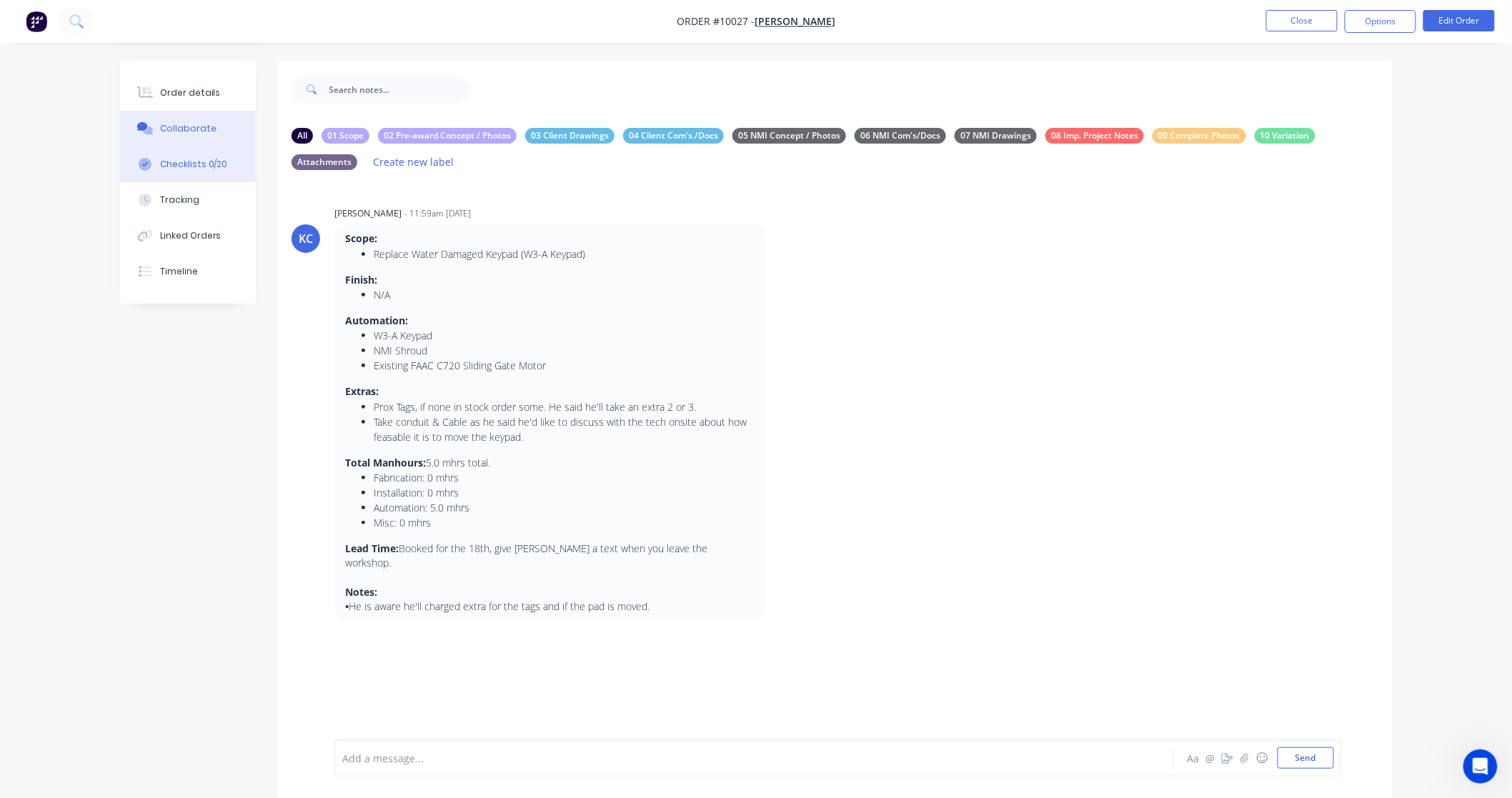
click at [195, 154] on button "Checklists 0/20" at bounding box center [188, 164] width 136 height 36
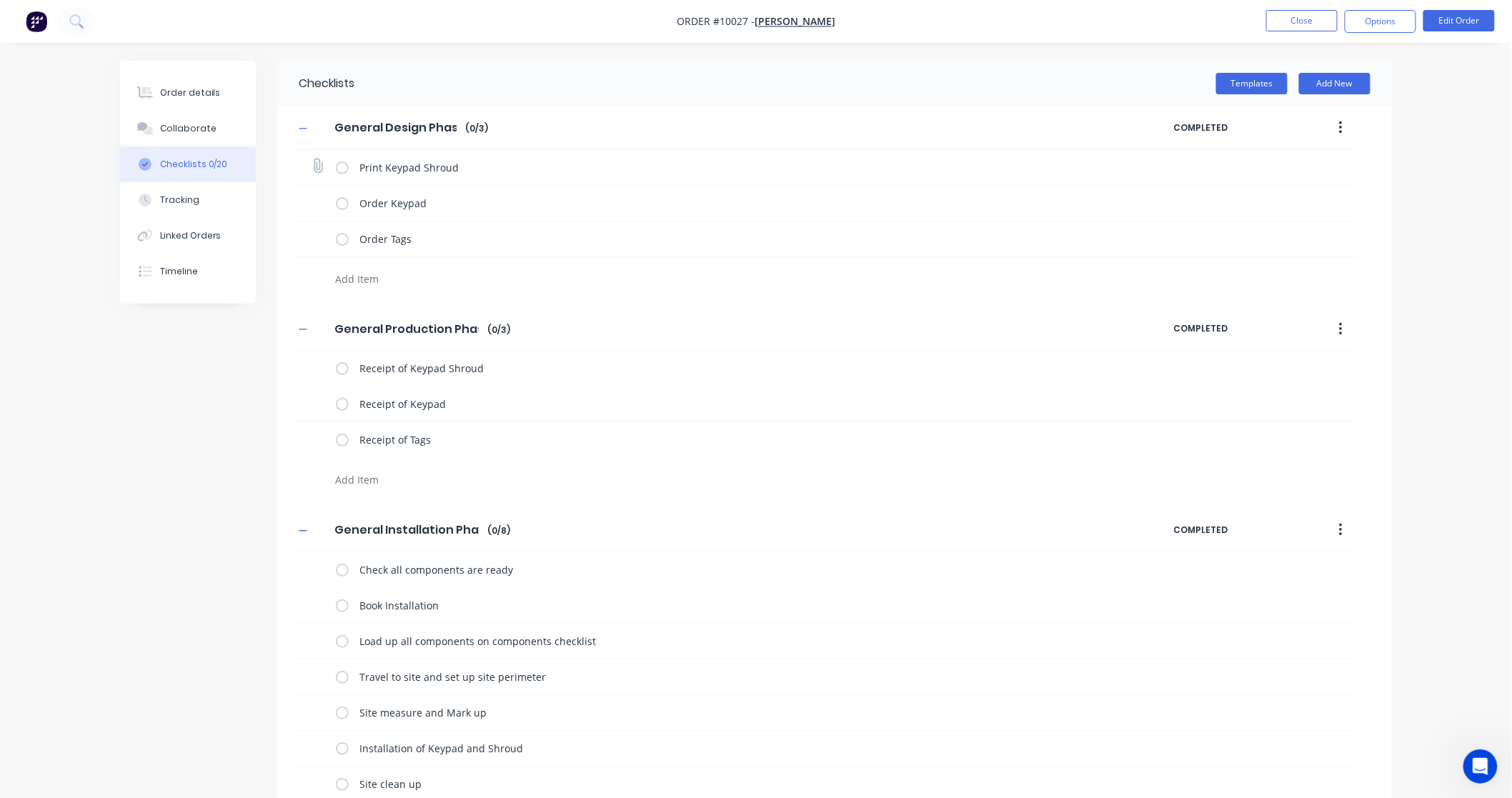
click at [339, 167] on label at bounding box center [343, 167] width 13 height 15
click at [0, 0] on input "checkbox" at bounding box center [0, 0] width 0 height 0
click at [343, 204] on label at bounding box center [343, 203] width 13 height 15
click at [0, 0] on input "checkbox" at bounding box center [0, 0] width 0 height 0
click at [339, 239] on label at bounding box center [343, 239] width 13 height 15
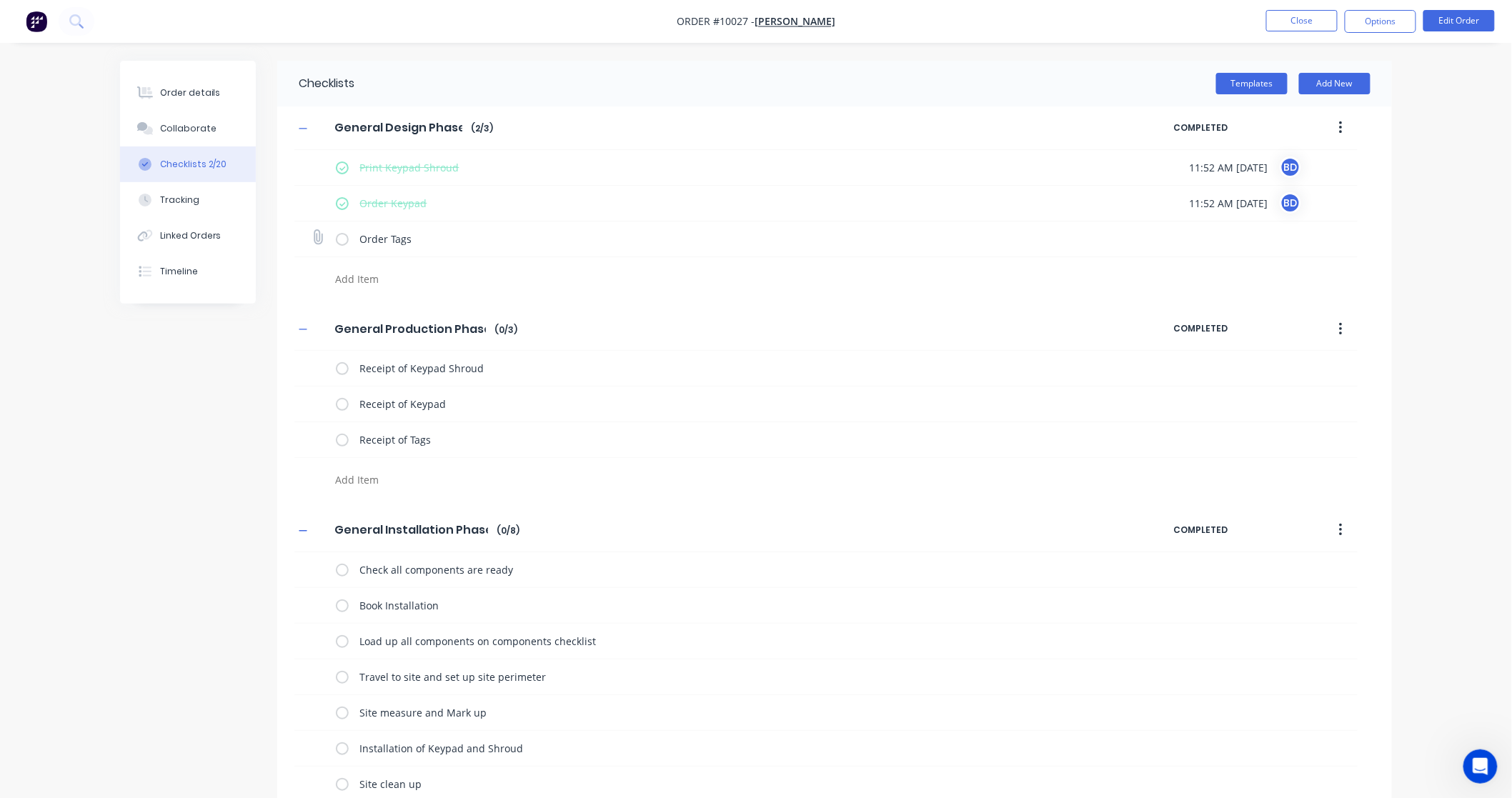
click at [0, 0] on input "checkbox" at bounding box center [0, 0] width 0 height 0
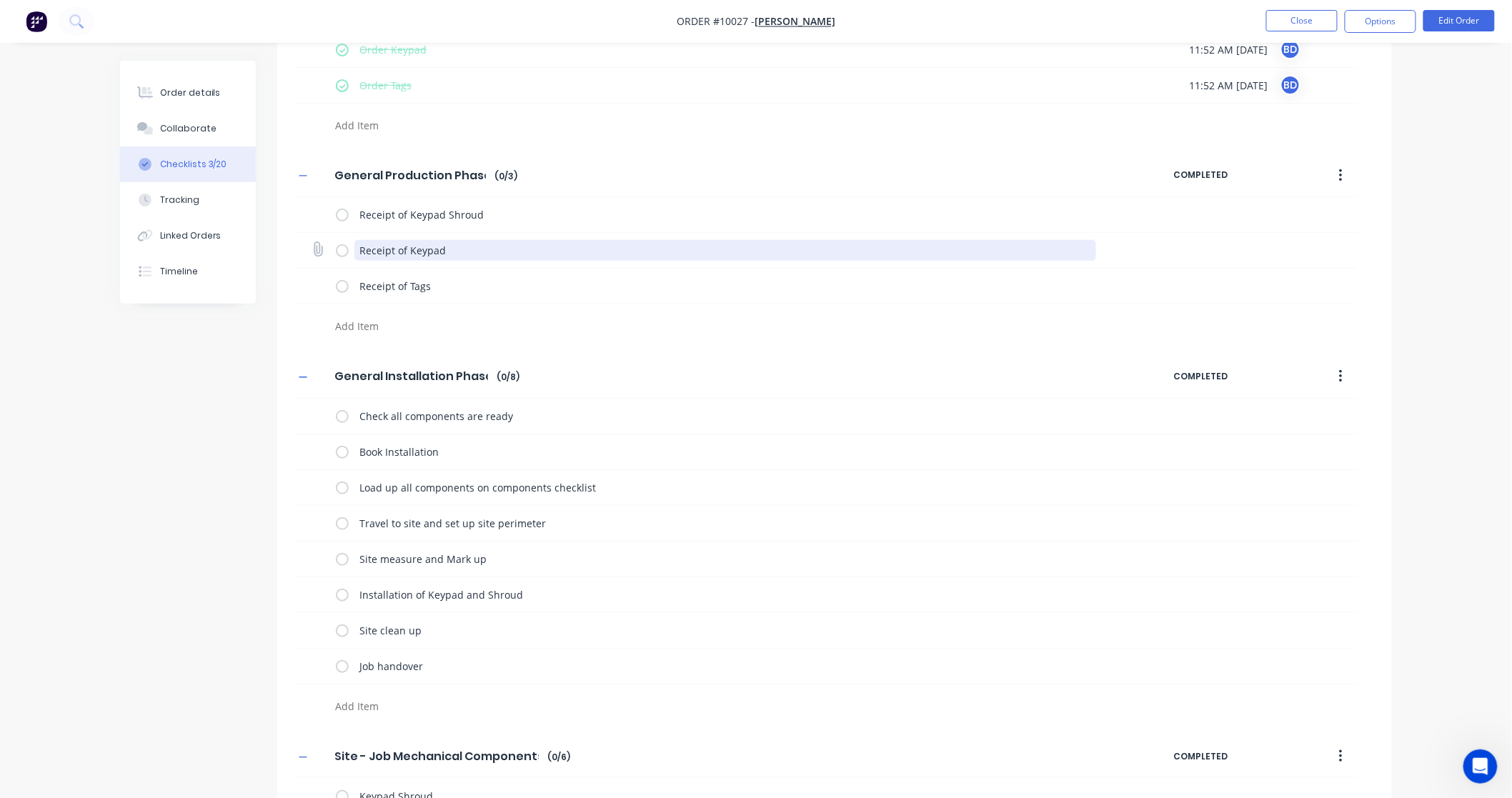
scroll to position [159, 0]
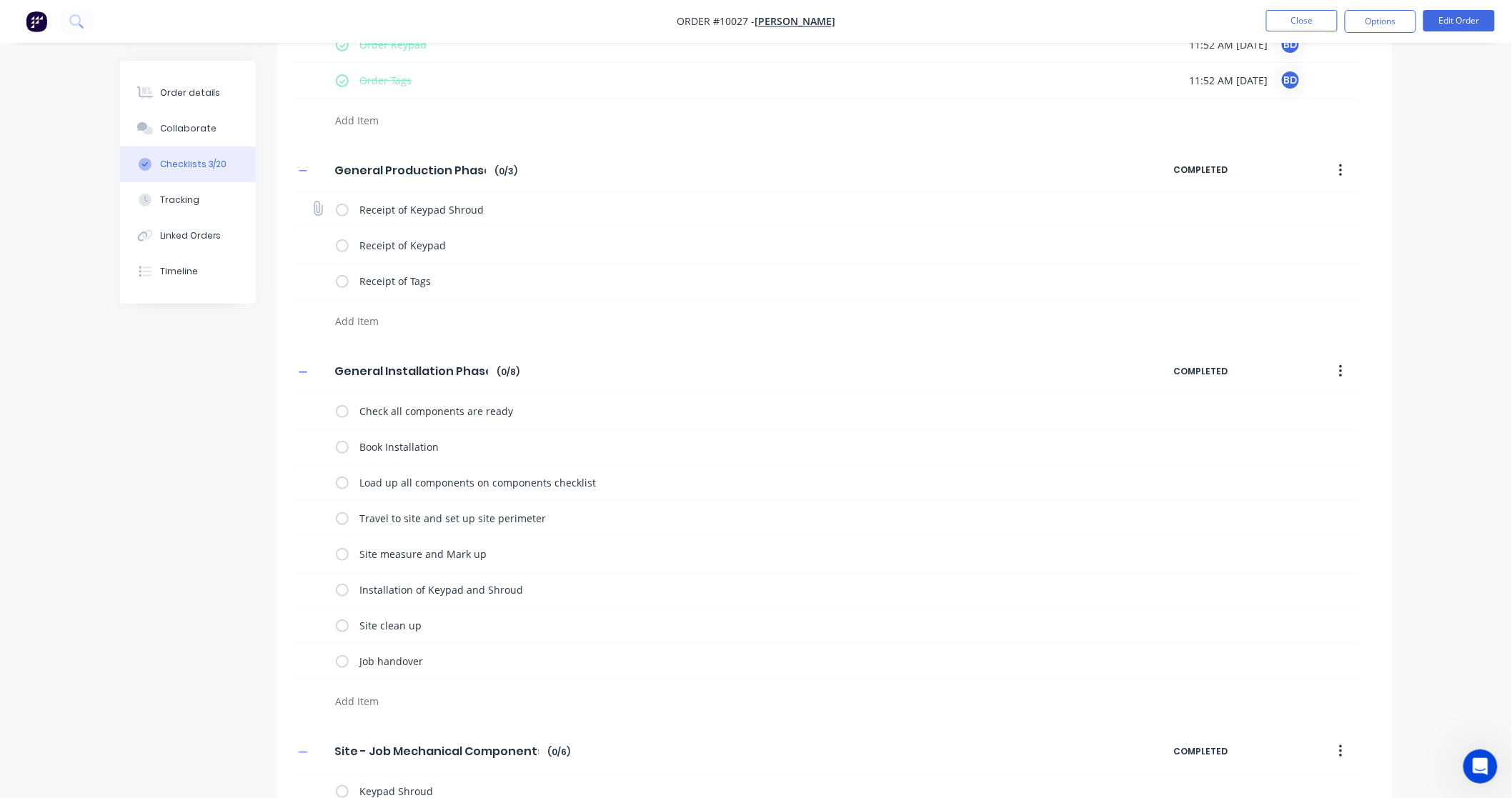
click at [345, 213] on label at bounding box center [343, 209] width 13 height 15
click at [0, 0] on input "checkbox" at bounding box center [0, 0] width 0 height 0
click at [338, 243] on label at bounding box center [343, 245] width 13 height 15
click at [0, 0] on input "checkbox" at bounding box center [0, 0] width 0 height 0
click at [336, 279] on label at bounding box center [343, 281] width 13 height 15
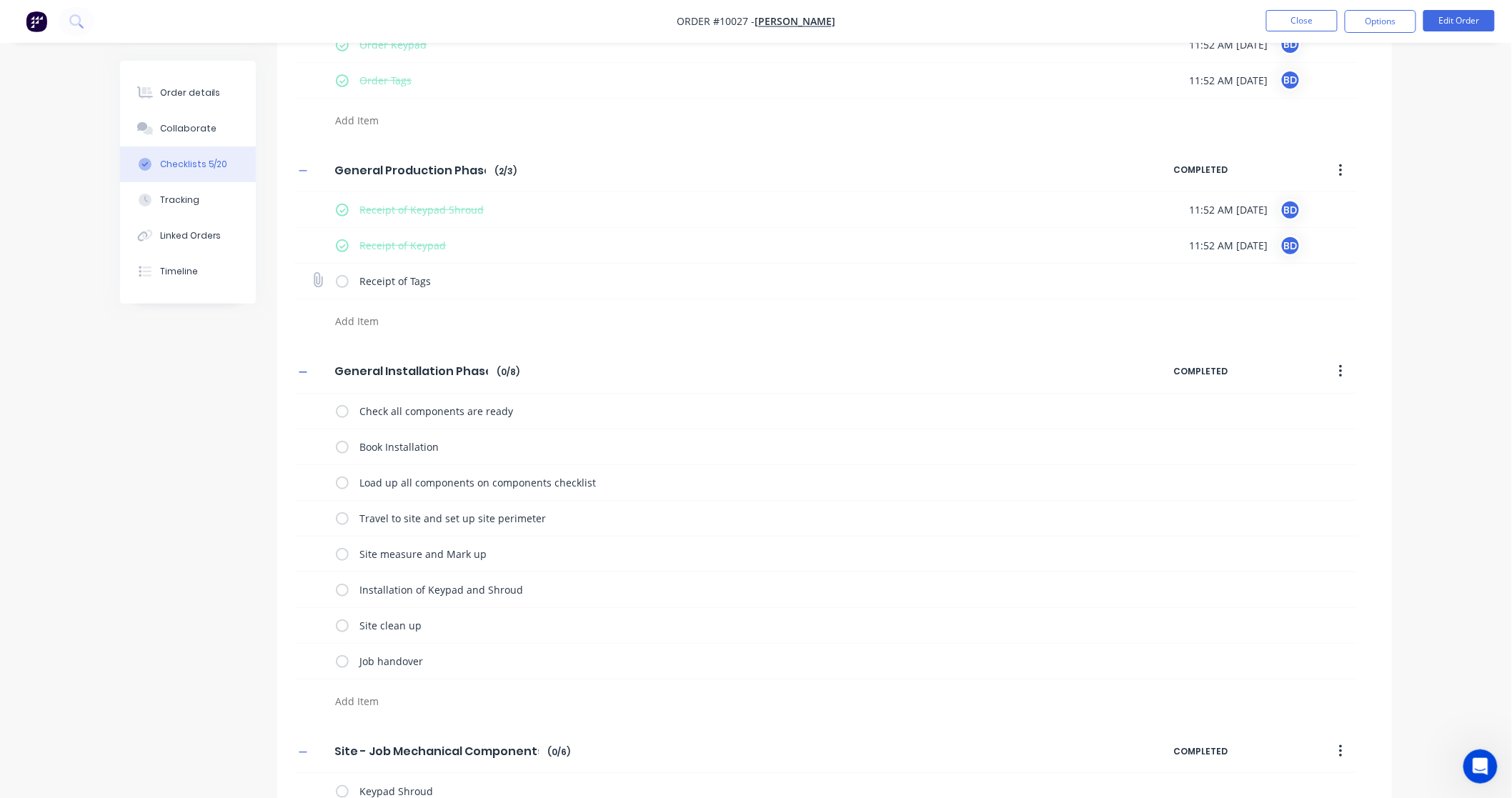
click at [0, 0] on input "checkbox" at bounding box center [0, 0] width 0 height 0
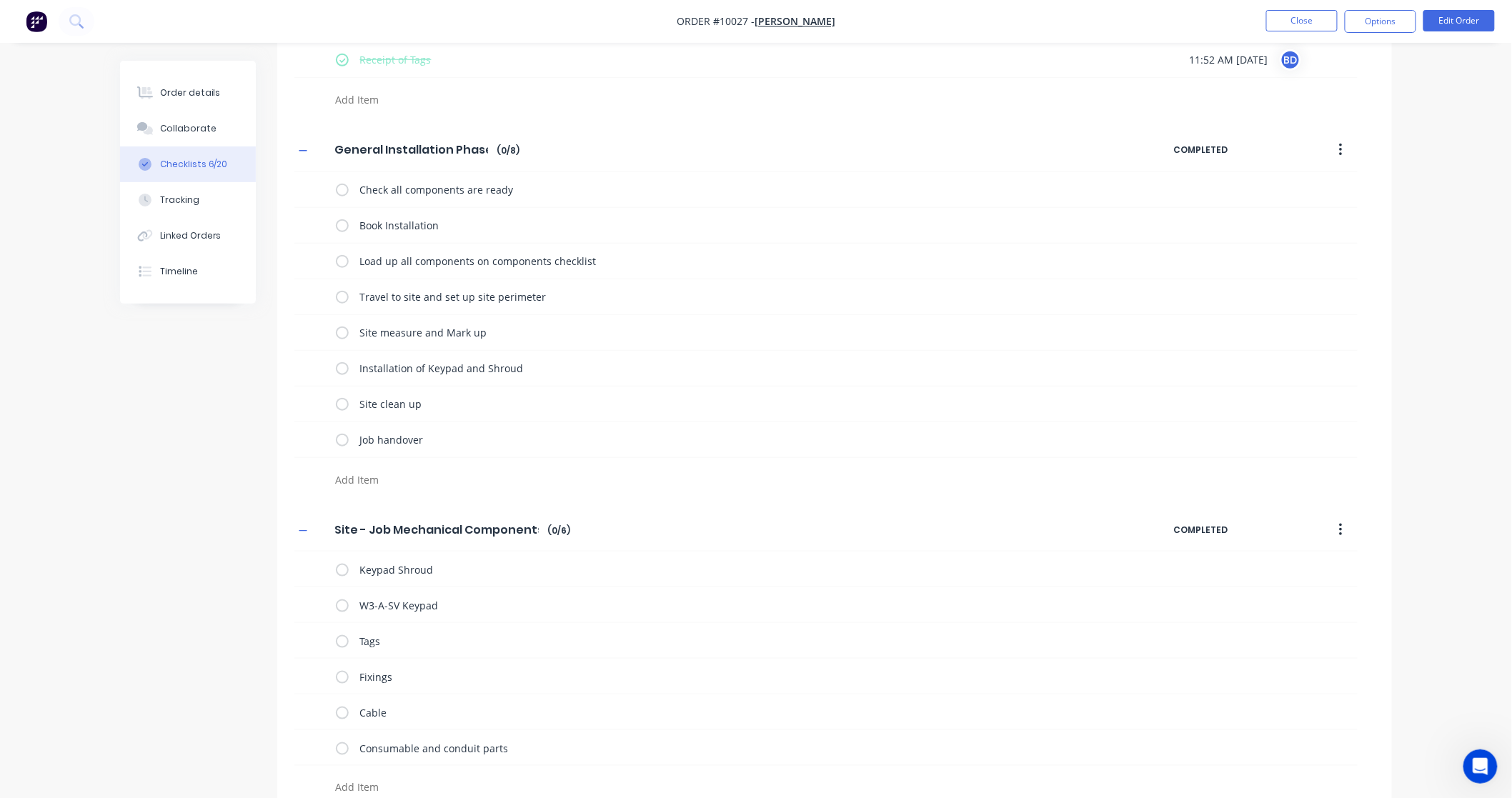
scroll to position [397, 0]
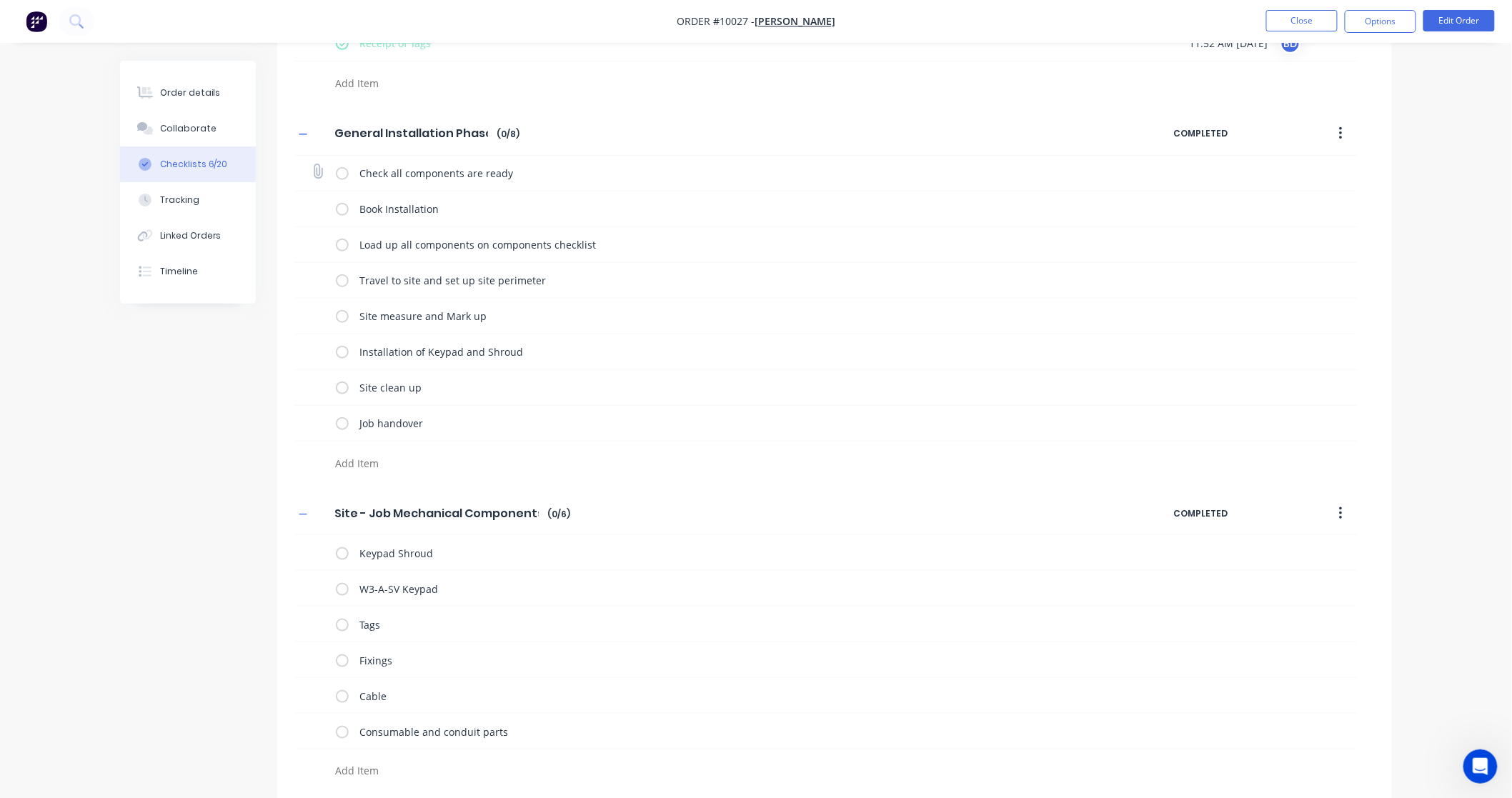
click at [339, 176] on label at bounding box center [343, 173] width 13 height 15
click at [0, 0] on input "checkbox" at bounding box center [0, 0] width 0 height 0
click at [344, 206] on label at bounding box center [343, 209] width 13 height 15
click at [0, 0] on input "checkbox" at bounding box center [0, 0] width 0 height 0
type textarea "x"
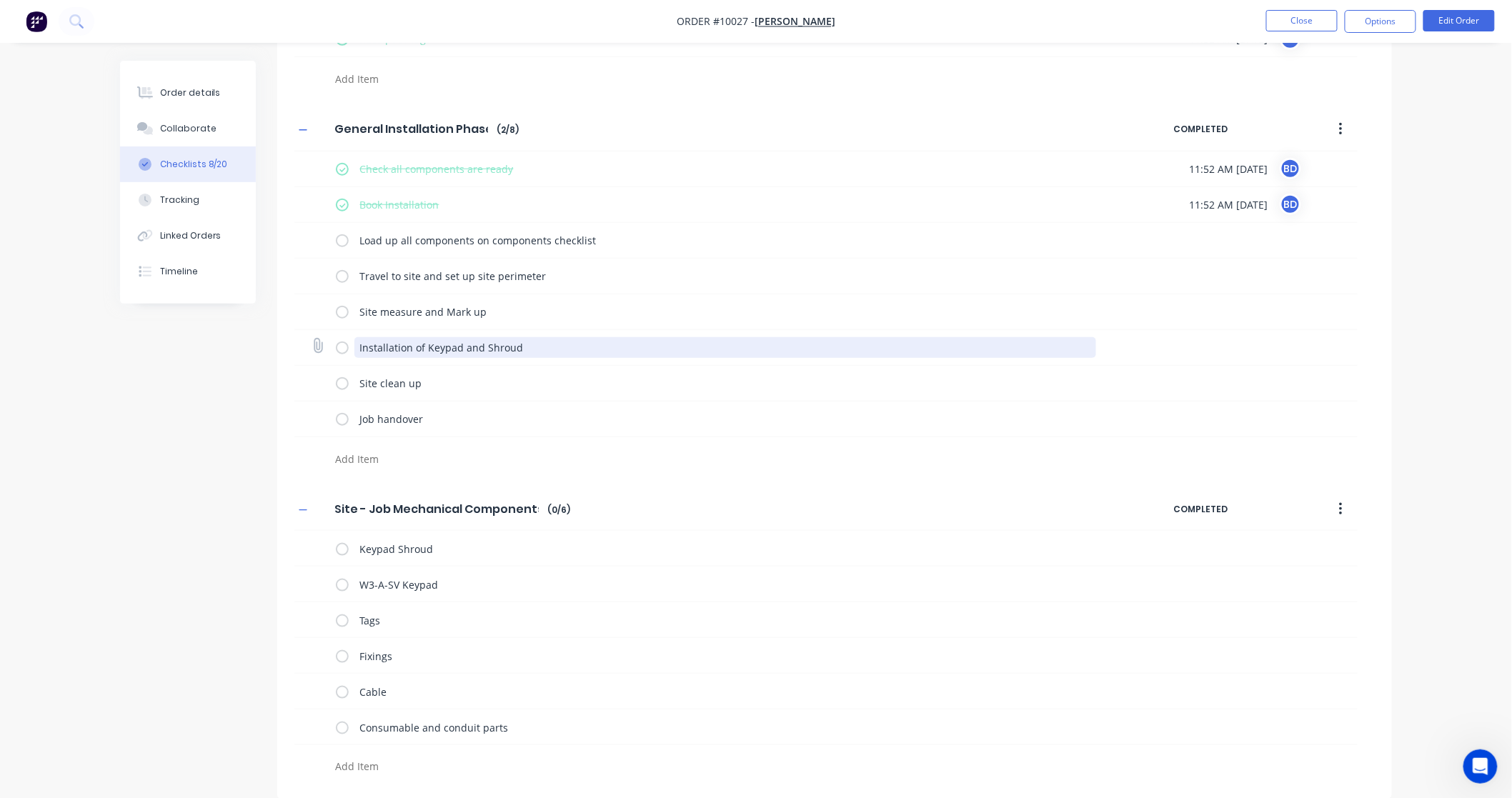
scroll to position [403, 0]
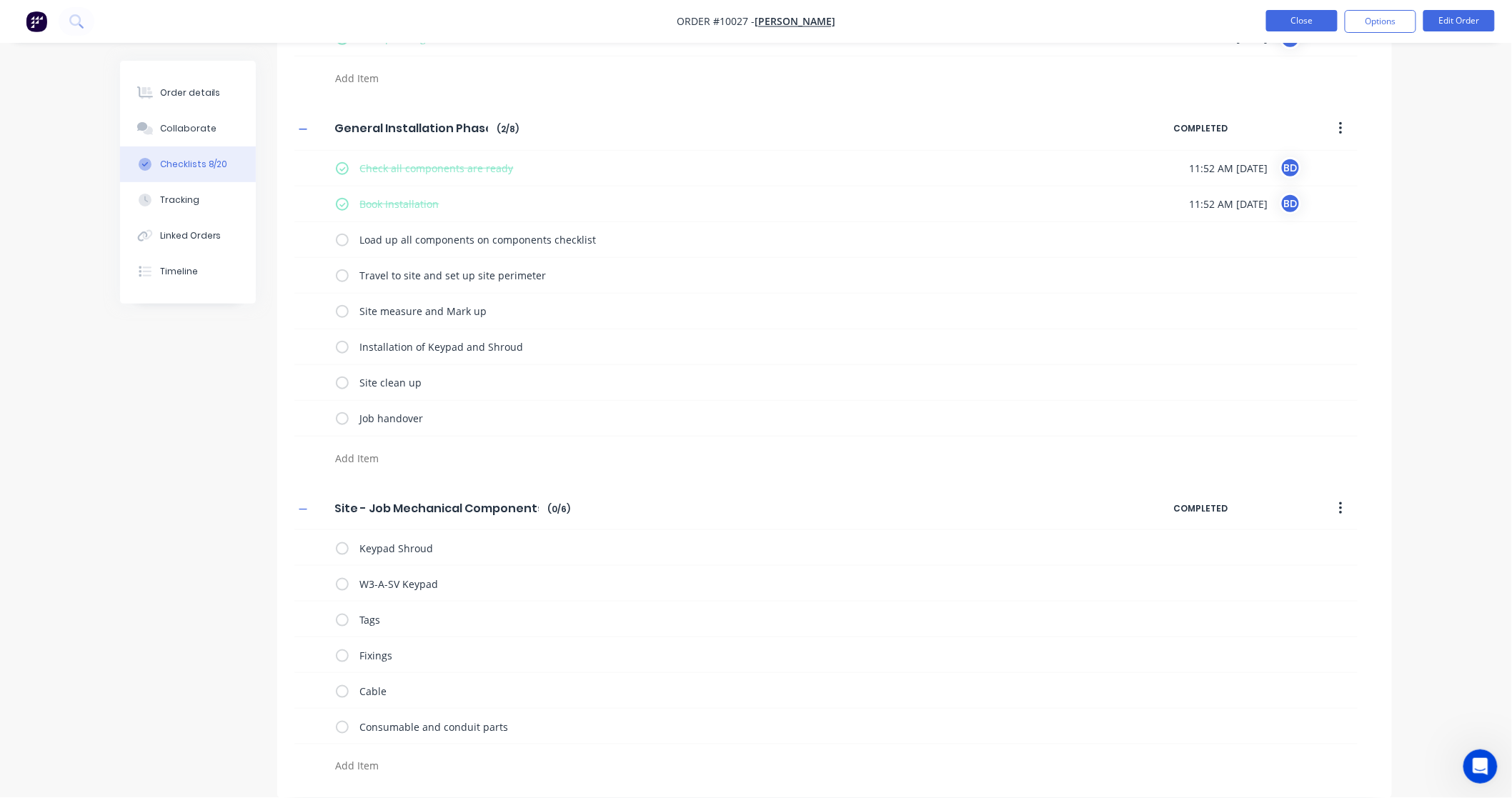
click at [1306, 26] on button "Close" at bounding box center [1302, 21] width 71 height 22
